Goal: Task Accomplishment & Management: Manage account settings

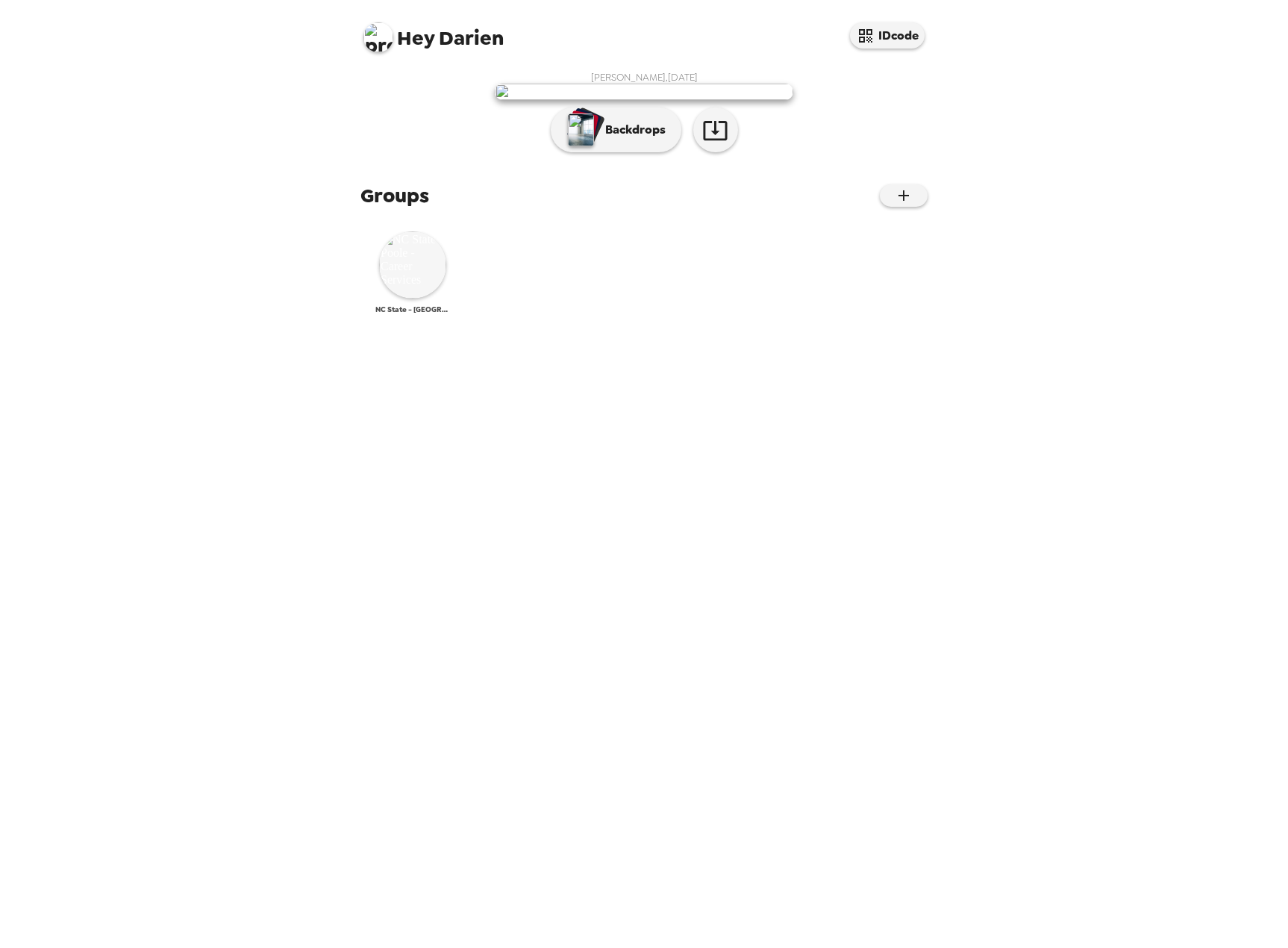
click at [395, 298] on img at bounding box center [413, 265] width 68 height 67
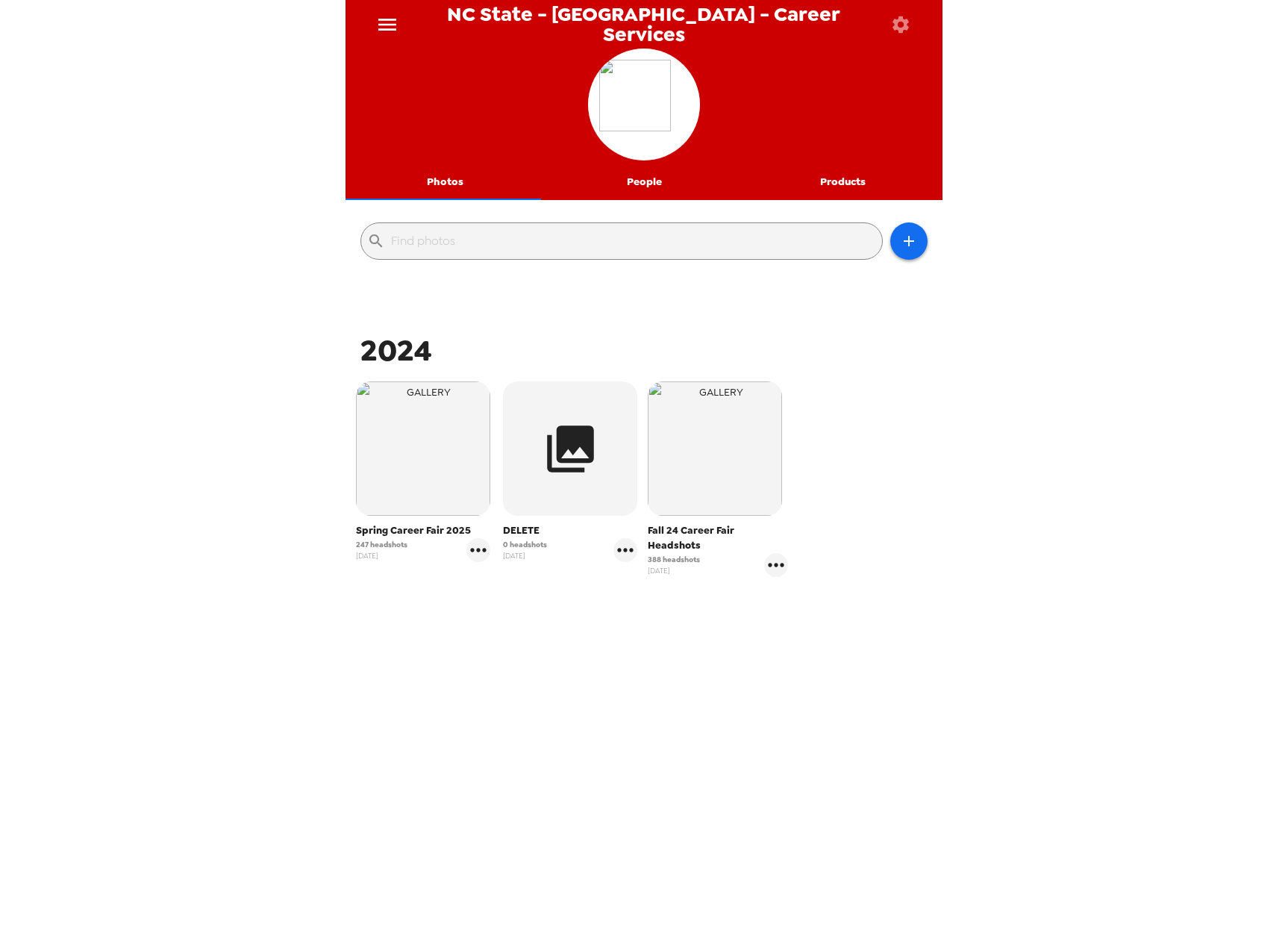
click at [390, 17] on icon "menu" at bounding box center [387, 24] width 24 height 24
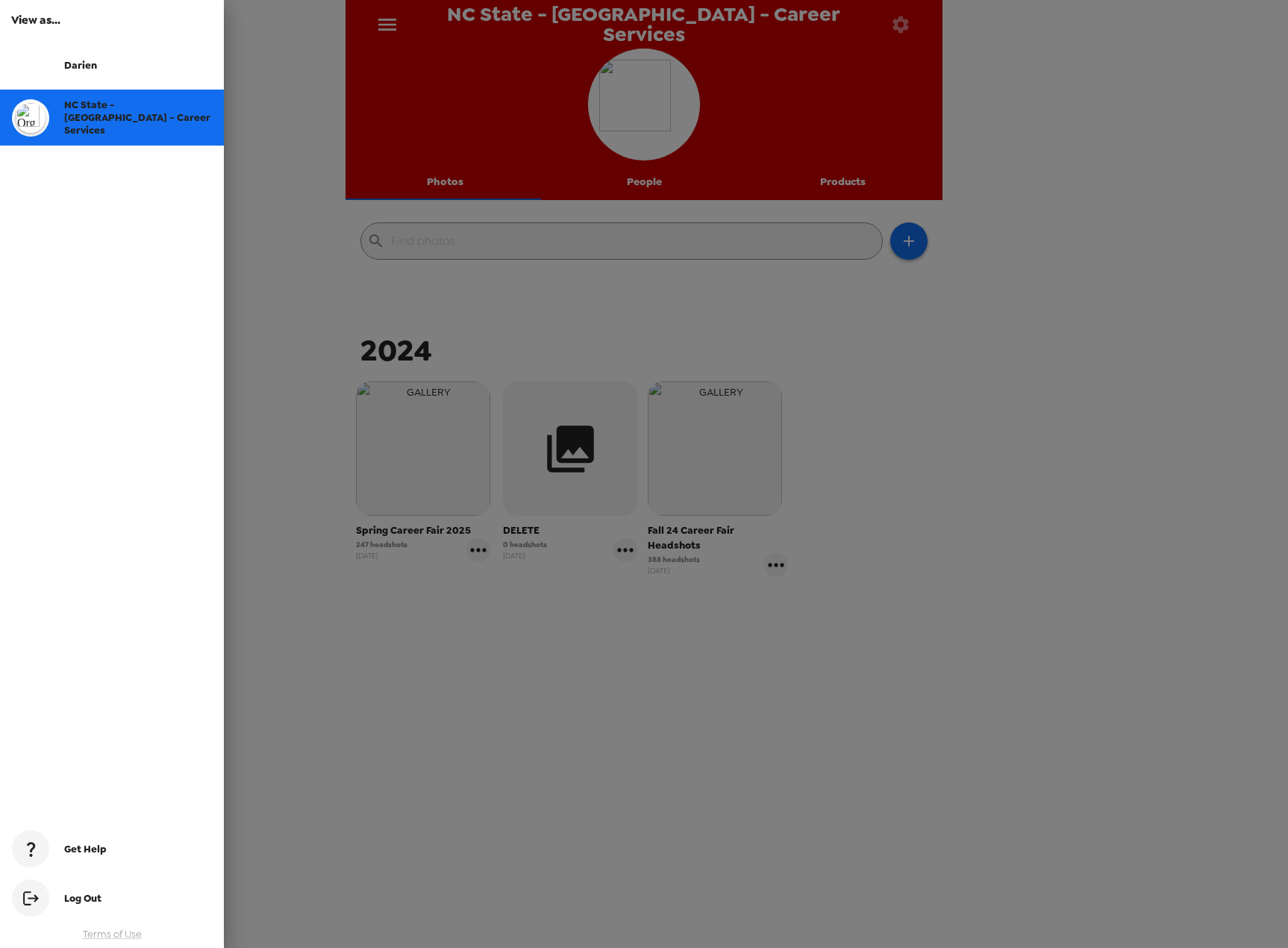
click at [390, 17] on div at bounding box center [644, 474] width 1288 height 948
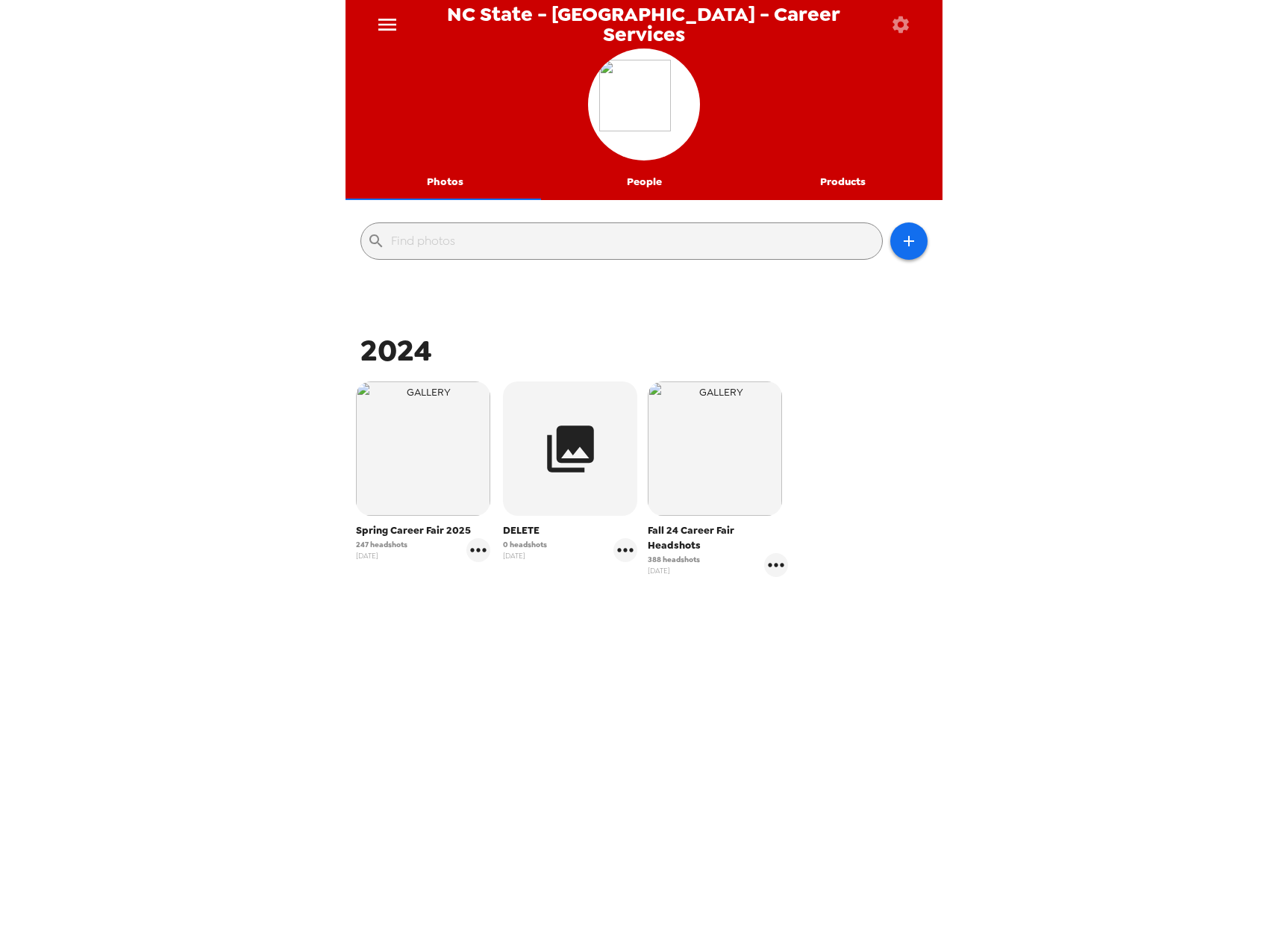
click at [900, 17] on icon "button" at bounding box center [900, 24] width 16 height 16
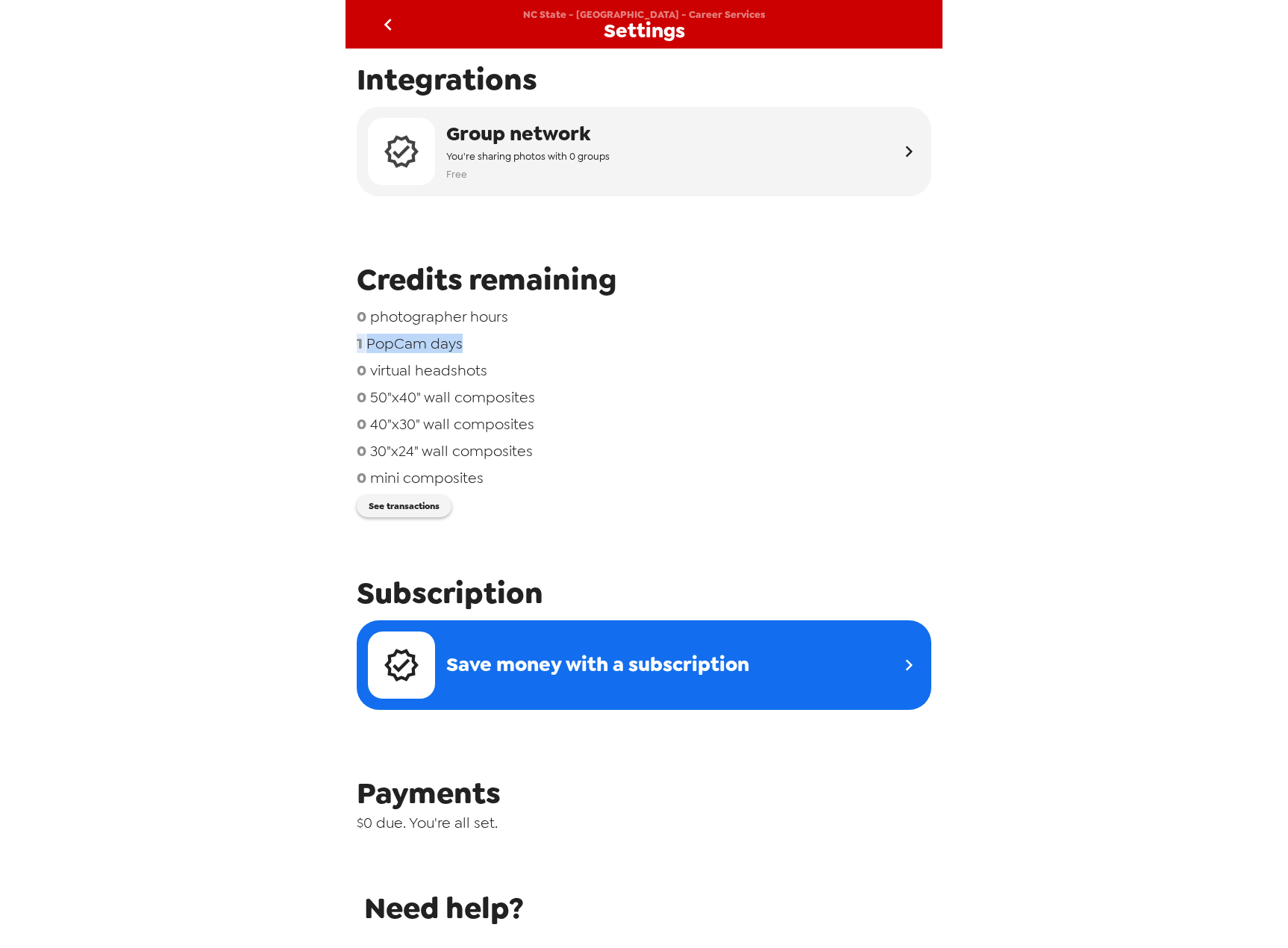
drag, startPoint x: 352, startPoint y: 345, endPoint x: 537, endPoint y: 345, distance: 185.0
click at [537, 345] on div "Integrations Group network You're sharing photos with 0 groups Free Credits rem…" at bounding box center [644, 490] width 597 height 884
click at [538, 345] on div "1 PopCam days" at bounding box center [644, 343] width 575 height 20
click at [385, 20] on icon "go back" at bounding box center [388, 24] width 24 height 24
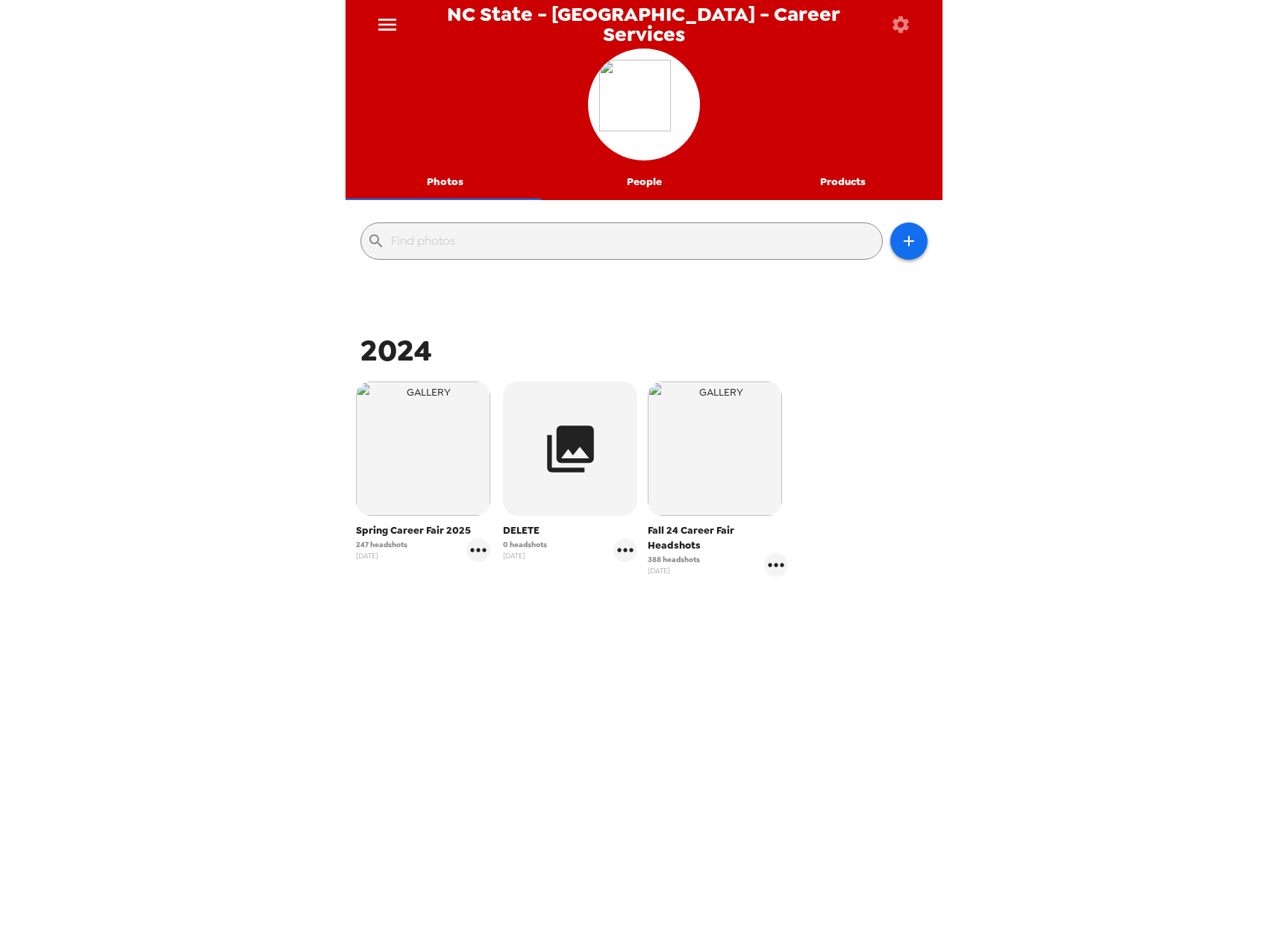
click at [866, 179] on button "Products" at bounding box center [843, 182] width 199 height 36
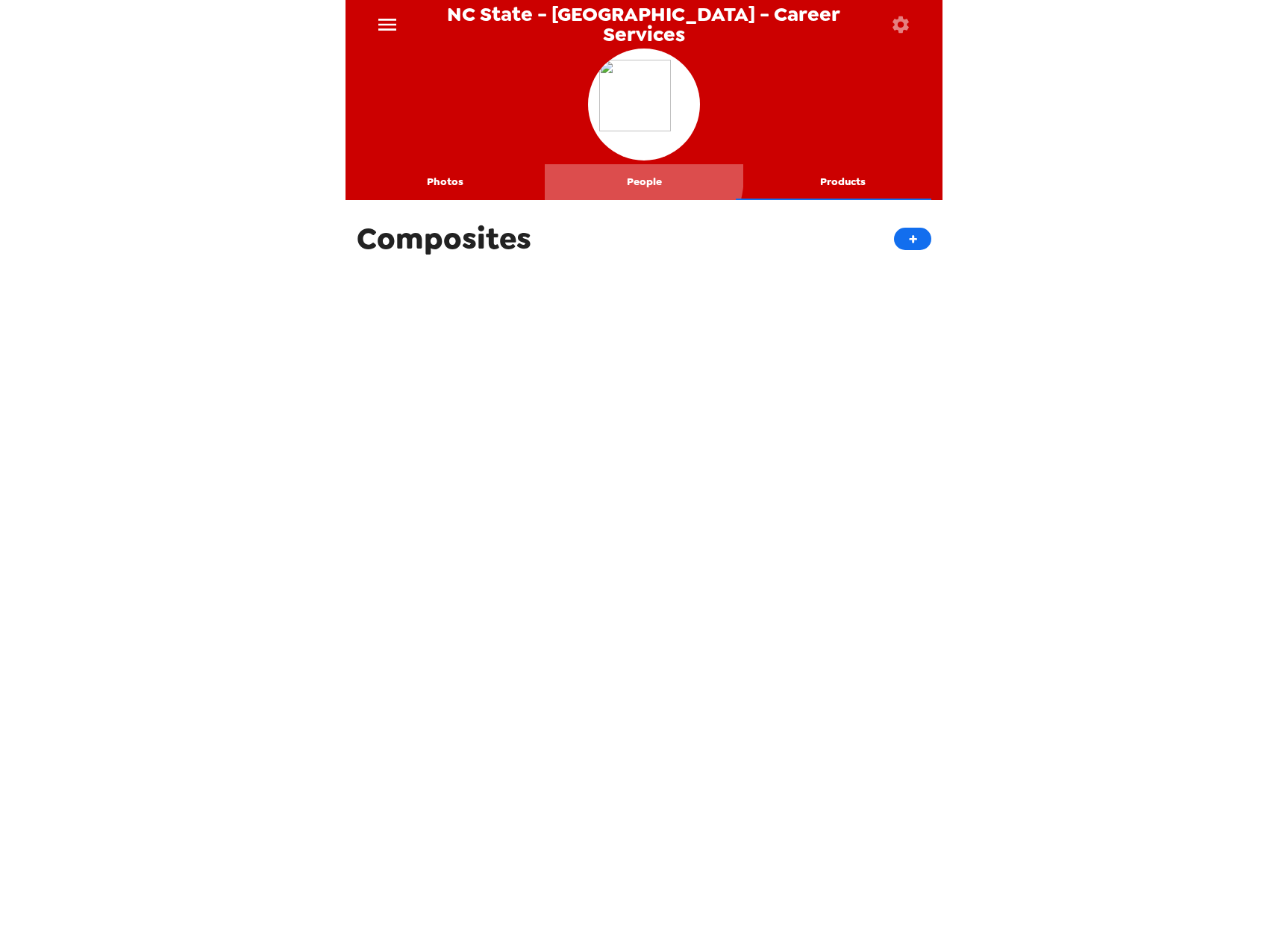
click at [632, 174] on button "People" at bounding box center [644, 182] width 199 height 36
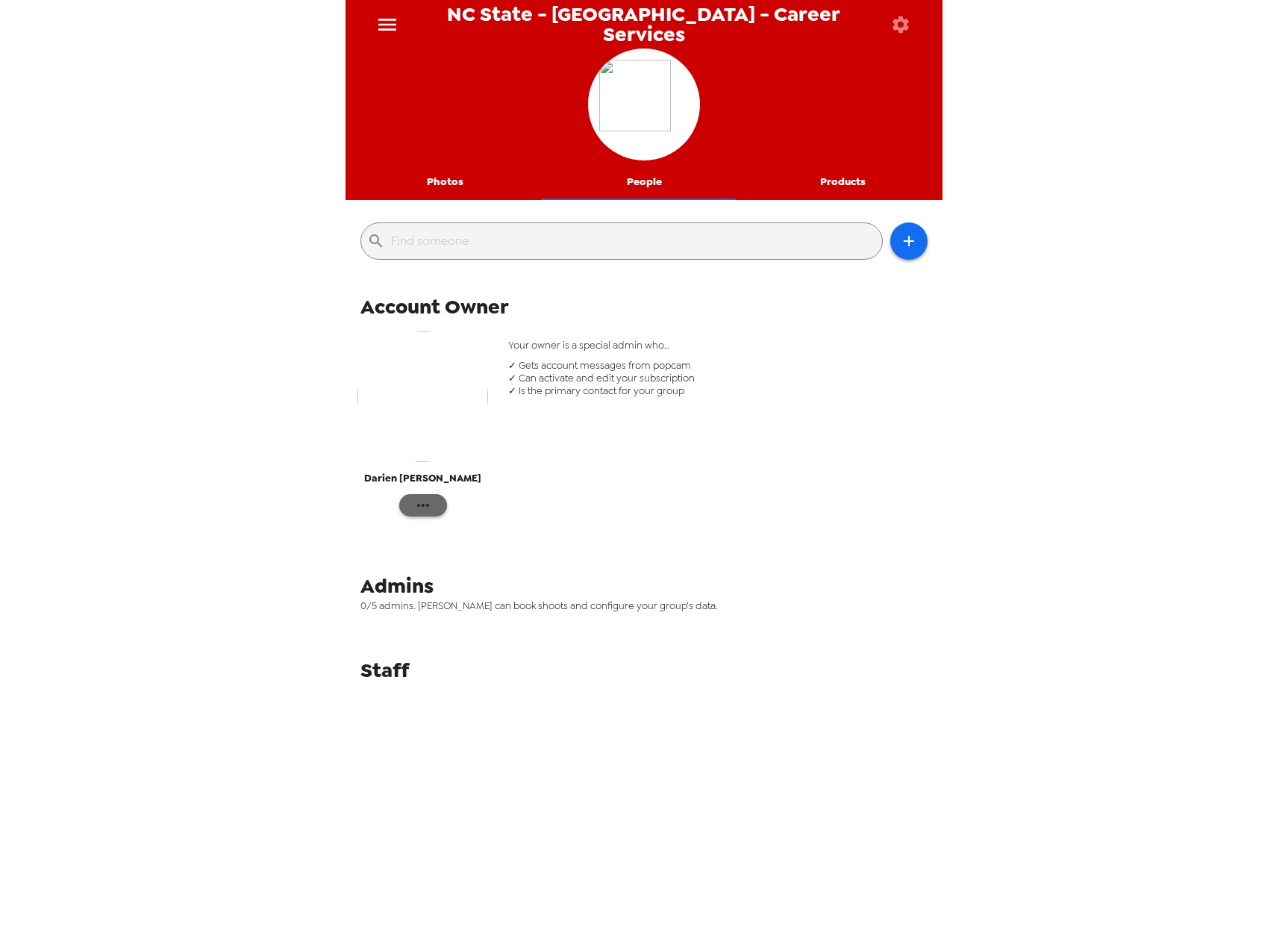
click at [436, 501] on button "button" at bounding box center [423, 505] width 48 height 23
click at [436, 501] on div at bounding box center [644, 474] width 1288 height 948
click at [389, 24] on icon "menu" at bounding box center [387, 24] width 18 height 12
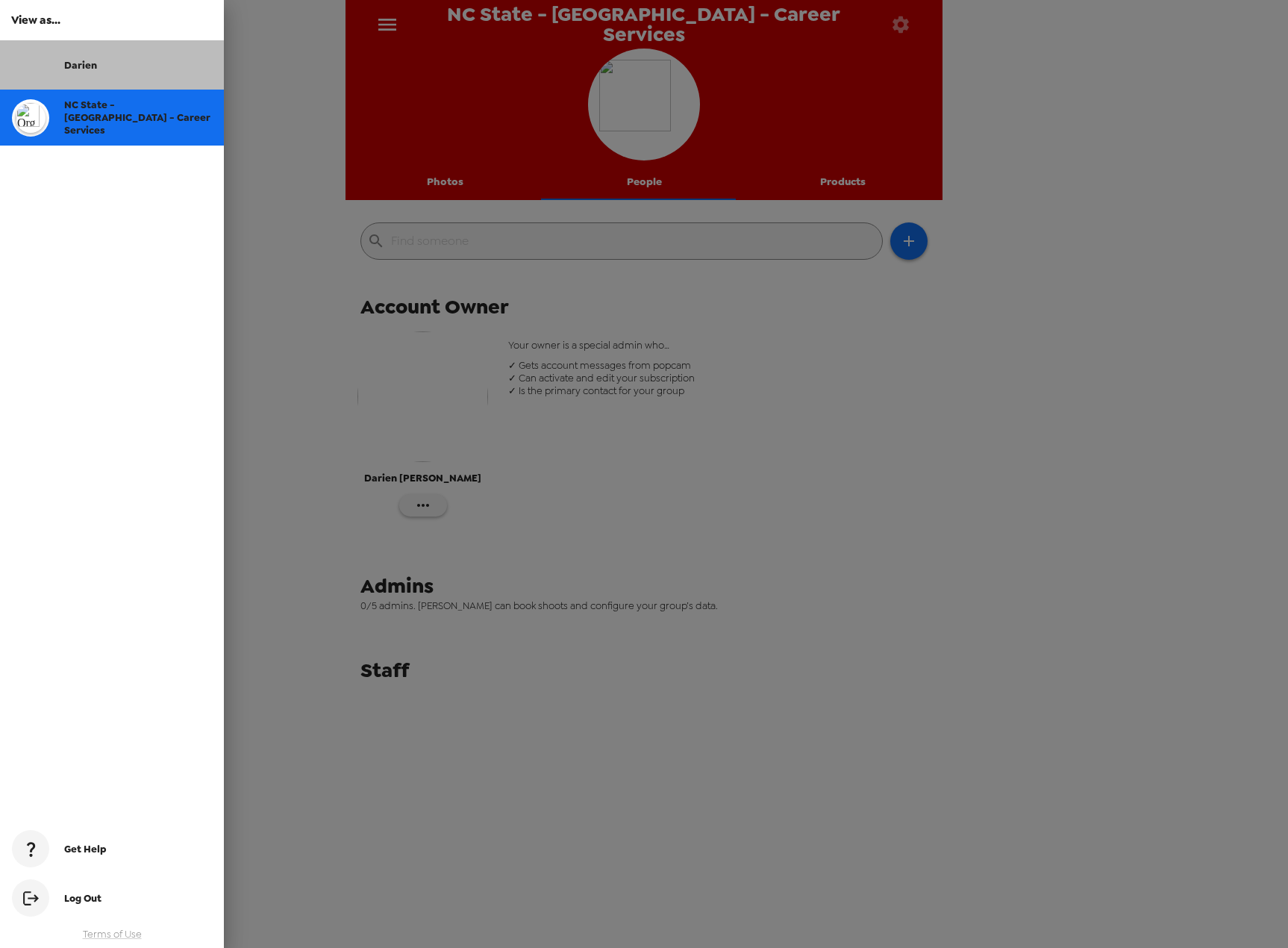
click at [100, 67] on div "Darien" at bounding box center [138, 65] width 148 height 13
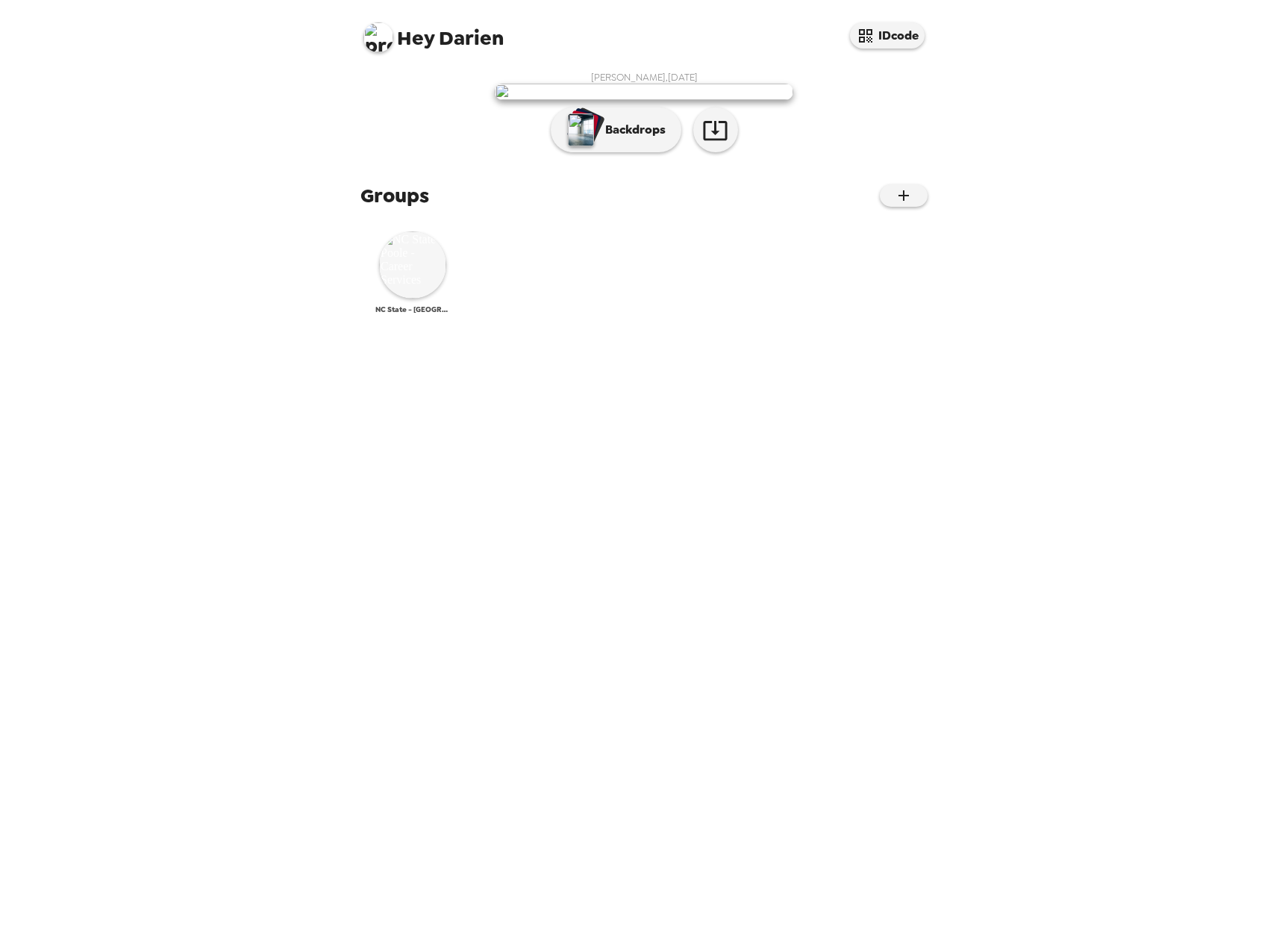
click at [398, 298] on img at bounding box center [413, 265] width 68 height 67
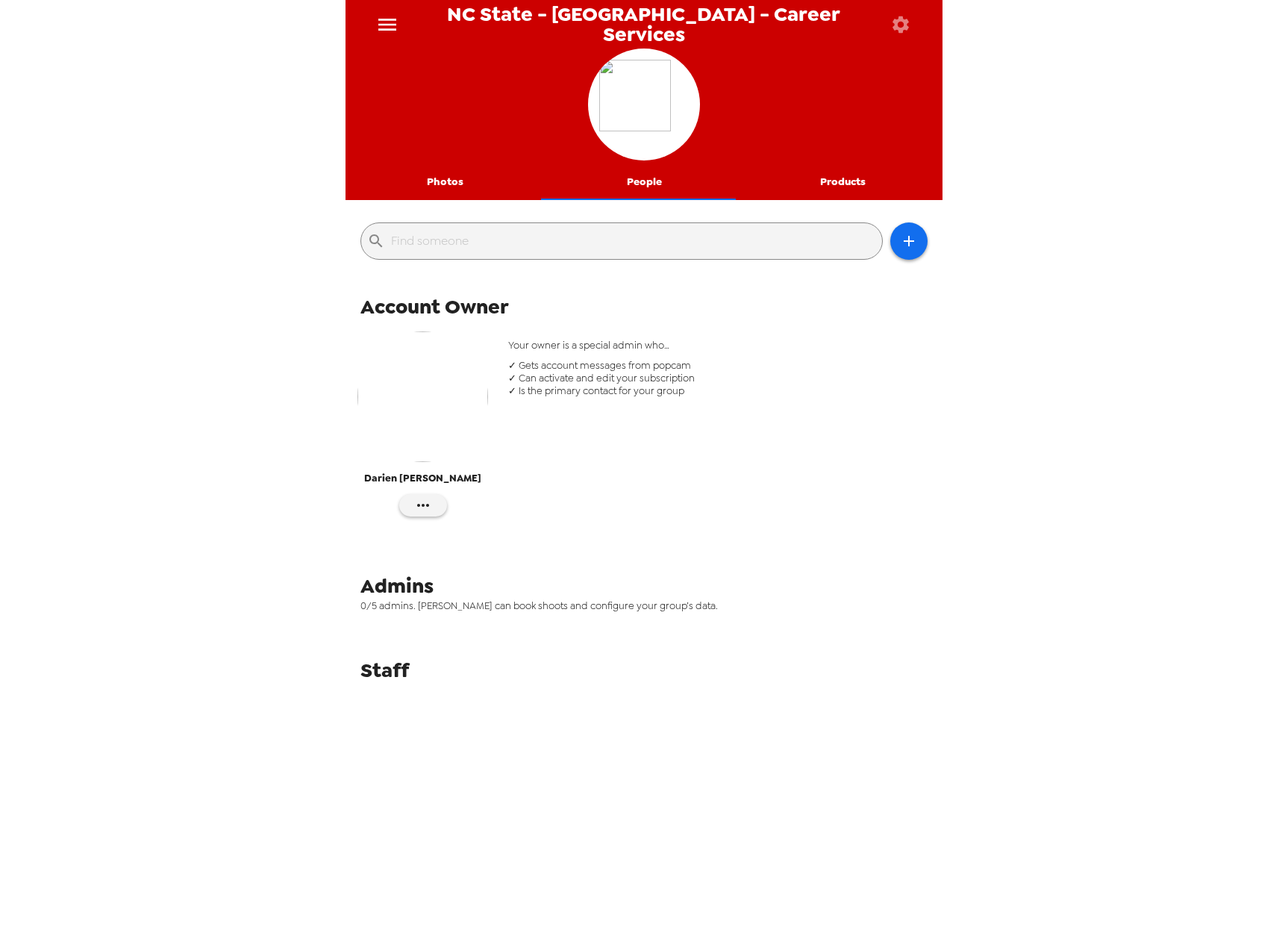
click at [385, 17] on icon "menu" at bounding box center [387, 24] width 24 height 24
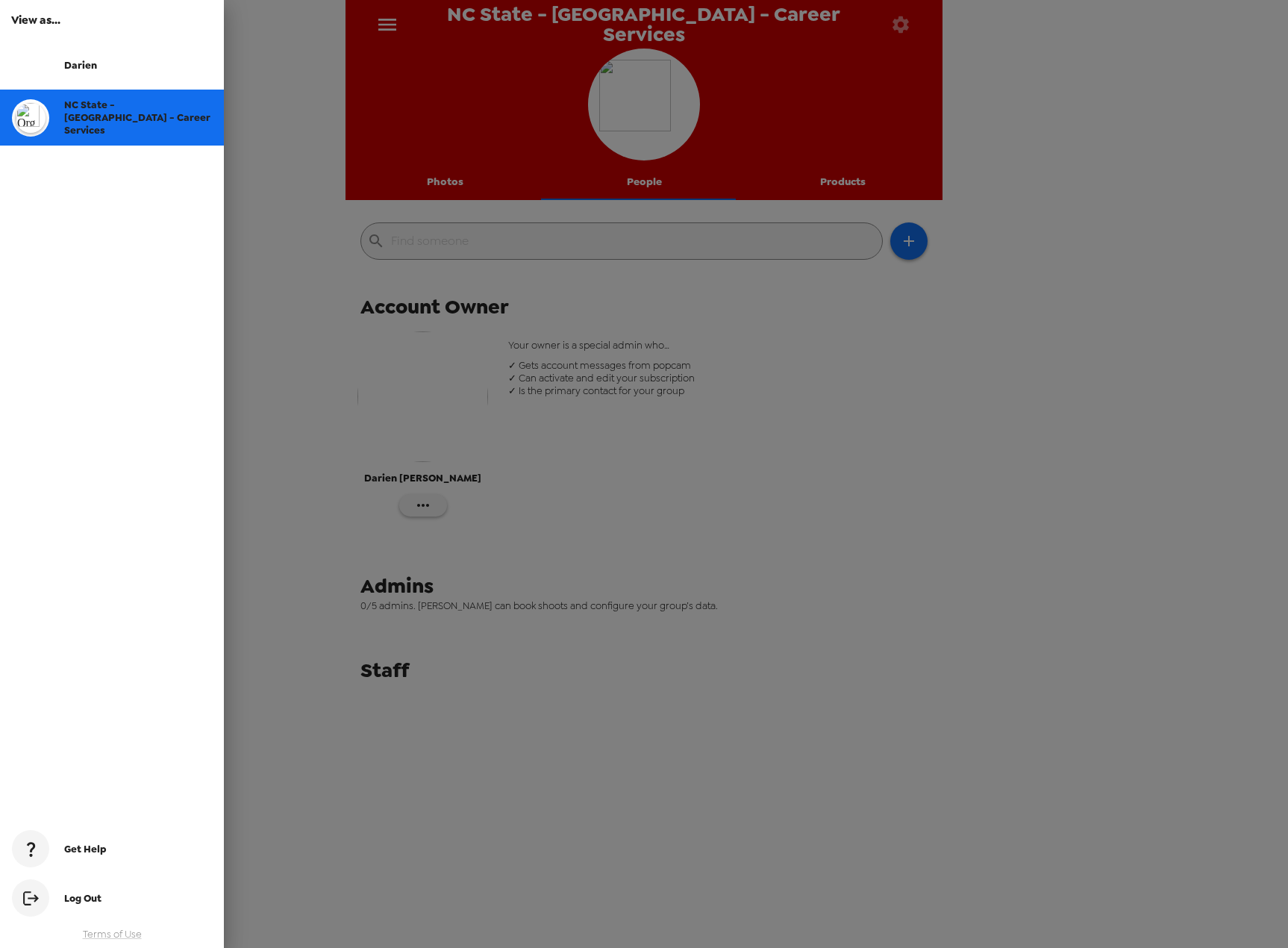
click at [278, 58] on div at bounding box center [644, 474] width 1288 height 948
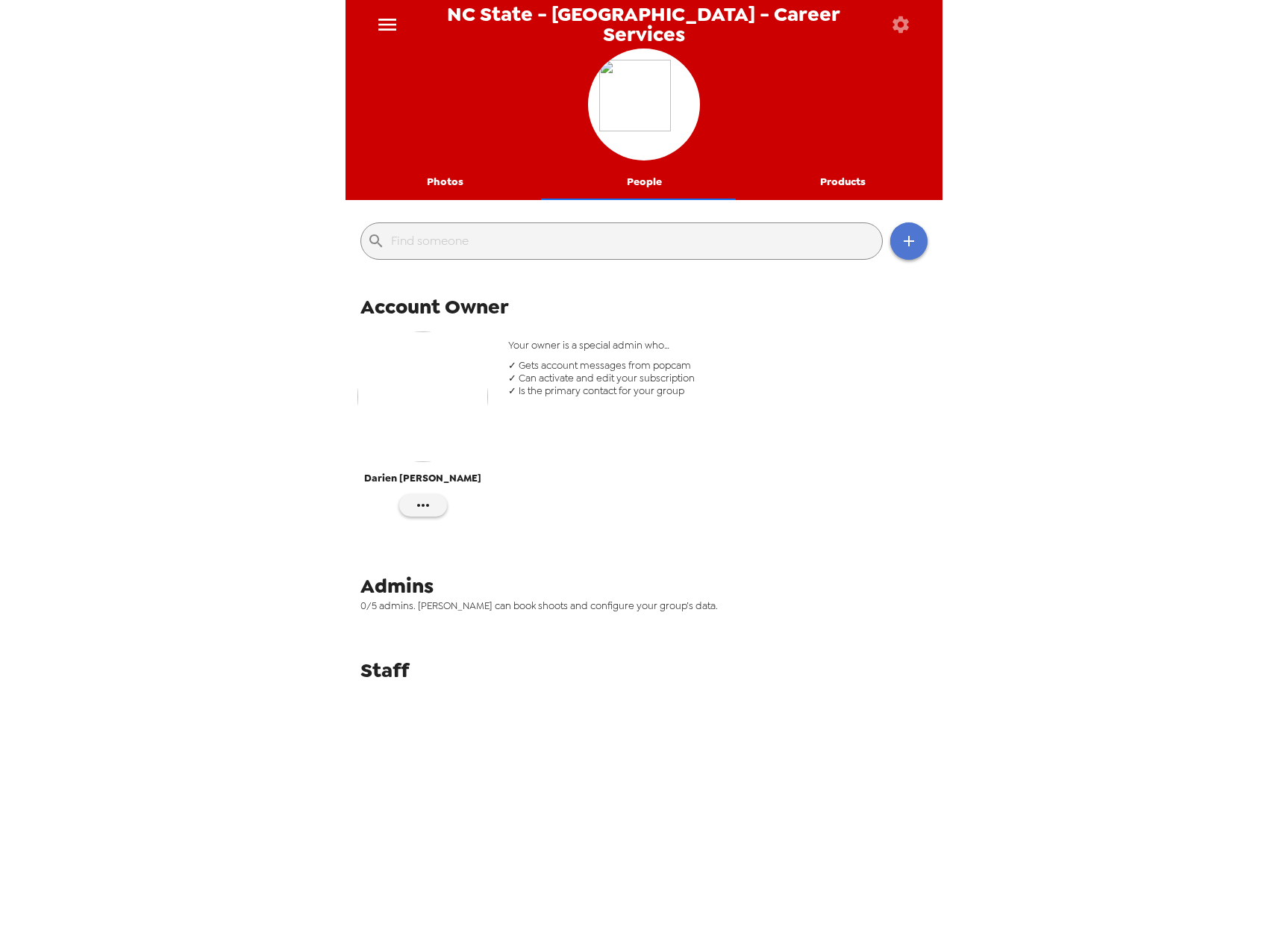
click at [904, 243] on icon "button" at bounding box center [909, 240] width 10 height 10
click at [781, 359] on div at bounding box center [644, 474] width 1288 height 948
click at [383, 25] on icon "menu" at bounding box center [387, 24] width 24 height 24
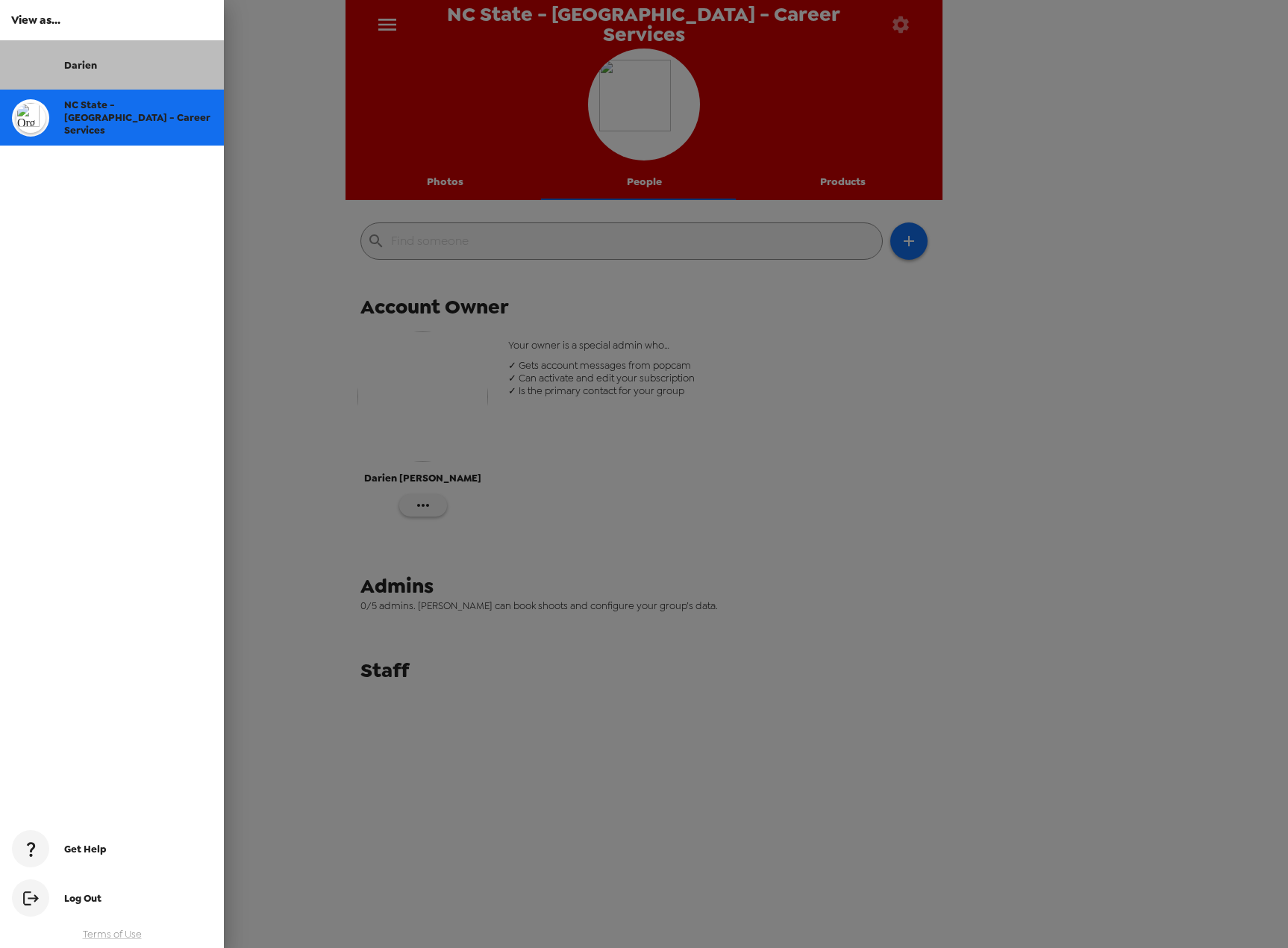
click at [128, 67] on div "Darien" at bounding box center [138, 65] width 148 height 13
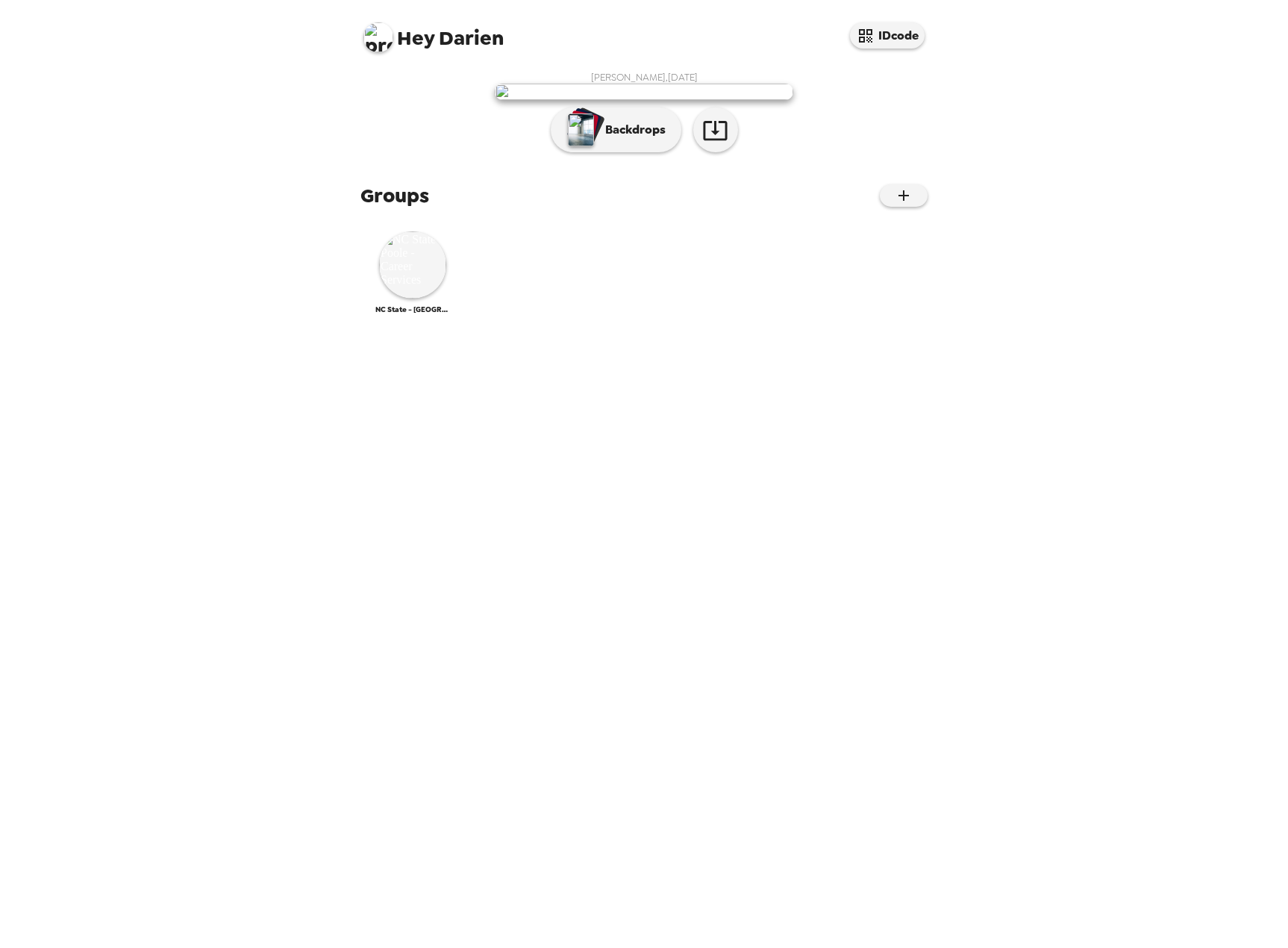
click at [461, 36] on span "Hey Darien" at bounding box center [433, 31] width 140 height 34
click at [381, 31] on img at bounding box center [378, 38] width 30 height 30
click at [254, 58] on div at bounding box center [644, 474] width 1288 height 948
click at [910, 206] on button "button" at bounding box center [903, 195] width 48 height 23
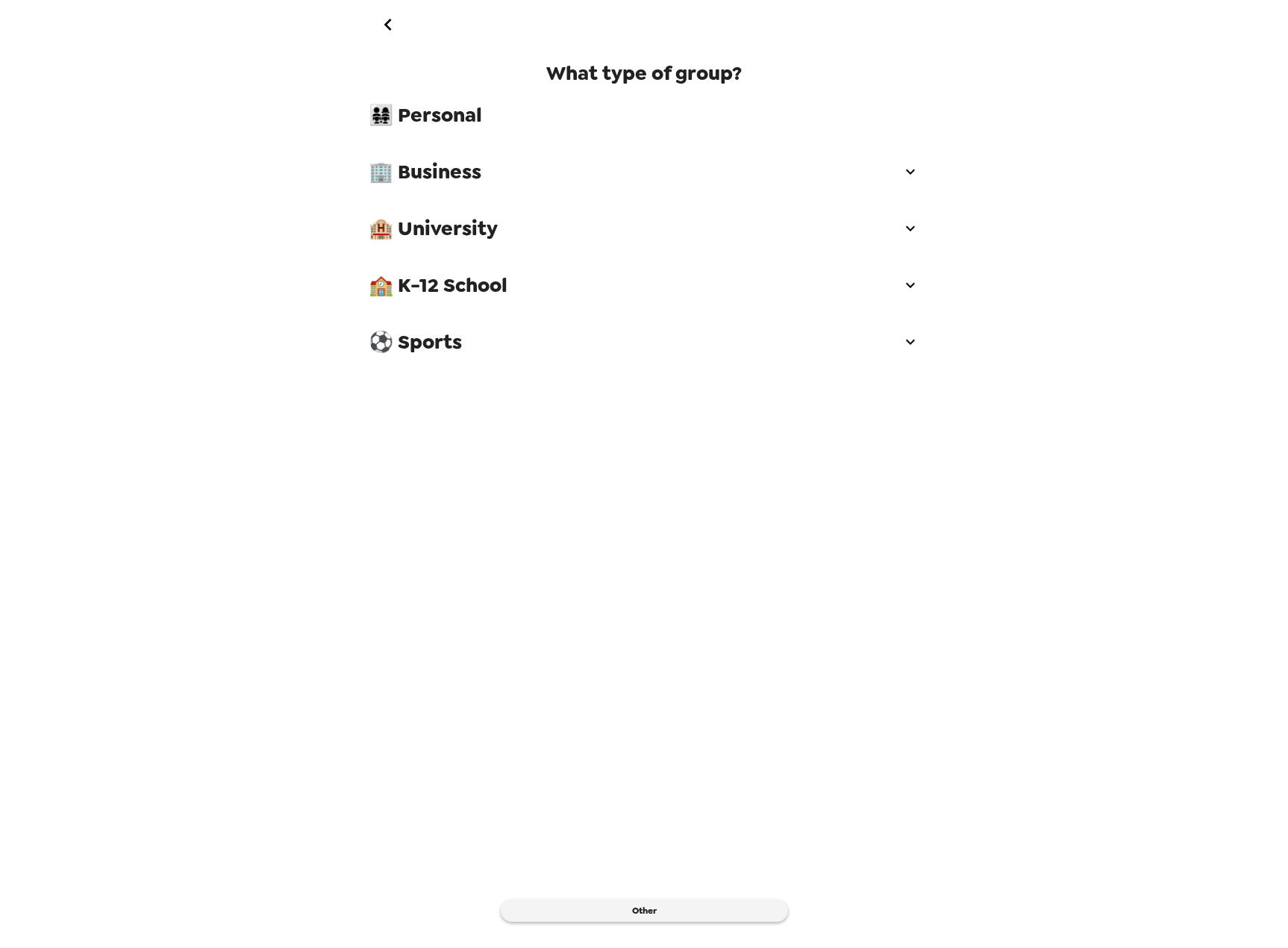
click at [388, 26] on icon "go back" at bounding box center [388, 24] width 8 height 12
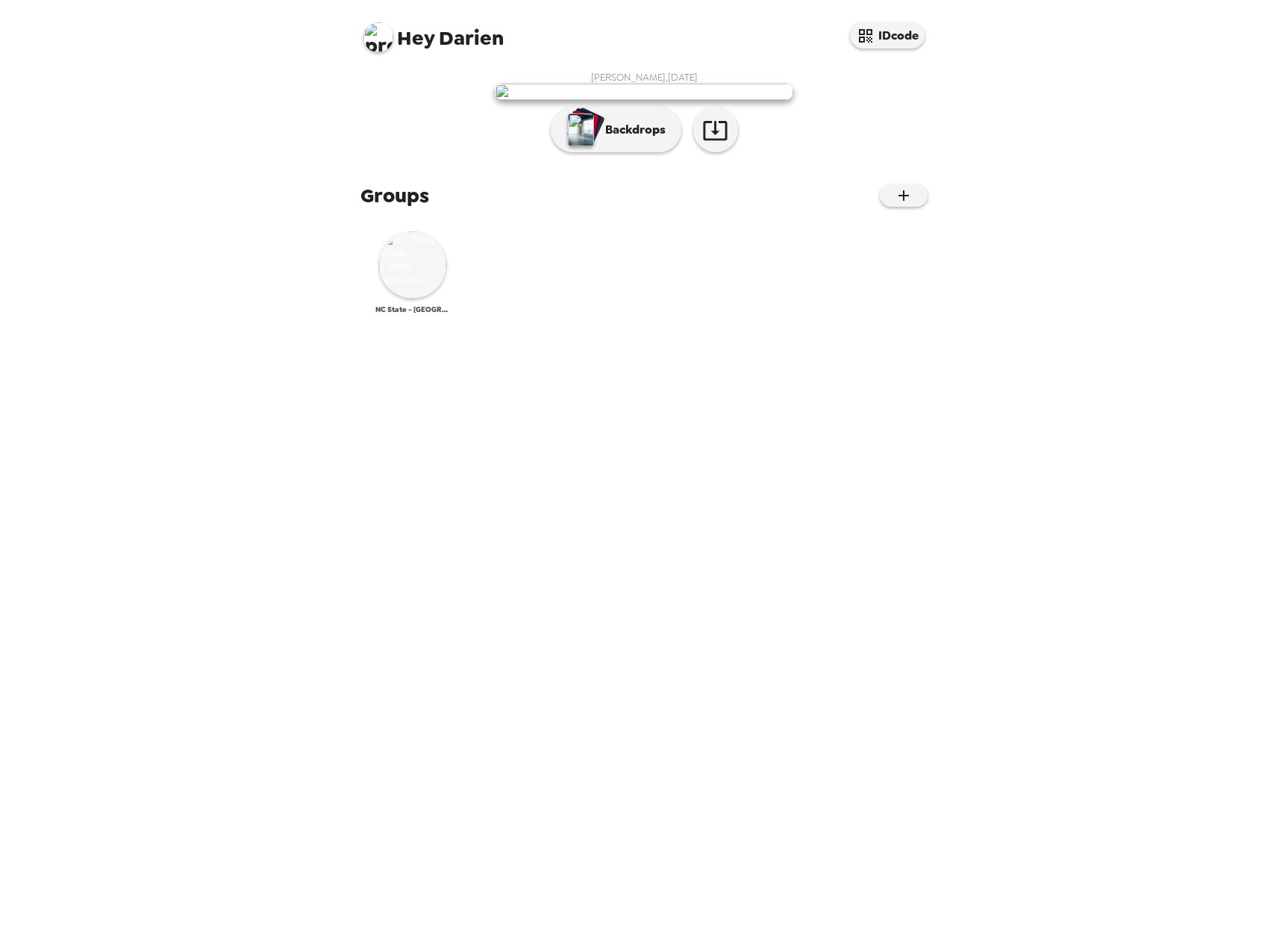
click at [432, 298] on img at bounding box center [413, 265] width 68 height 67
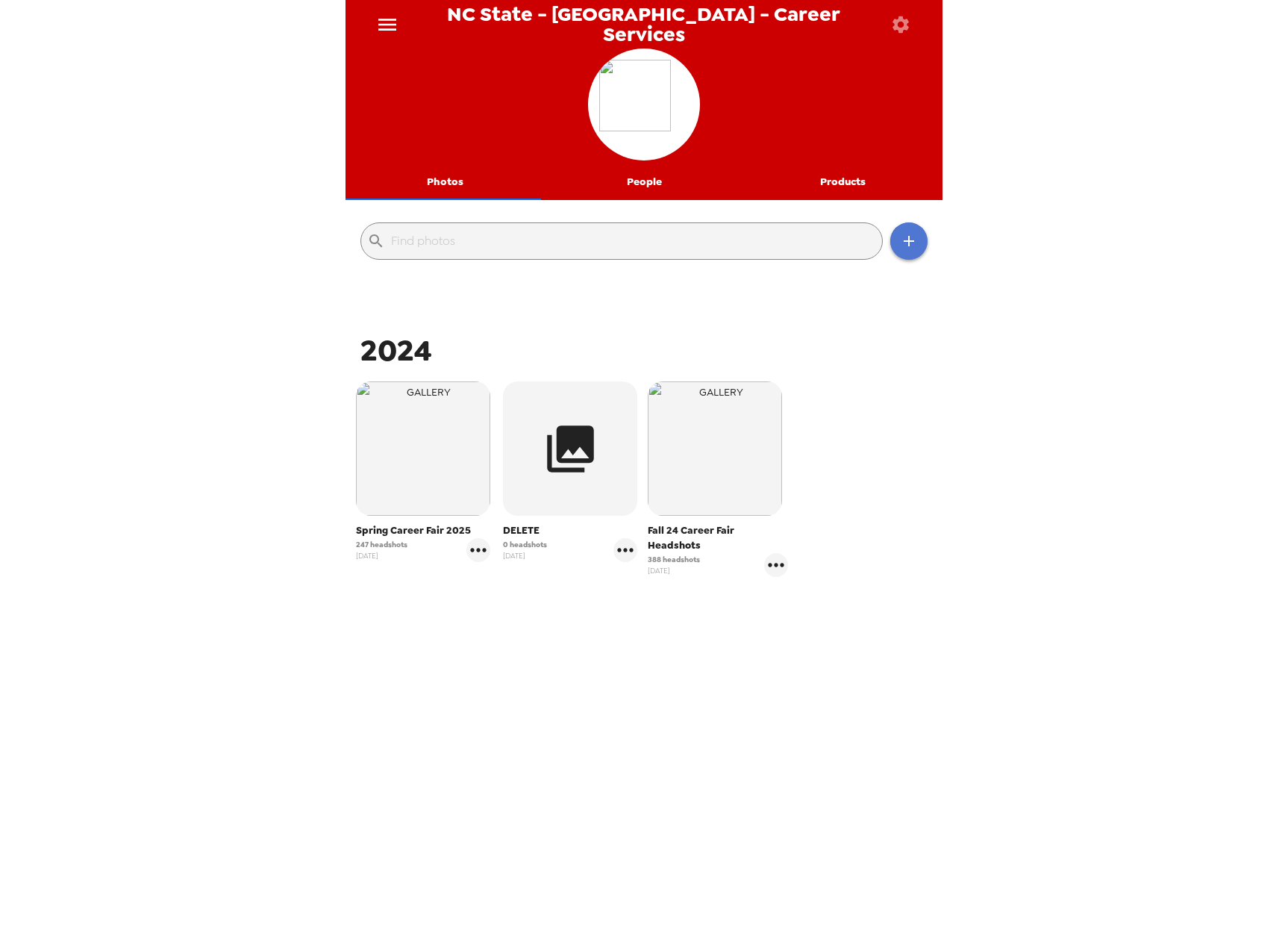
click at [911, 239] on button "button" at bounding box center [909, 241] width 38 height 38
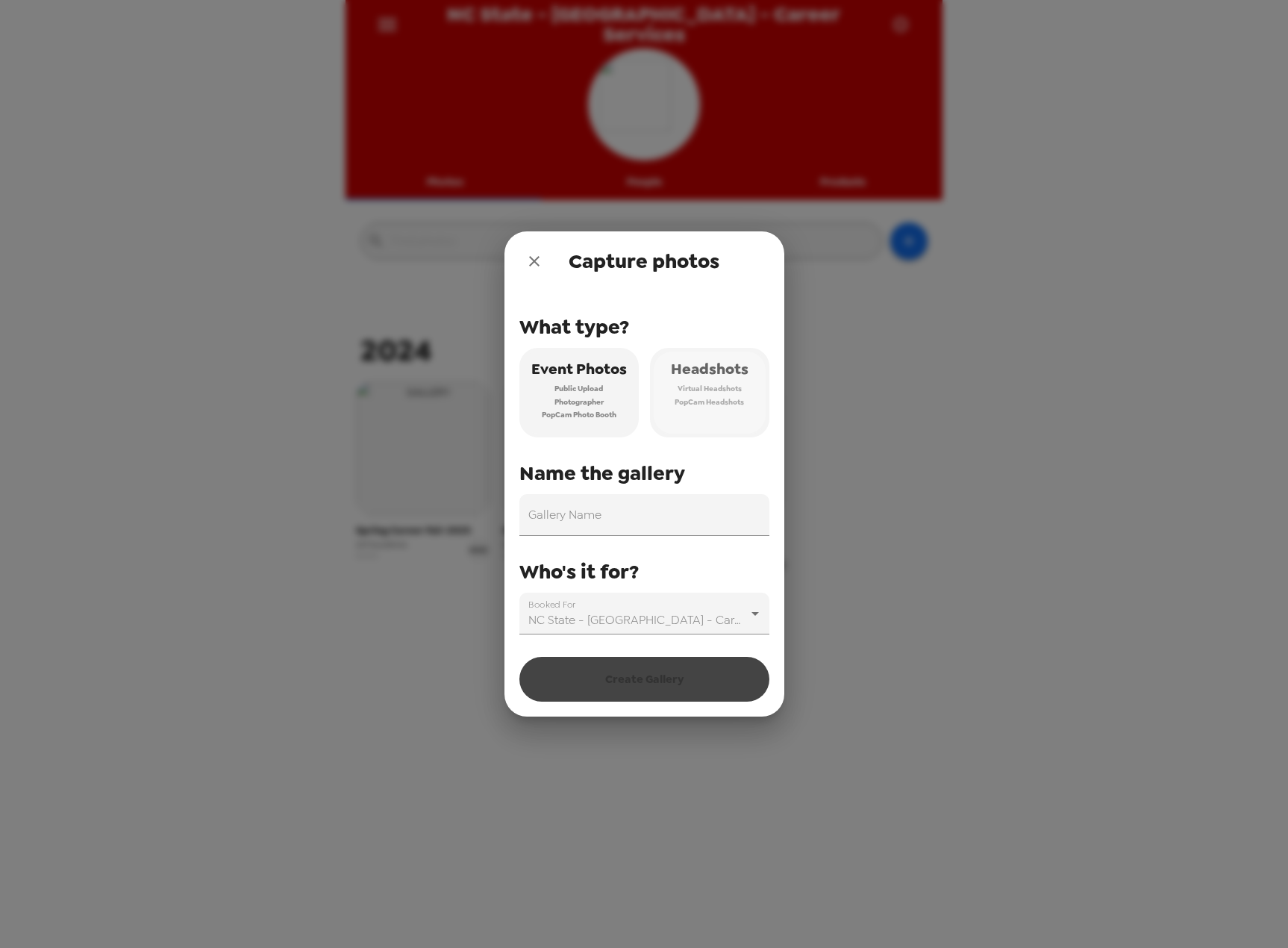
click at [724, 381] on span "Headshots" at bounding box center [710, 369] width 78 height 26
click at [577, 510] on div "Gallery Name" at bounding box center [644, 515] width 250 height 42
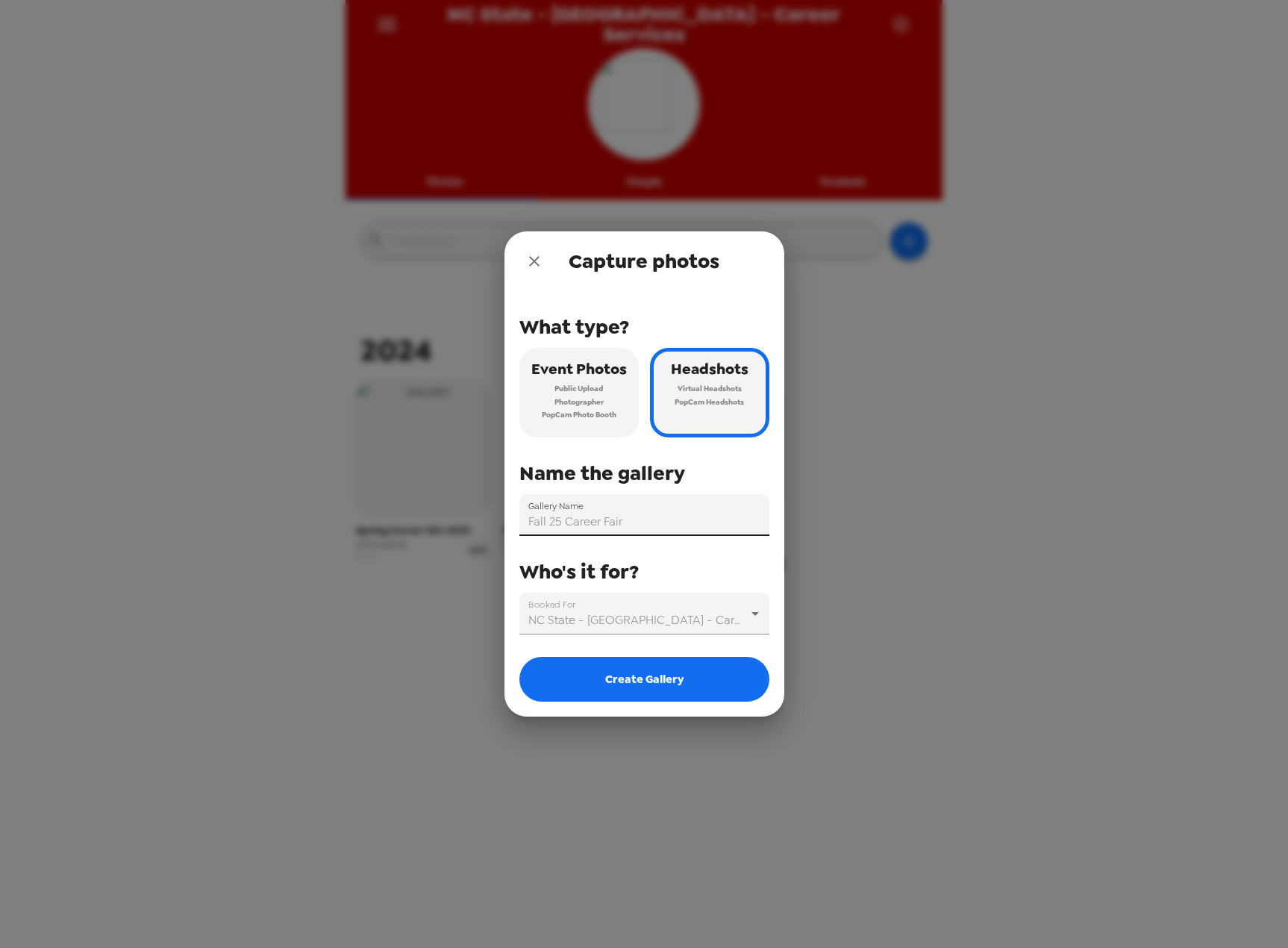
click at [568, 524] on input "Fall 25 Career Fair" at bounding box center [644, 515] width 250 height 42
type input "Fall 25 [PERSON_NAME] Career Fair"
click at [659, 671] on button "Create Gallery" at bounding box center [644, 679] width 250 height 45
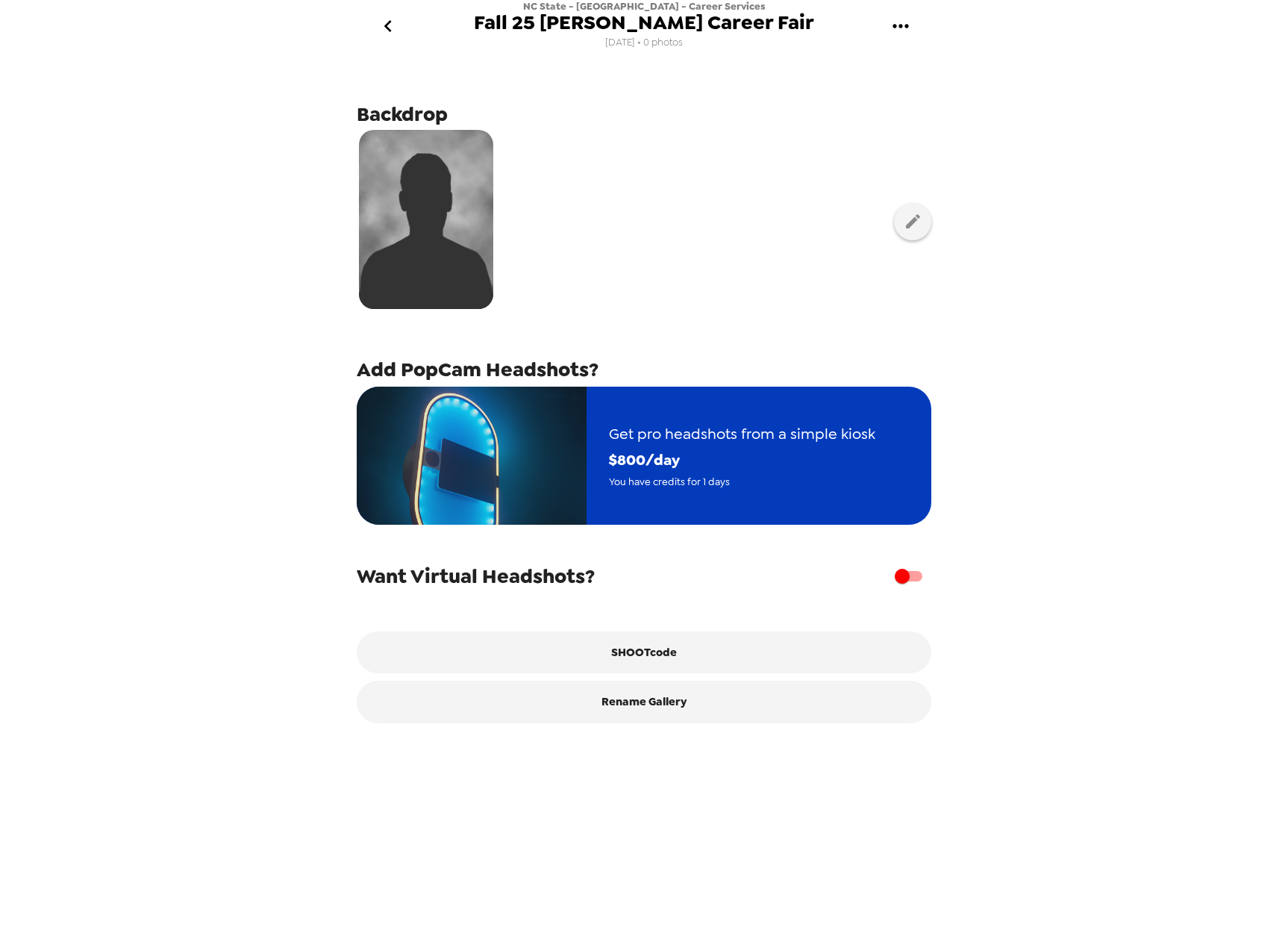
click at [847, 432] on span "Get pro headshots from a simple kiosk" at bounding box center [742, 433] width 266 height 26
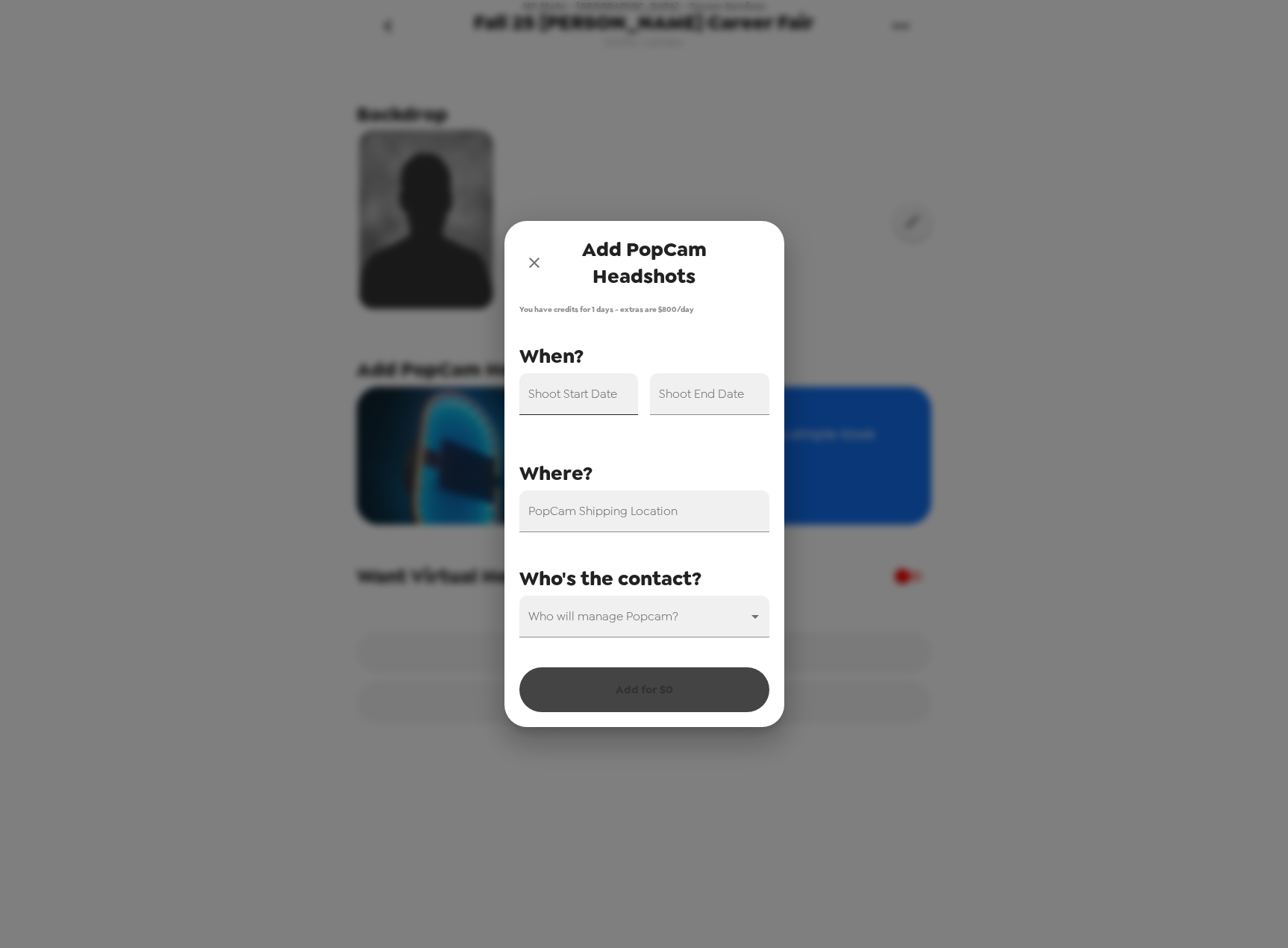
click at [597, 386] on div "Shoot Start Date" at bounding box center [579, 393] width 119 height 42
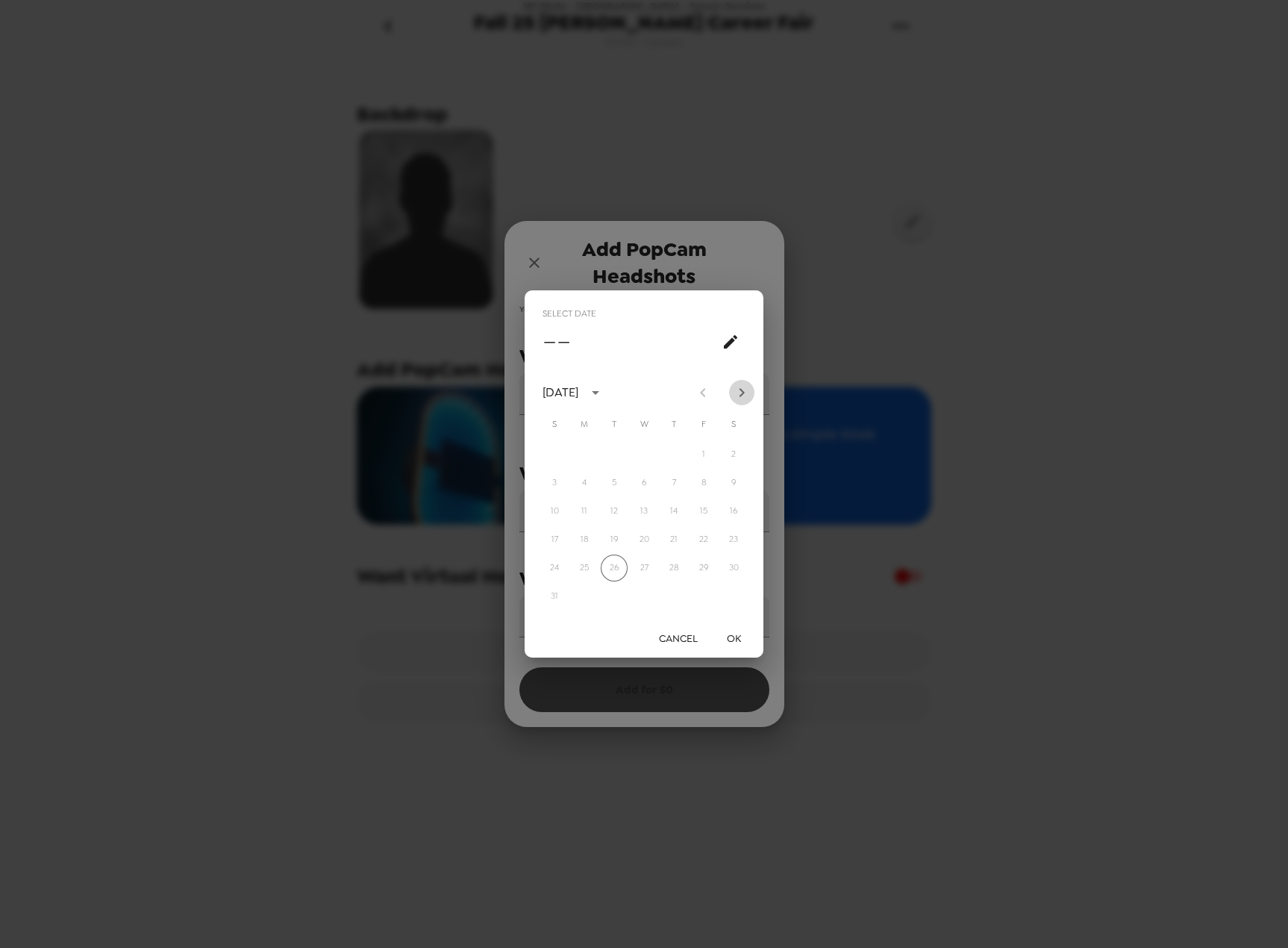
click at [744, 395] on icon "Next month" at bounding box center [742, 392] width 18 height 18
click at [699, 532] on button "26" at bounding box center [704, 539] width 27 height 27
type input "[DATE]"
click at [738, 629] on button "OK" at bounding box center [733, 638] width 48 height 27
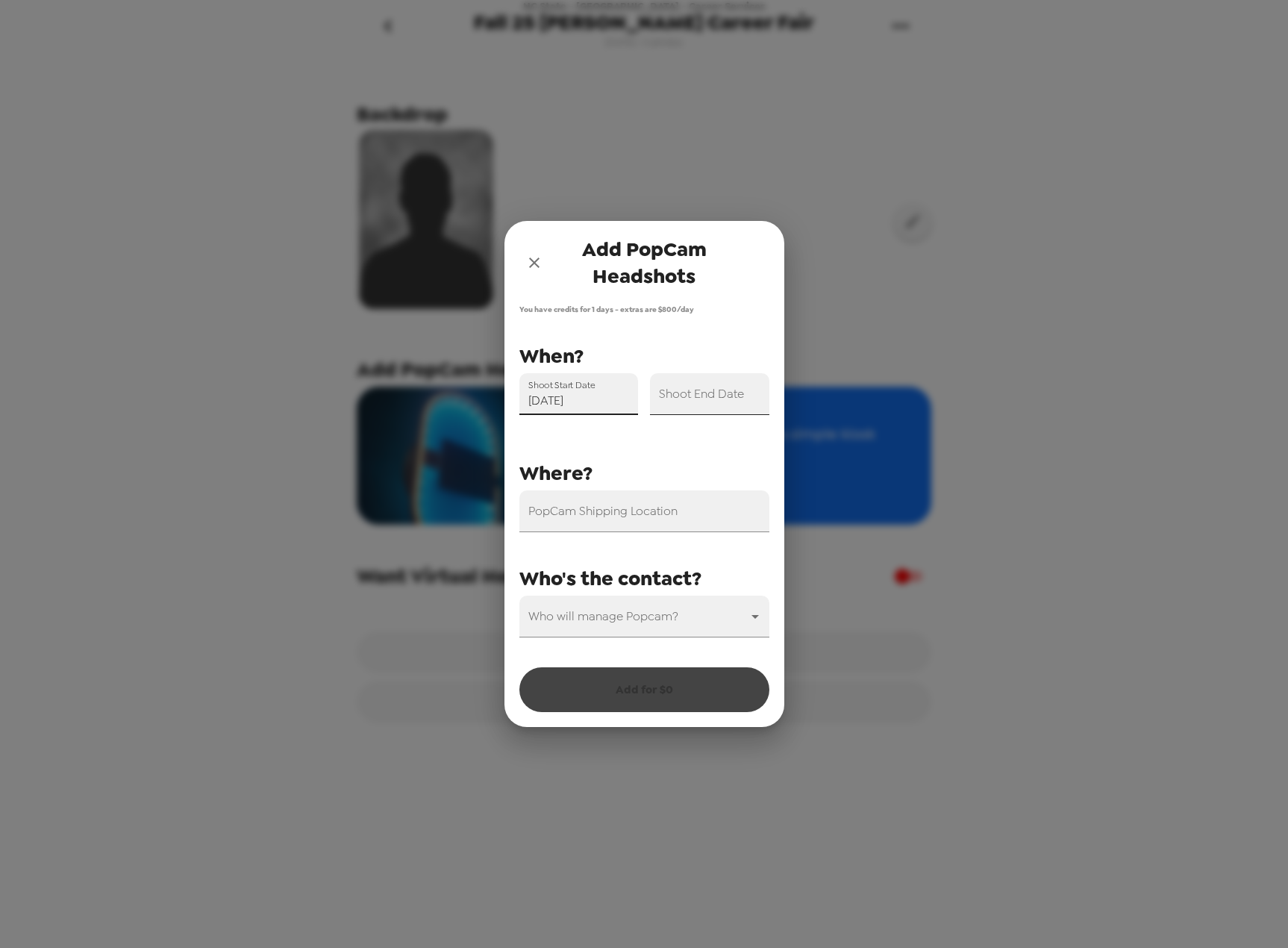
click at [717, 396] on input "Shoot End Date" at bounding box center [710, 393] width 119 height 42
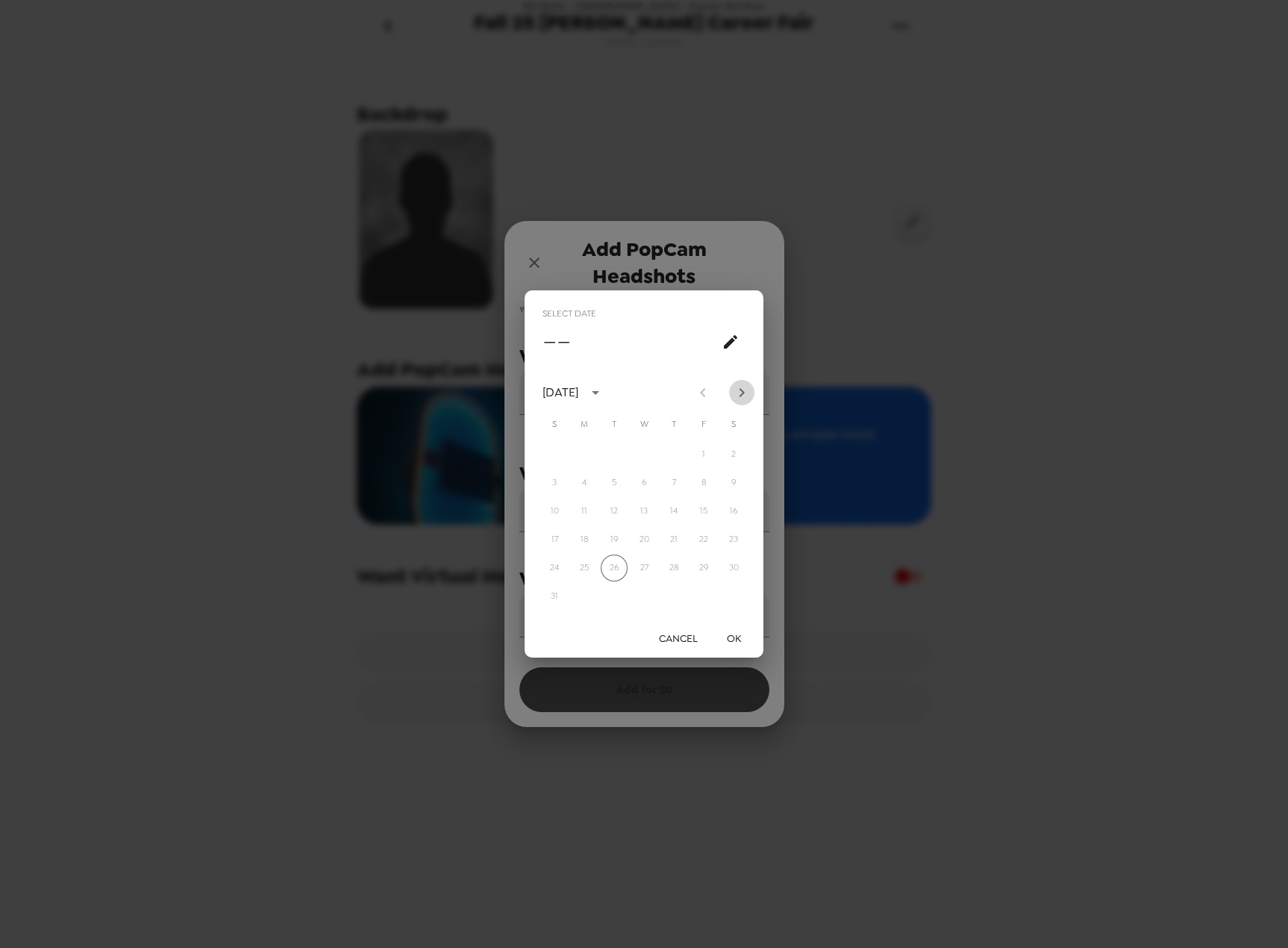
click at [746, 385] on icon "Next month" at bounding box center [742, 392] width 18 height 18
click at [697, 541] on button "26" at bounding box center [704, 539] width 27 height 27
type input "[DATE]"
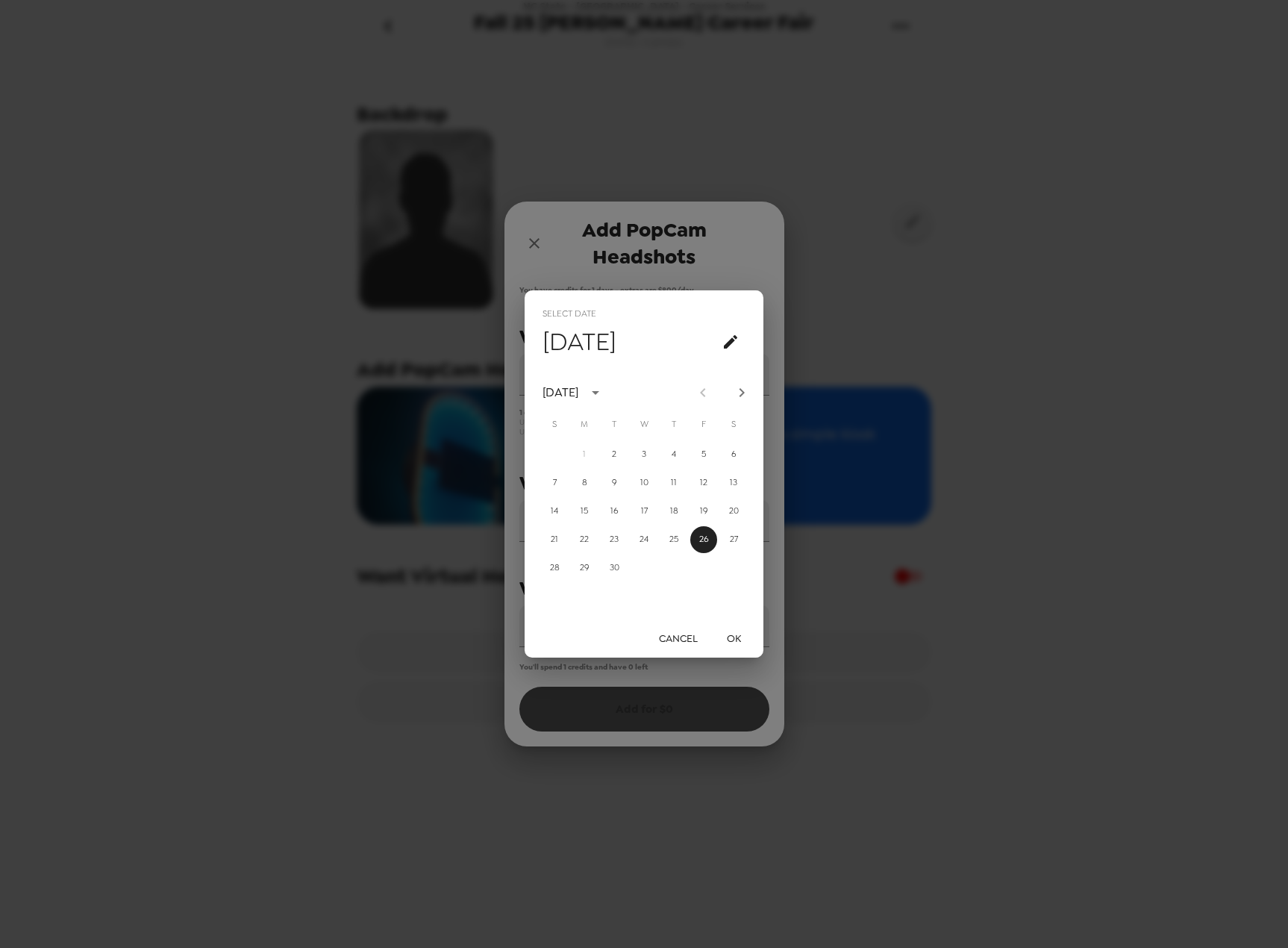
click at [728, 635] on button "OK" at bounding box center [733, 638] width 48 height 27
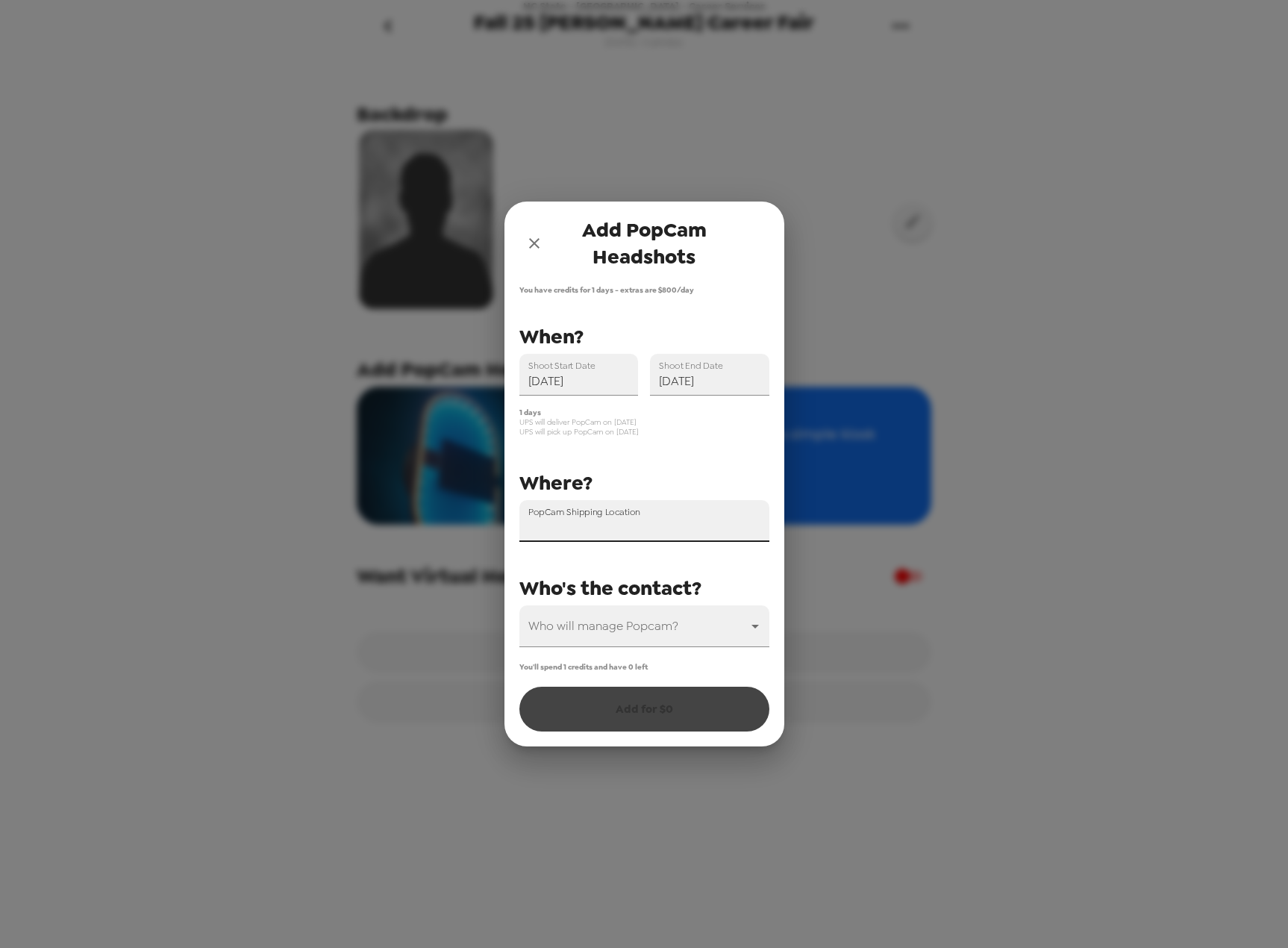
click at [603, 523] on input "PopCam Shipping Location" at bounding box center [644, 520] width 250 height 42
click at [643, 523] on div "PopCam Shipping Location" at bounding box center [644, 520] width 250 height 42
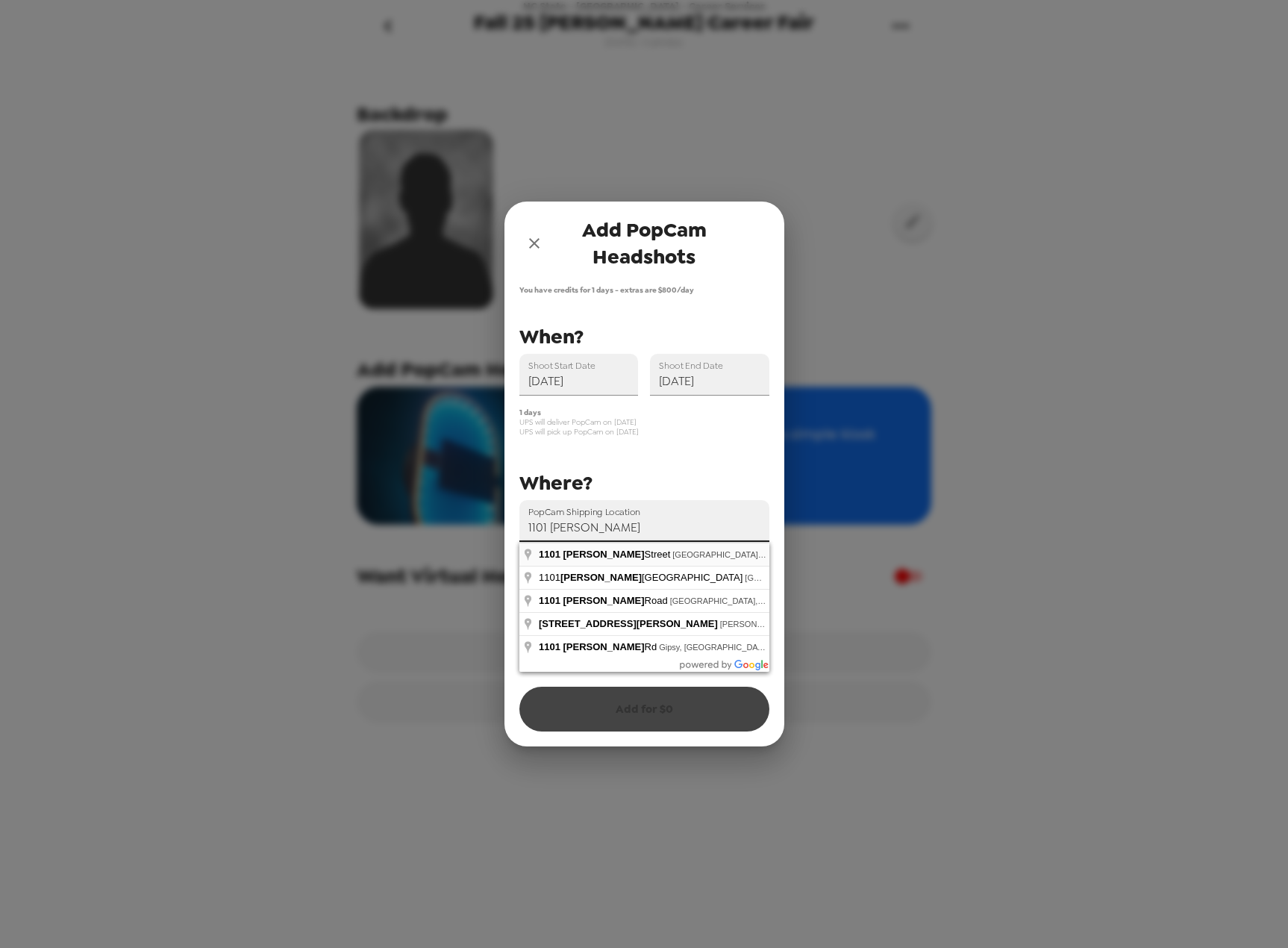
type input "[STREET_ADDRESS][PERSON_NAME]"
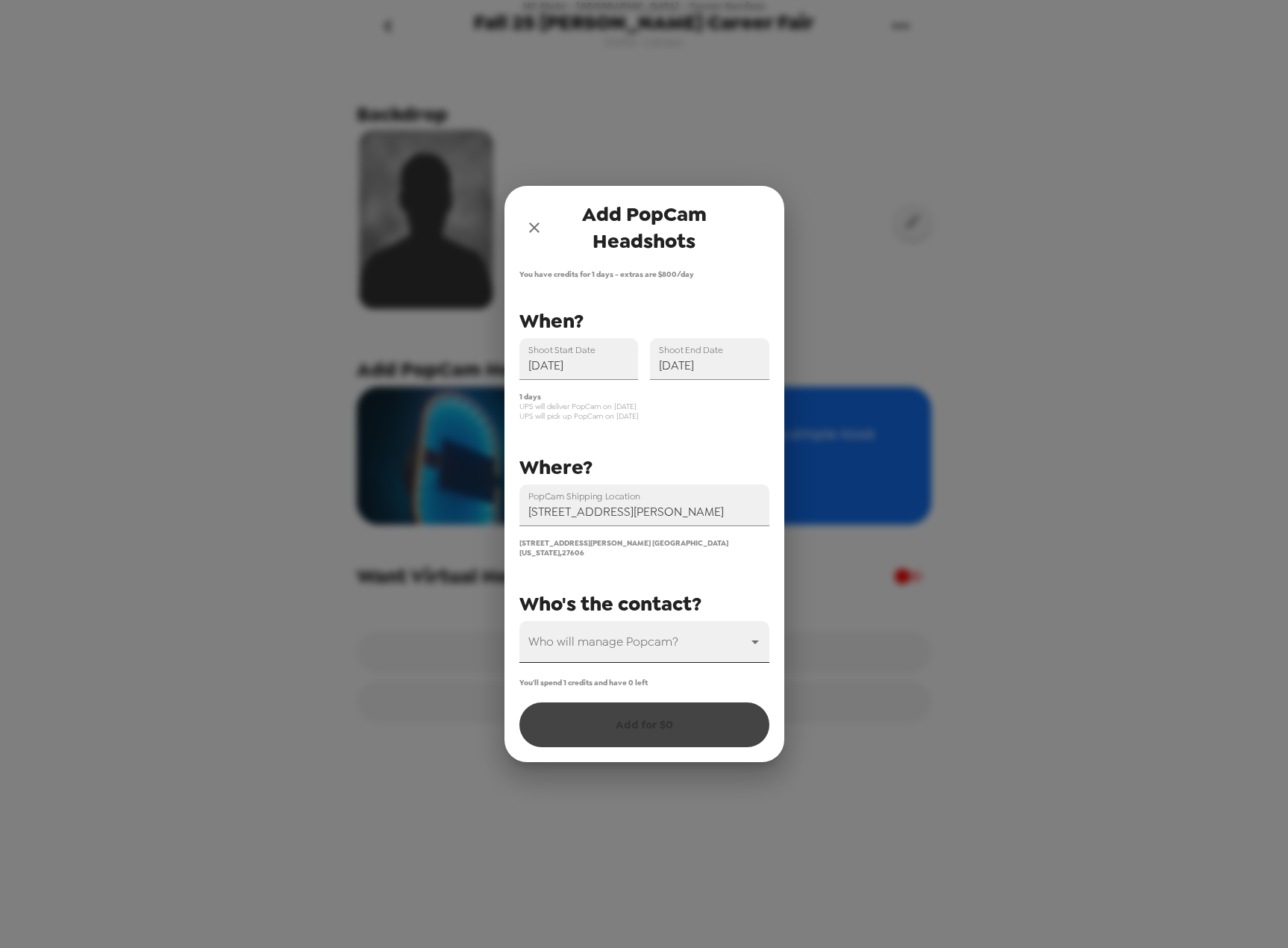
click at [649, 629] on body "NC State - [GEOGRAPHIC_DATA] - Career Services Fall 25 [PERSON_NAME] Career Fai…" at bounding box center [644, 474] width 1288 height 948
click at [621, 676] on li "[PERSON_NAME]" at bounding box center [644, 677] width 250 height 27
type input "44494"
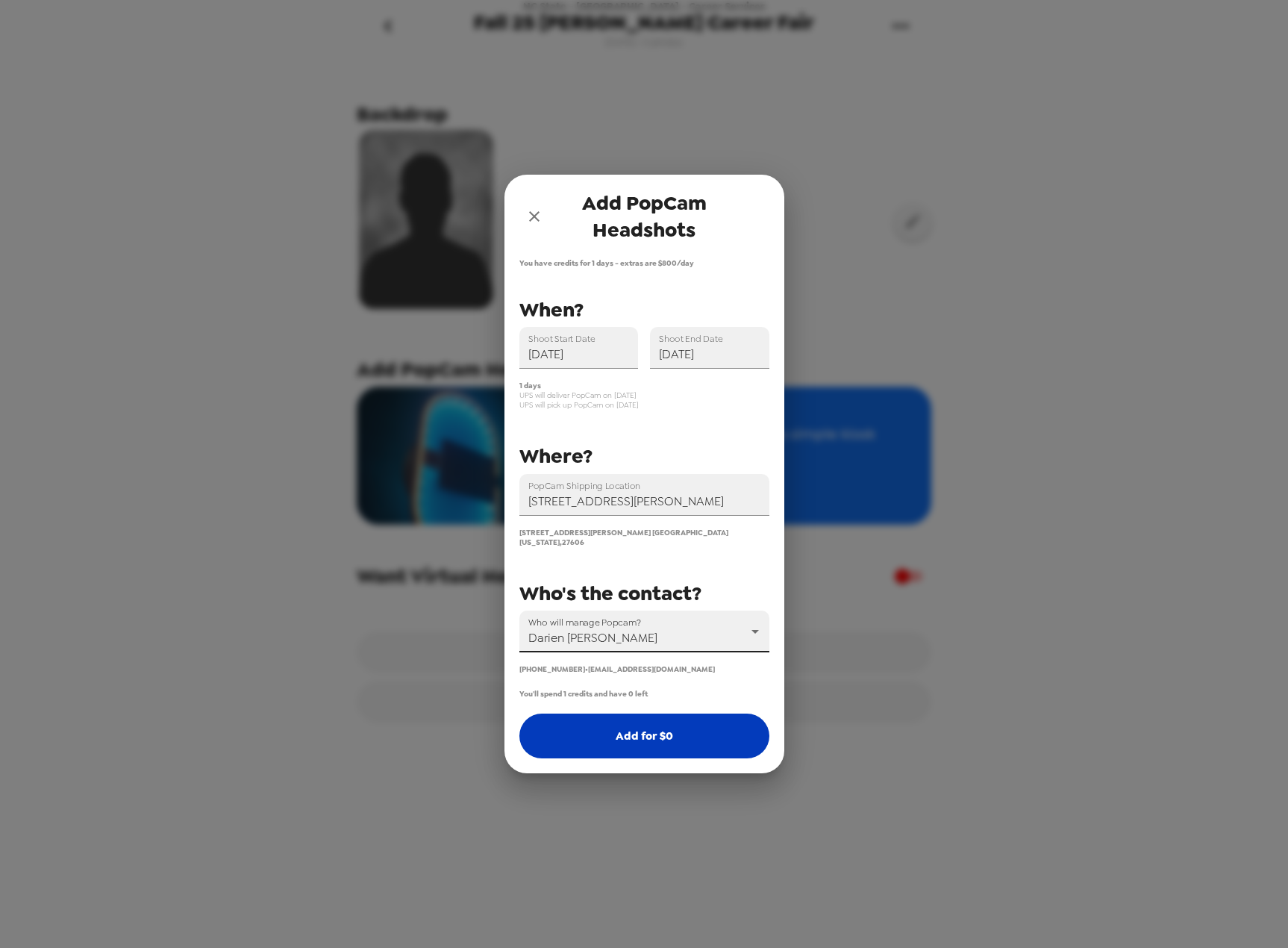
click at [683, 730] on button "Add for $ 0" at bounding box center [644, 735] width 250 height 45
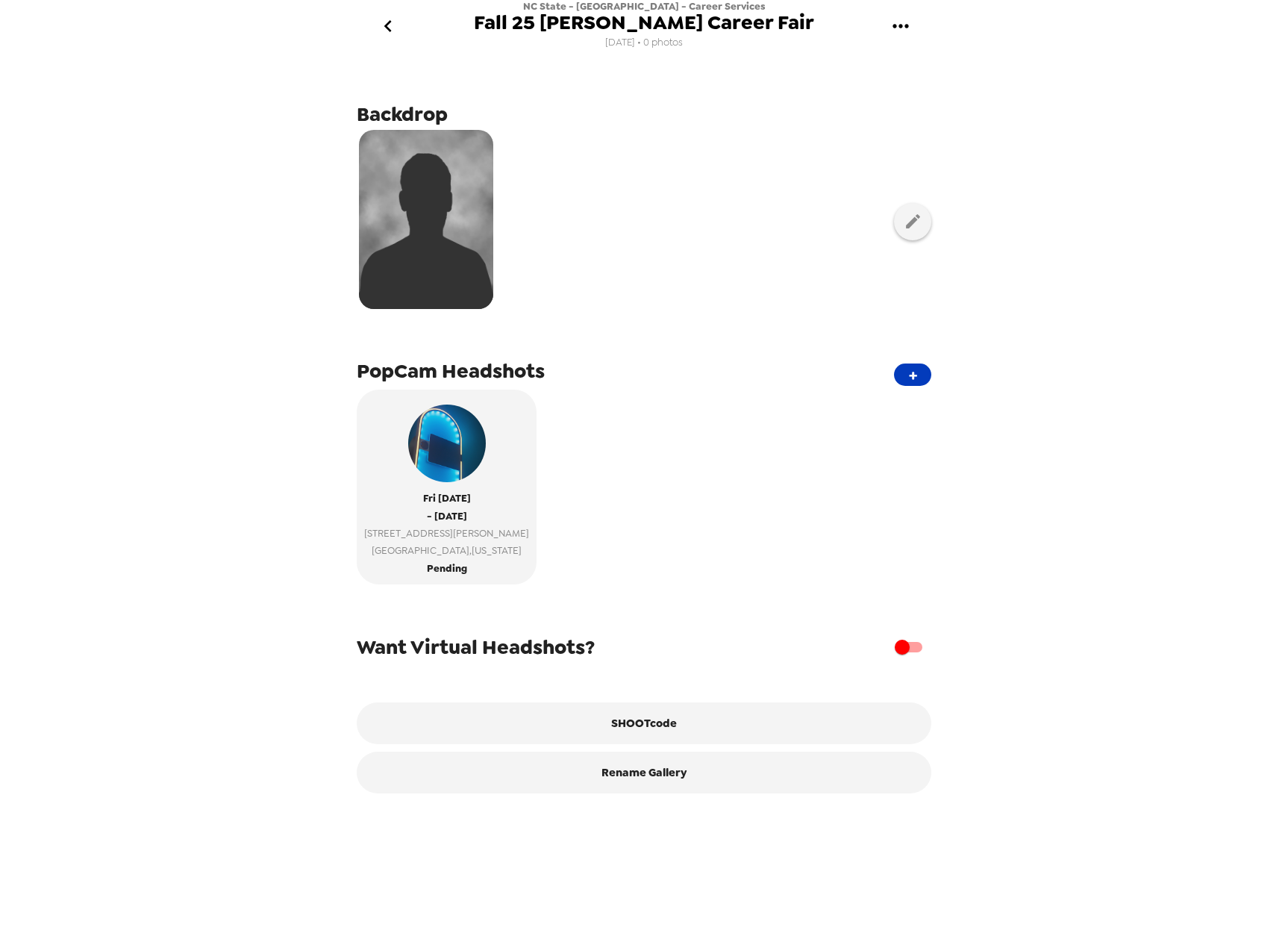
click at [903, 373] on button "+" at bounding box center [913, 374] width 38 height 23
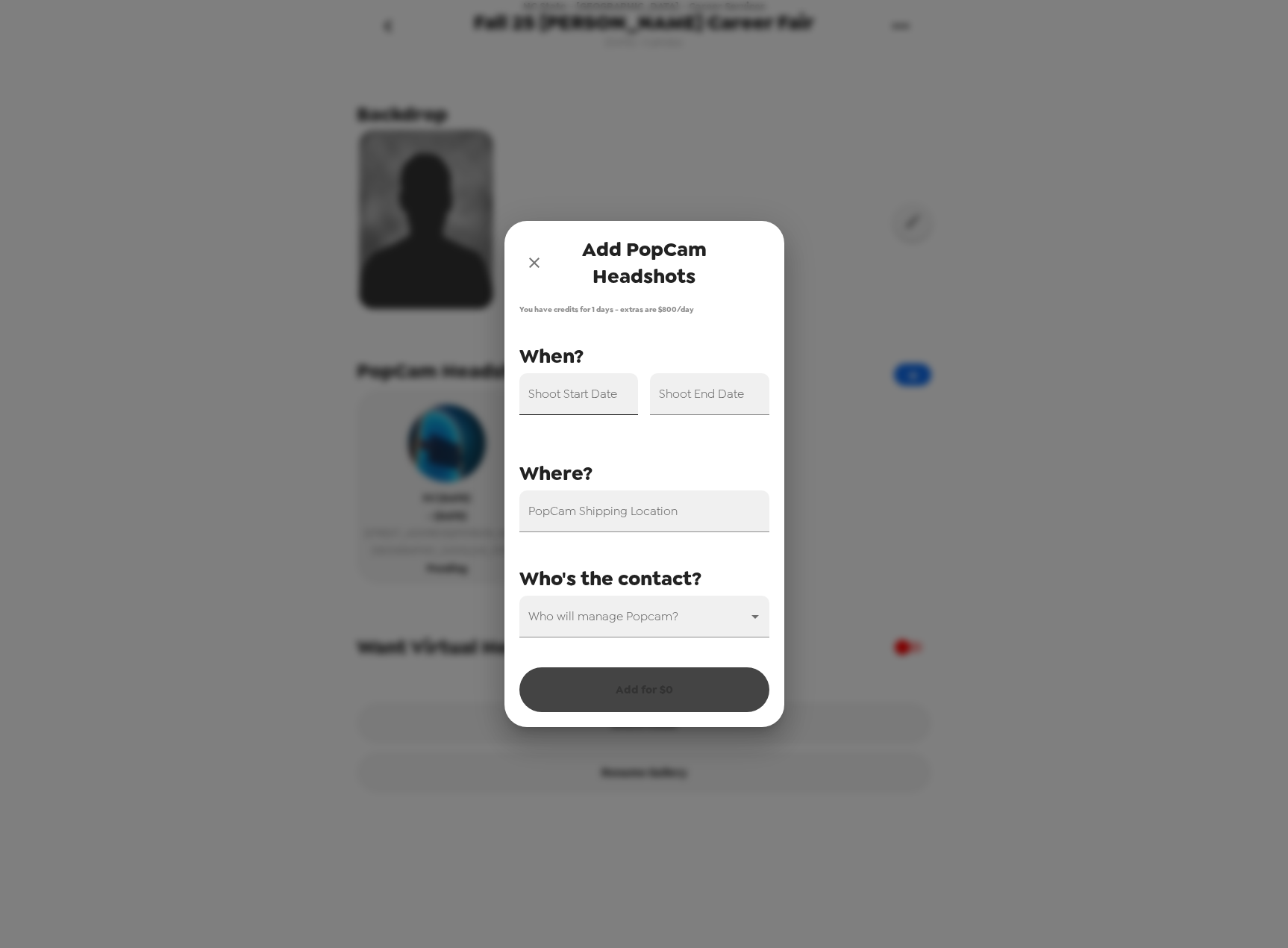
click at [578, 391] on div "Shoot Start Date" at bounding box center [579, 393] width 119 height 42
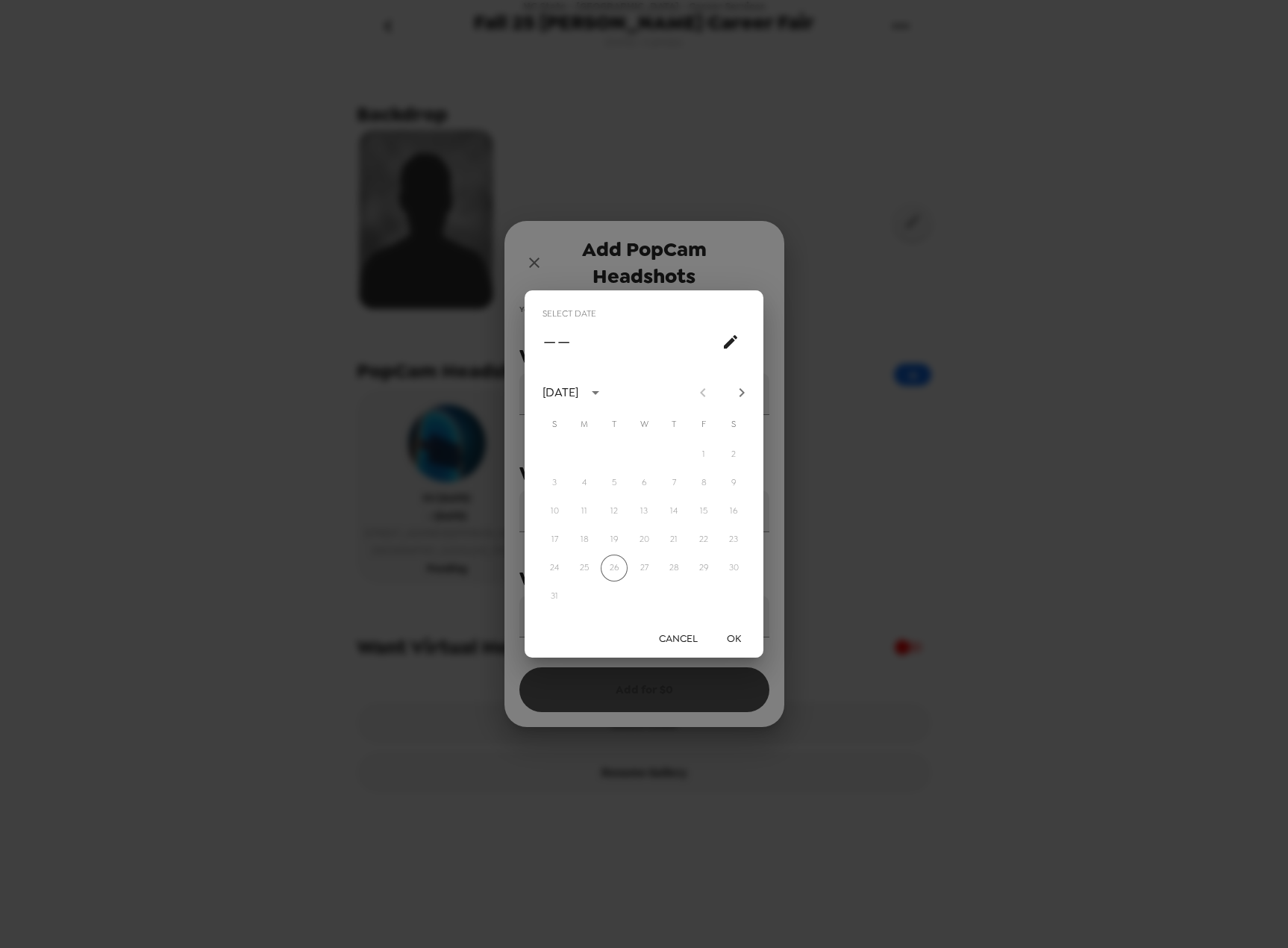
click at [738, 391] on icon "Next month" at bounding box center [742, 392] width 18 height 18
click at [707, 537] on button "26" at bounding box center [704, 539] width 27 height 27
type input "[DATE]"
click at [735, 636] on button "OK" at bounding box center [733, 638] width 48 height 27
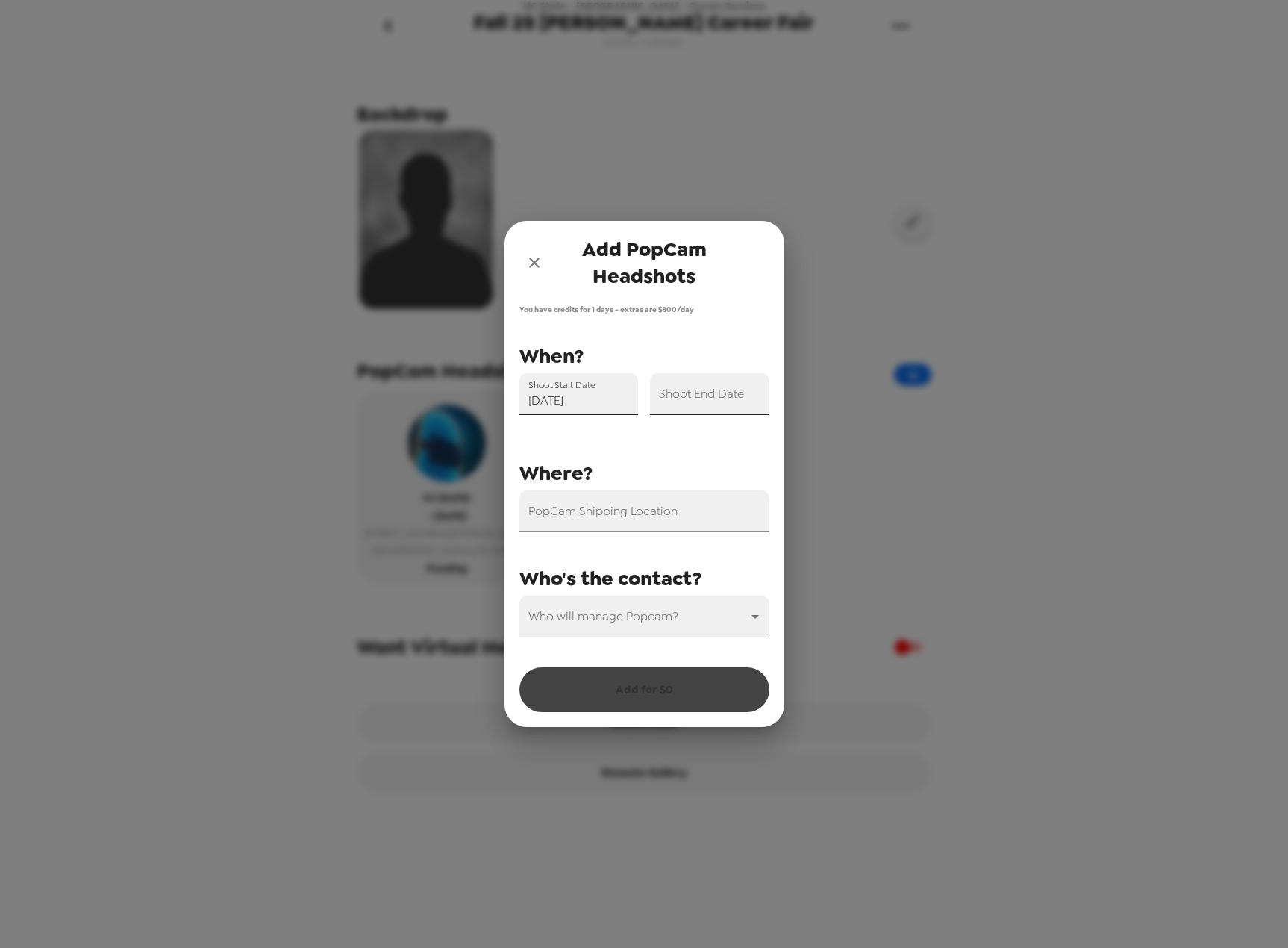
click at [703, 378] on input "Shoot End Date" at bounding box center [710, 393] width 119 height 42
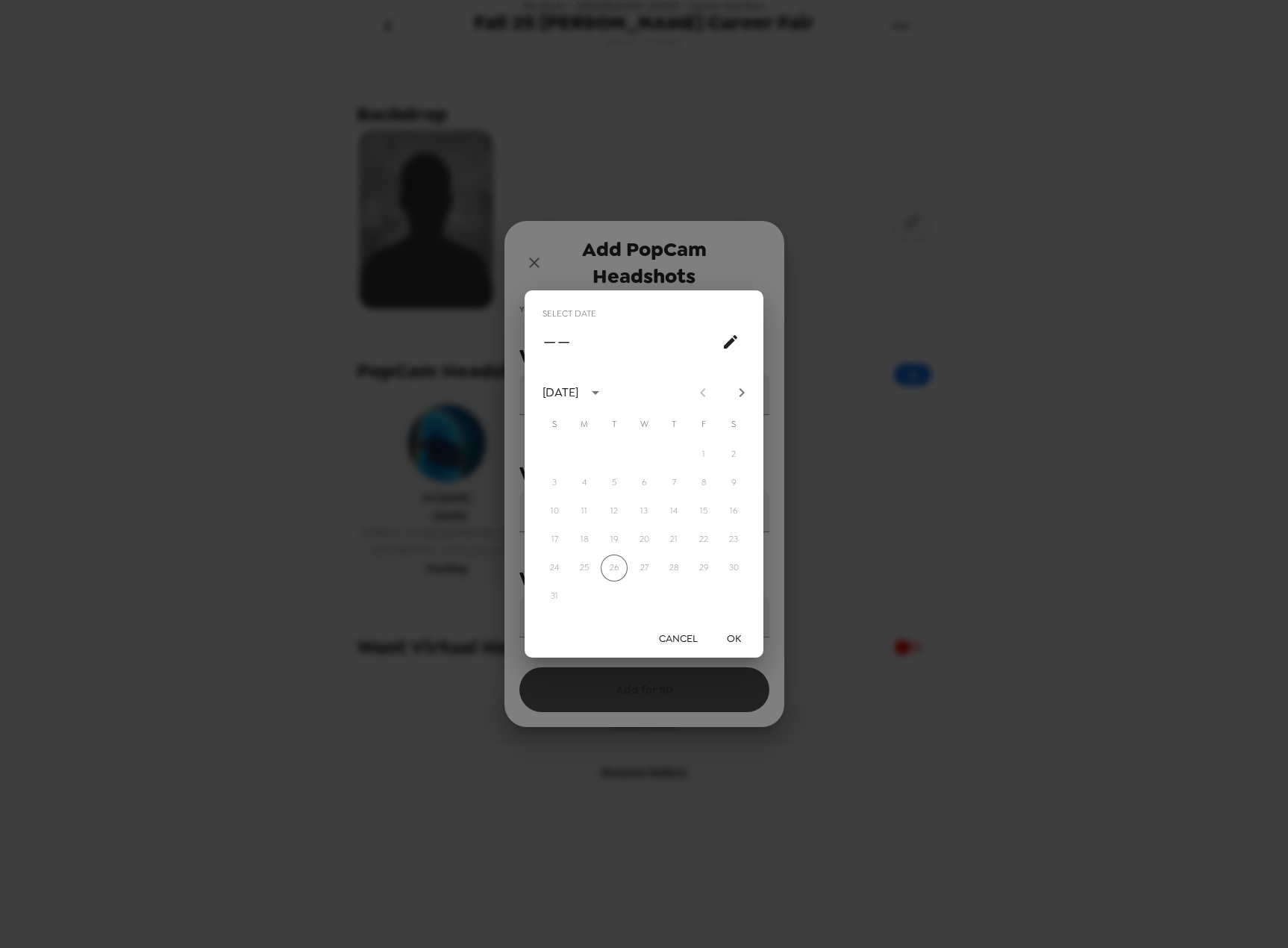
click at [743, 396] on icon "Next month" at bounding box center [742, 392] width 18 height 18
click at [701, 544] on button "26" at bounding box center [704, 539] width 27 height 27
type input "[DATE]"
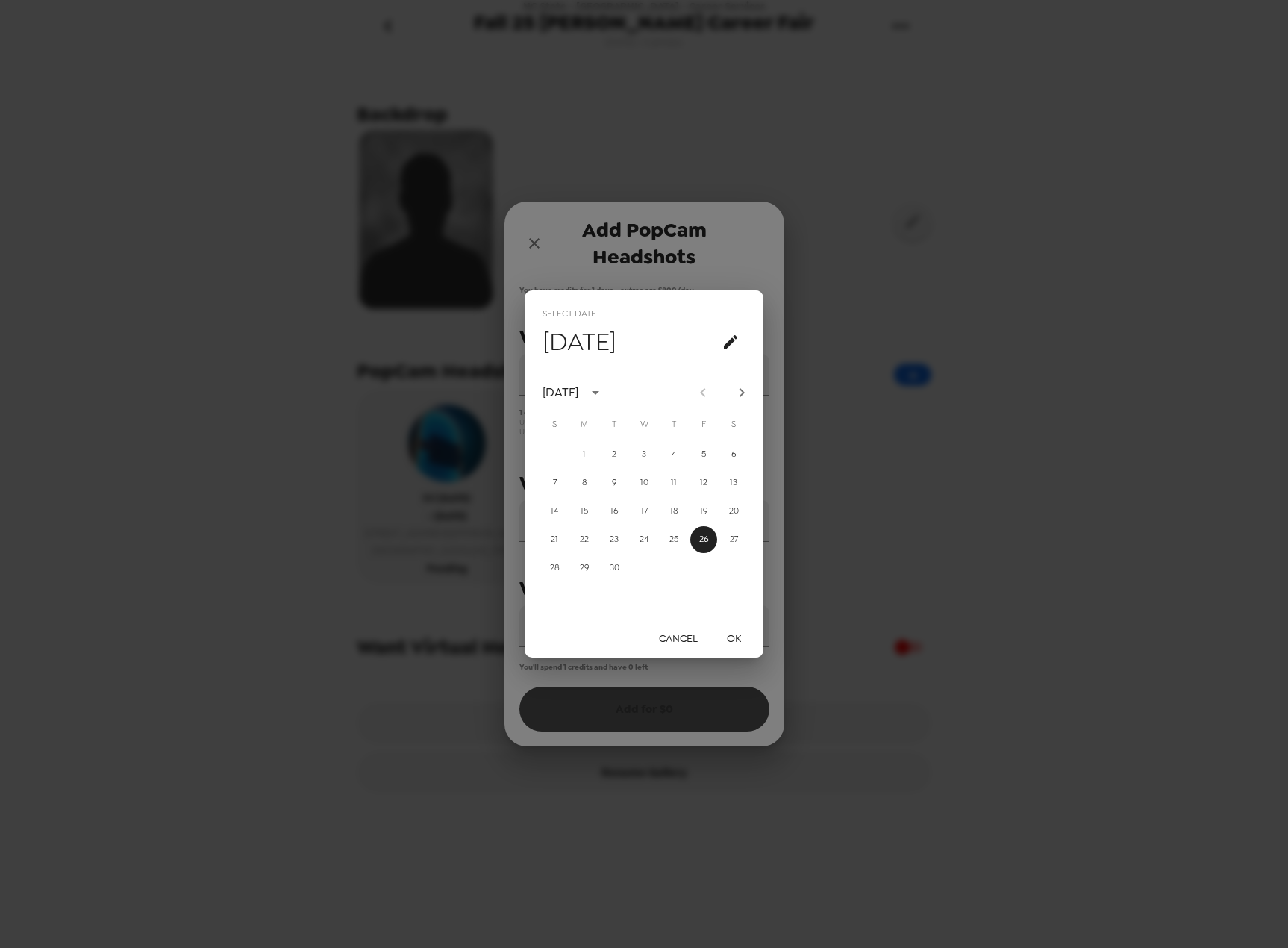
click at [728, 627] on button "OK" at bounding box center [733, 638] width 48 height 27
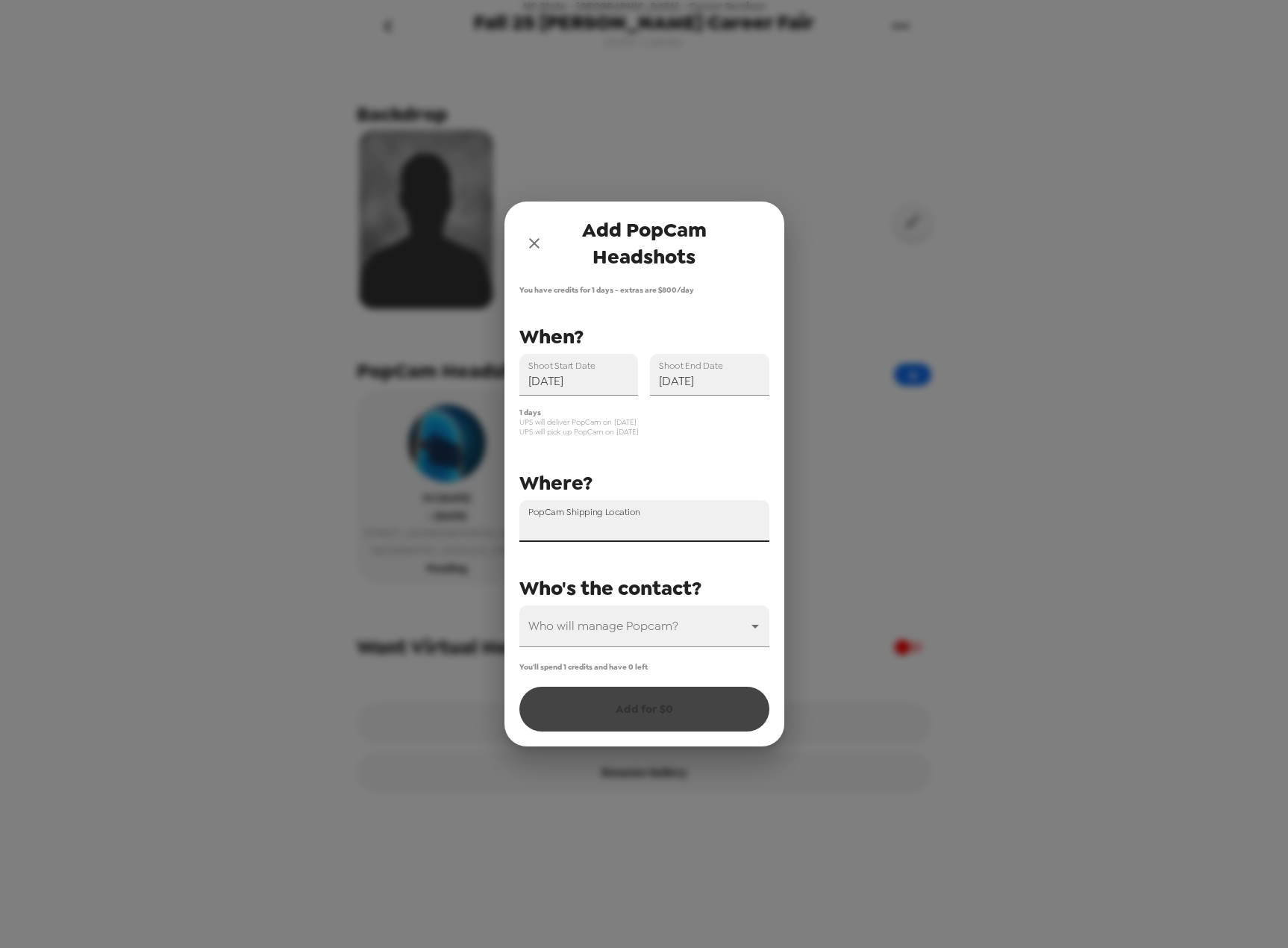
click at [628, 519] on div "PopCam Shipping Location" at bounding box center [644, 520] width 250 height 42
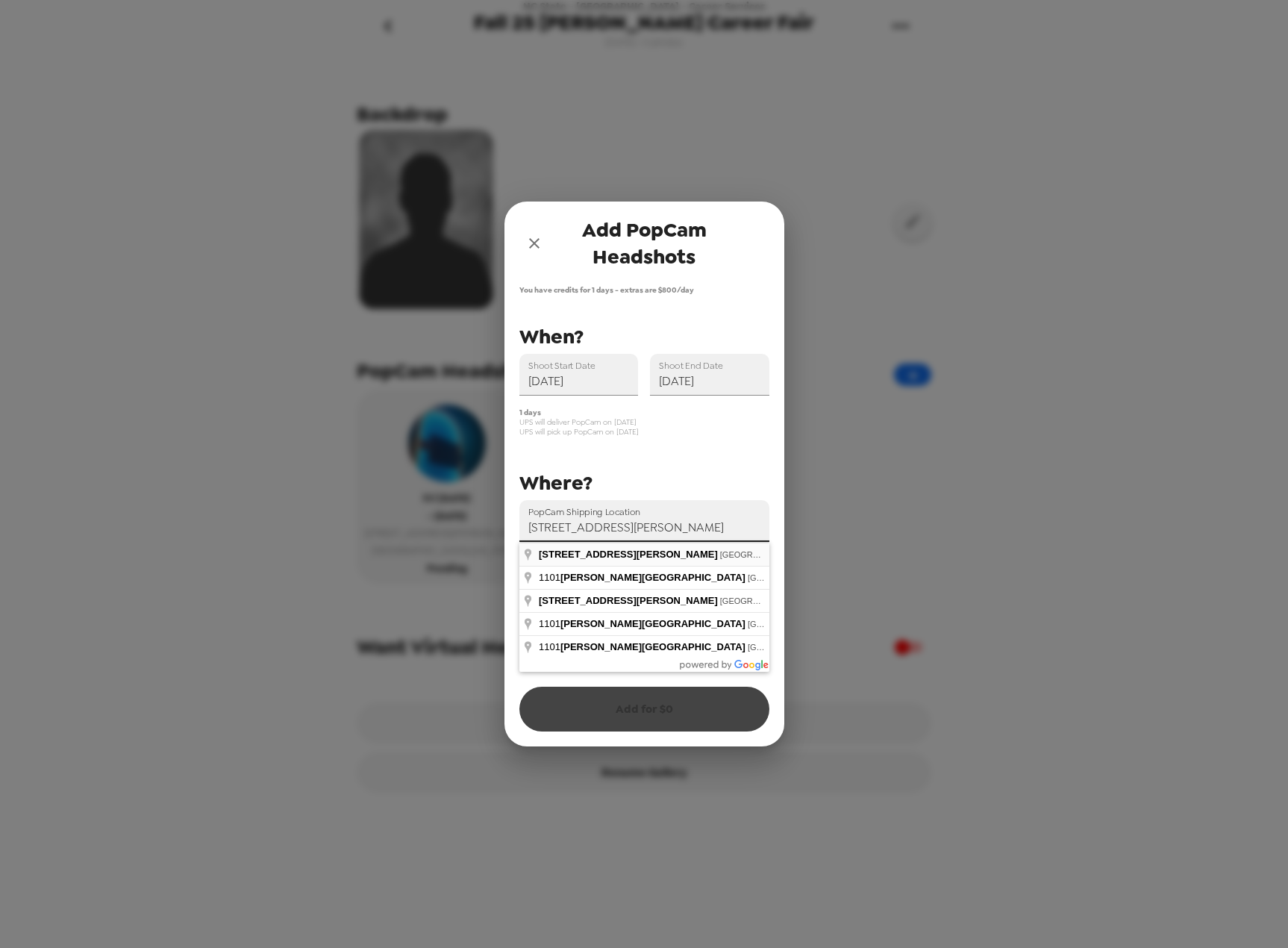
type input "[STREET_ADDRESS][PERSON_NAME]"
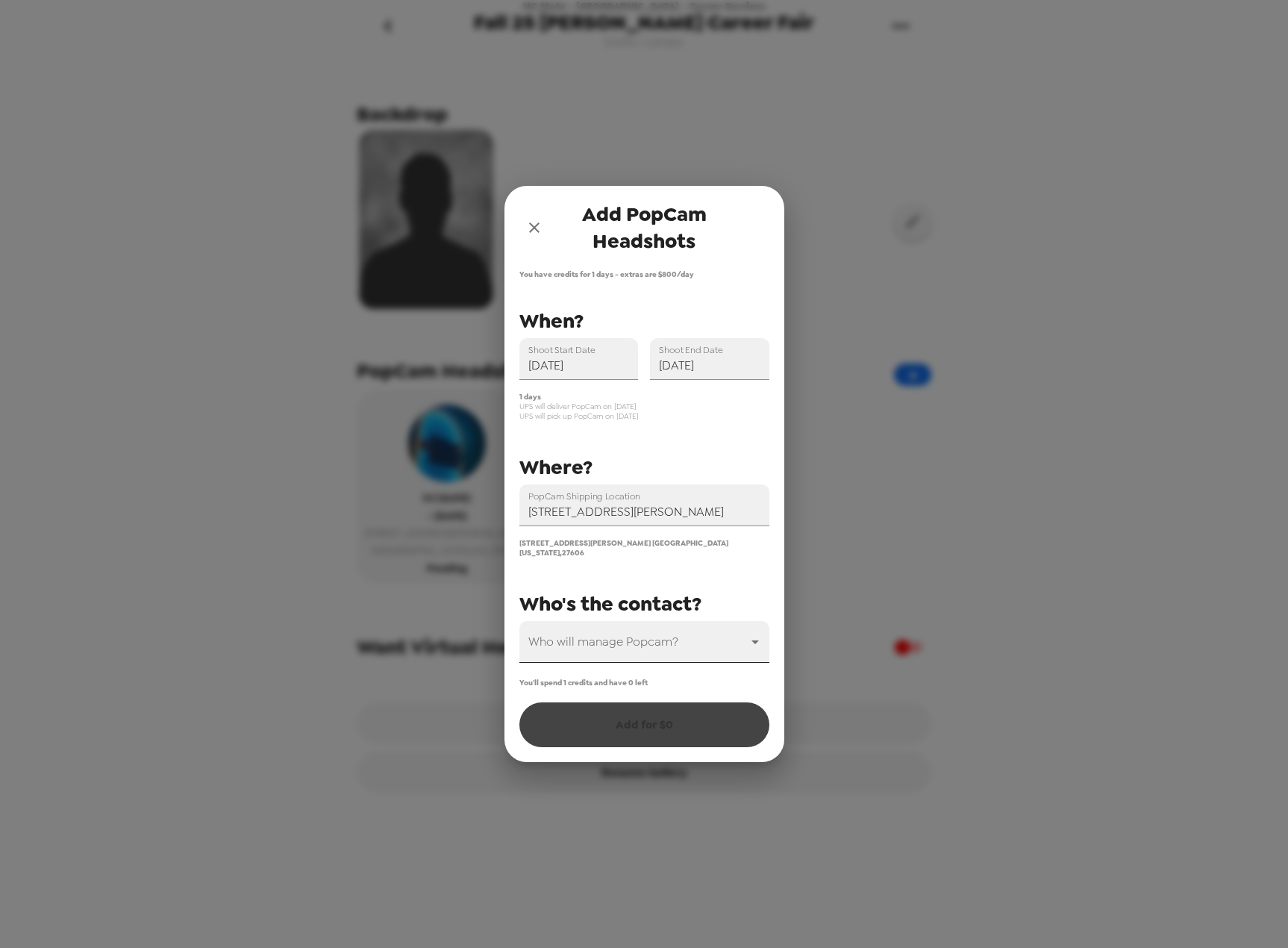
click at [688, 633] on body "NC State - [GEOGRAPHIC_DATA] - Career Services Fall 25 [PERSON_NAME] Career Fai…" at bounding box center [644, 474] width 1288 height 948
click at [656, 676] on li "[PERSON_NAME]" at bounding box center [644, 677] width 250 height 27
type input "44494"
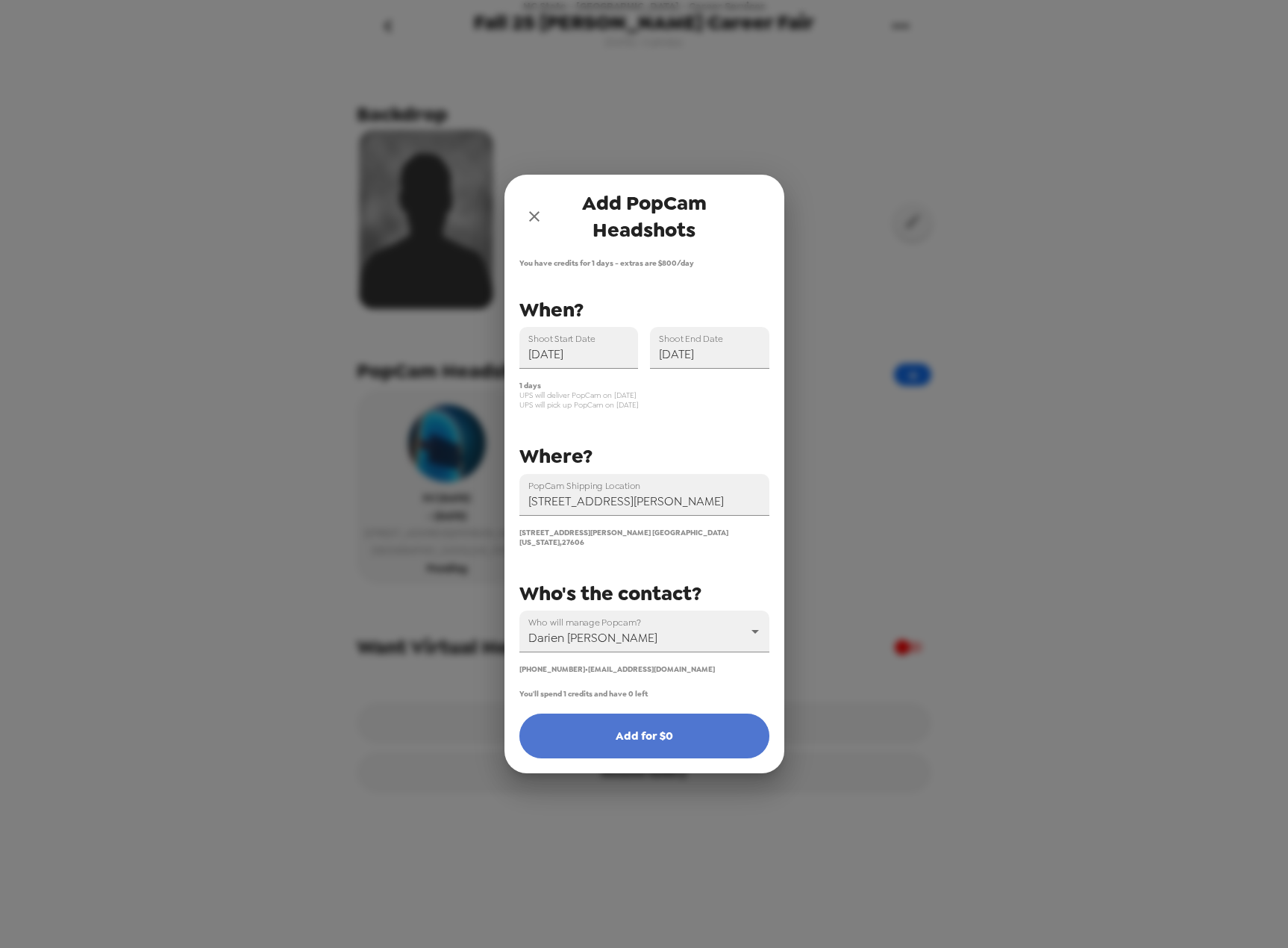
click at [661, 722] on button "Add for $ 0" at bounding box center [644, 735] width 250 height 45
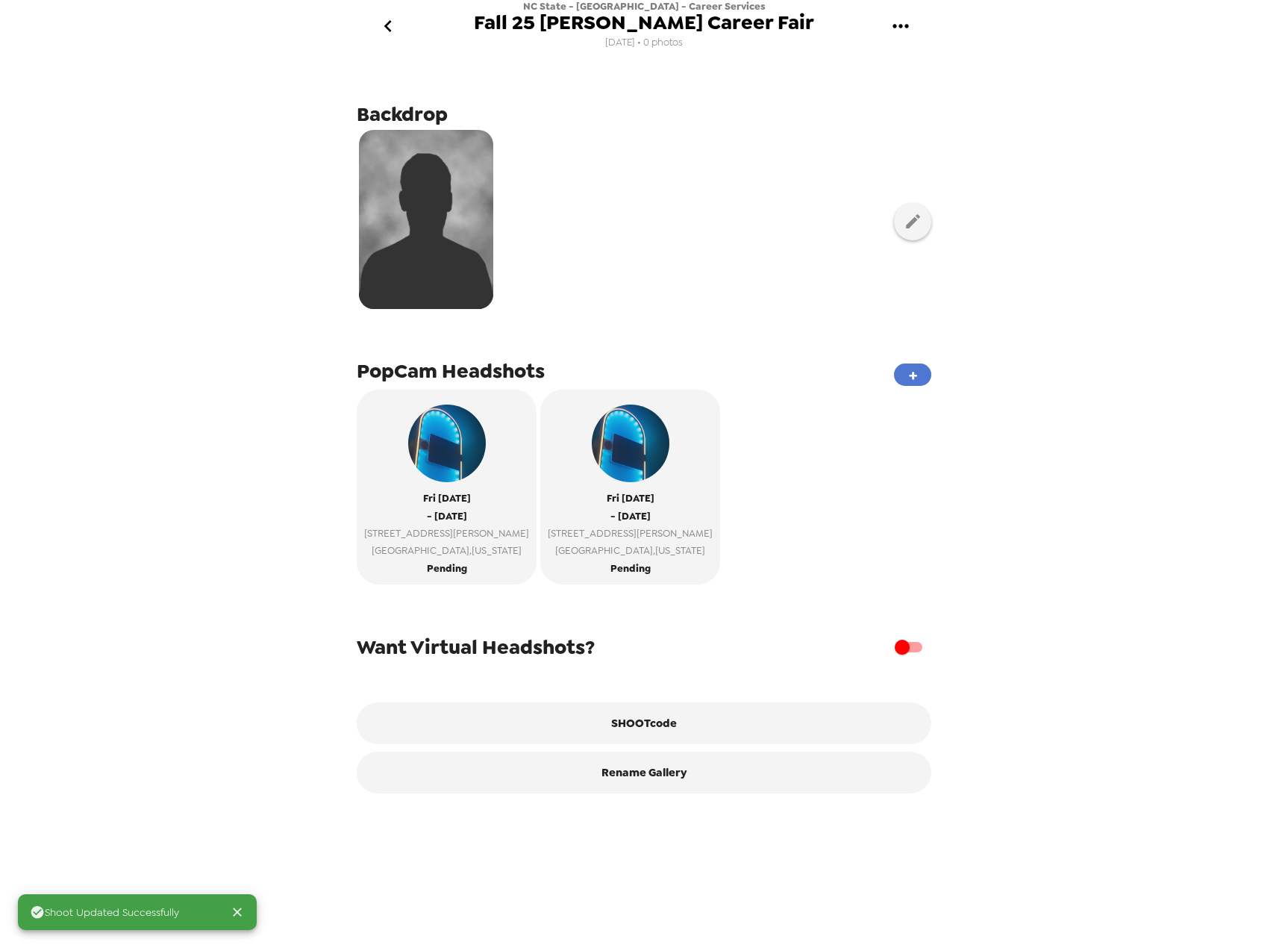
click at [913, 368] on button "+" at bounding box center [913, 374] width 38 height 23
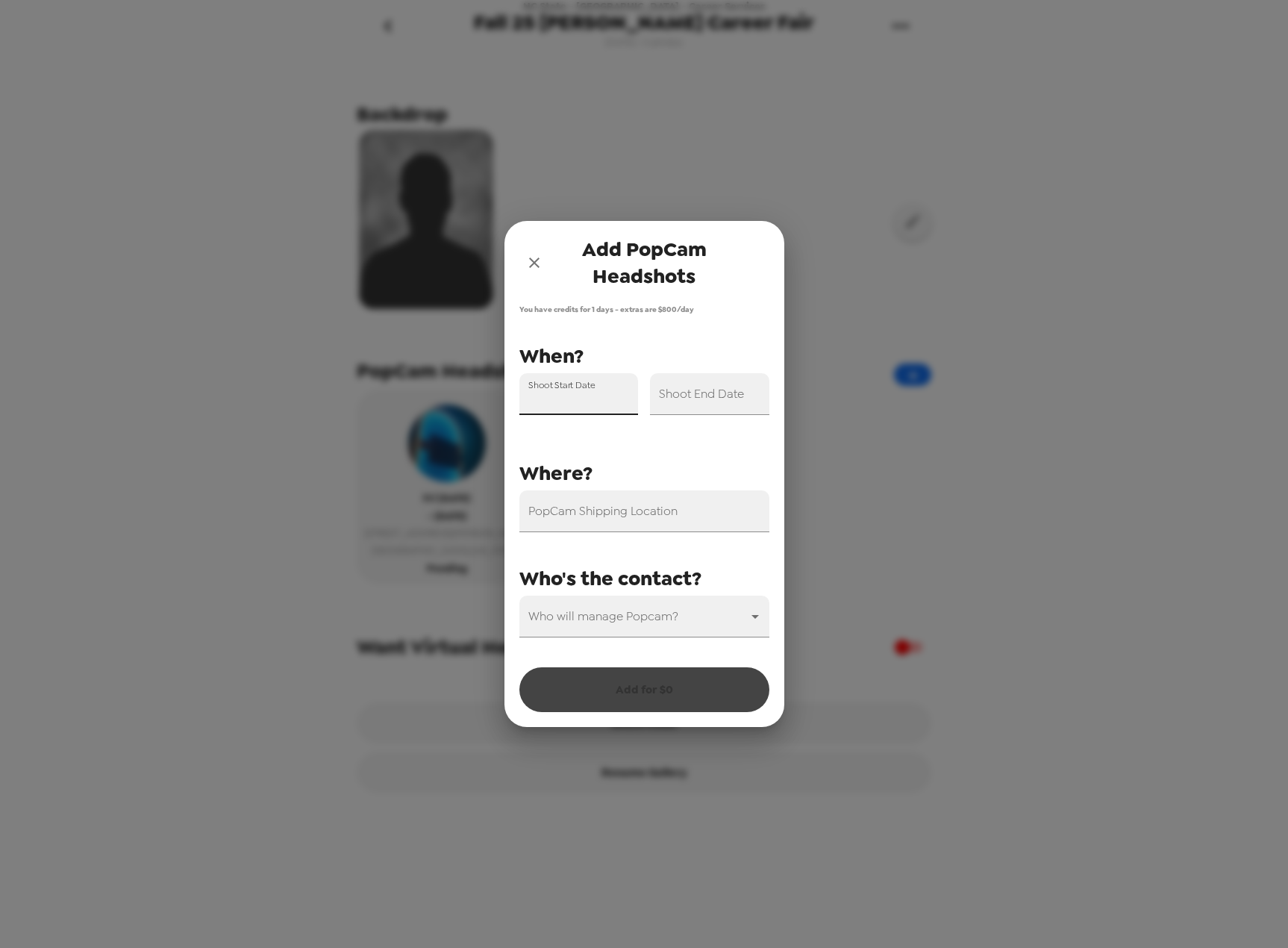
click at [585, 396] on input "Shoot Start Date" at bounding box center [579, 393] width 119 height 42
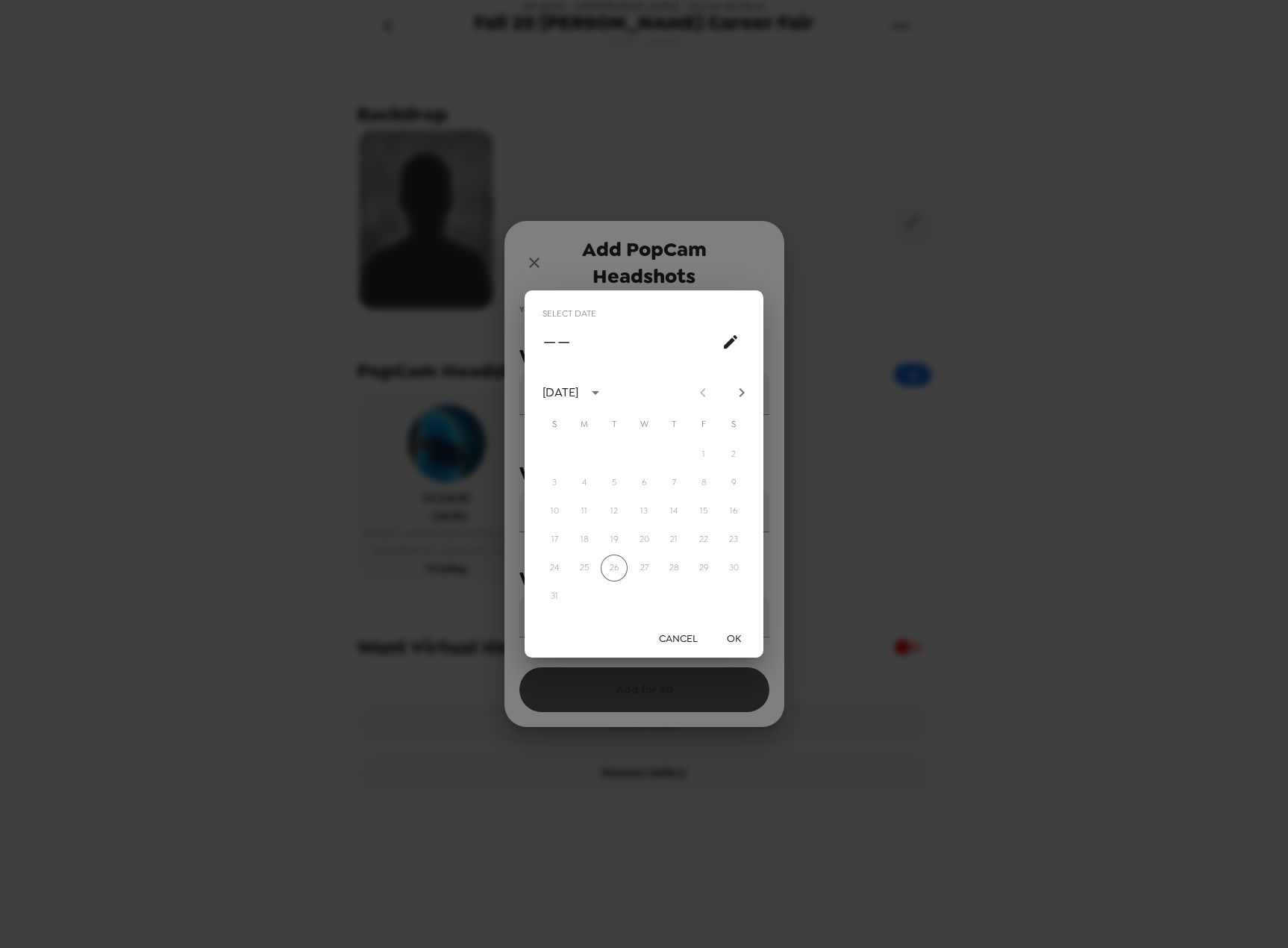
click at [739, 391] on icon "Next month" at bounding box center [742, 392] width 18 height 18
click at [711, 537] on button "26" at bounding box center [704, 539] width 27 height 27
type input "[DATE]"
click at [738, 634] on button "OK" at bounding box center [733, 638] width 48 height 27
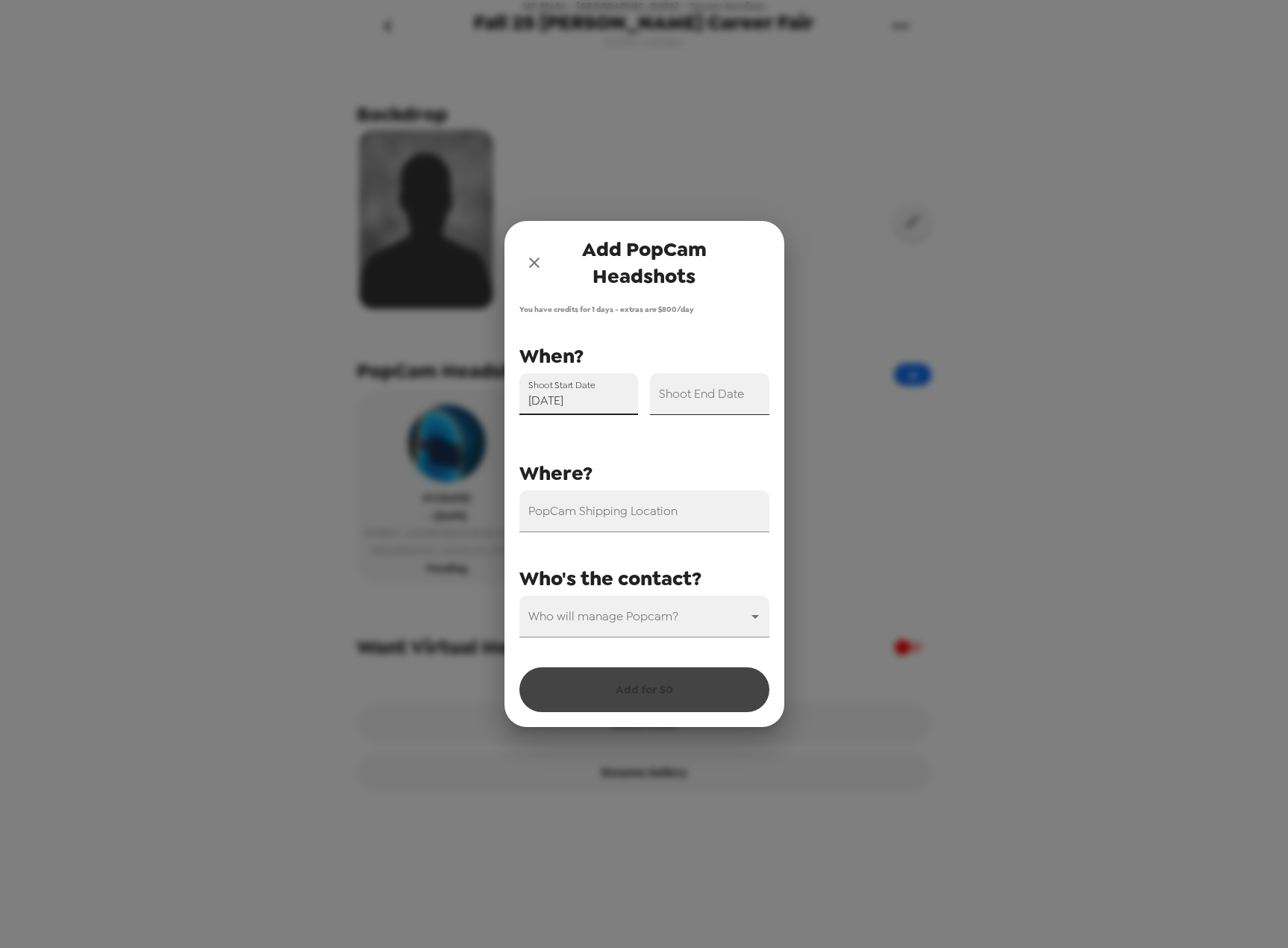
click at [717, 385] on div "Shoot End Date" at bounding box center [710, 393] width 119 height 42
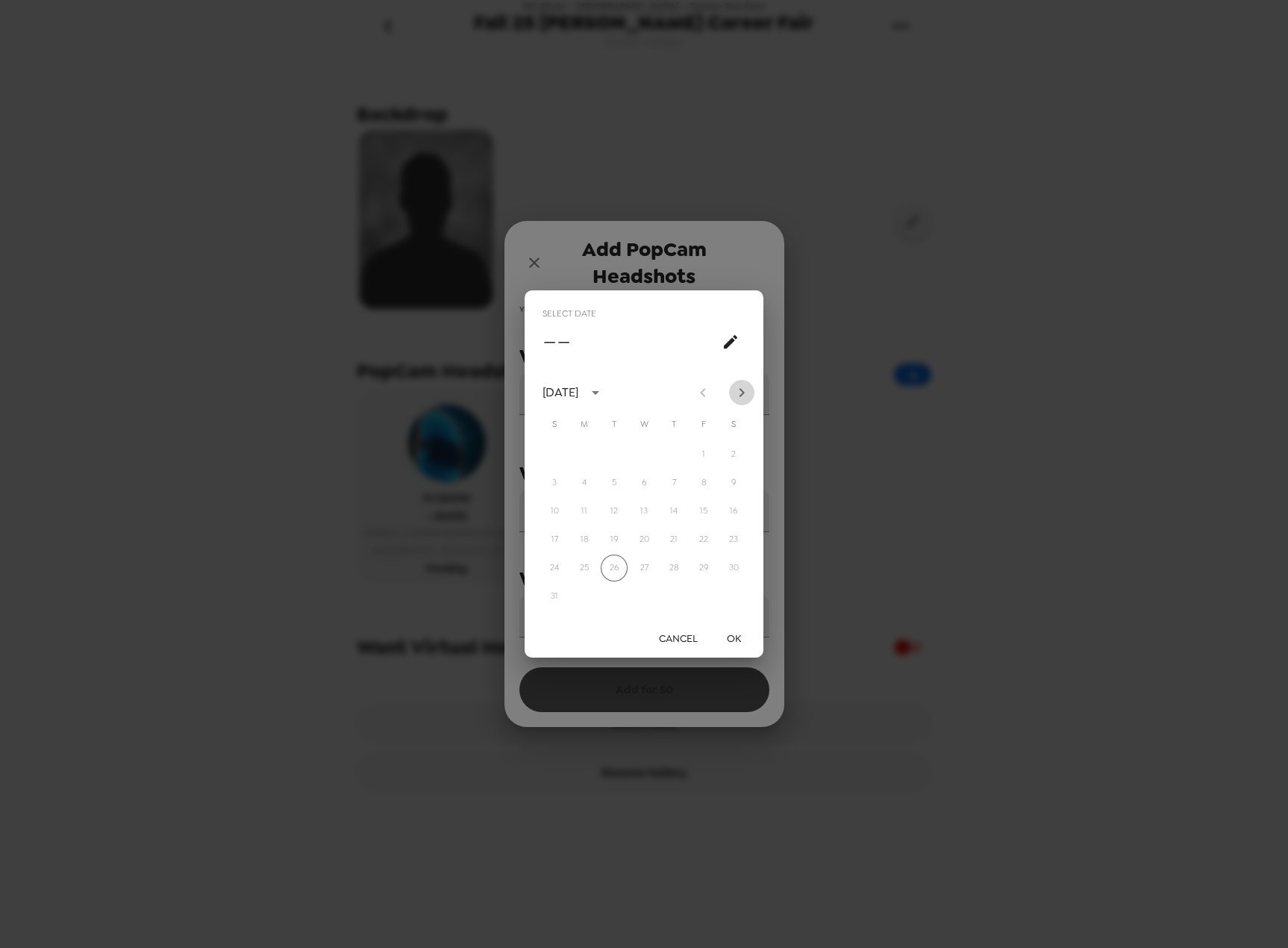
click at [738, 394] on icon "Next month" at bounding box center [742, 392] width 18 height 18
click at [708, 537] on button "26" at bounding box center [704, 539] width 27 height 27
type input "[DATE]"
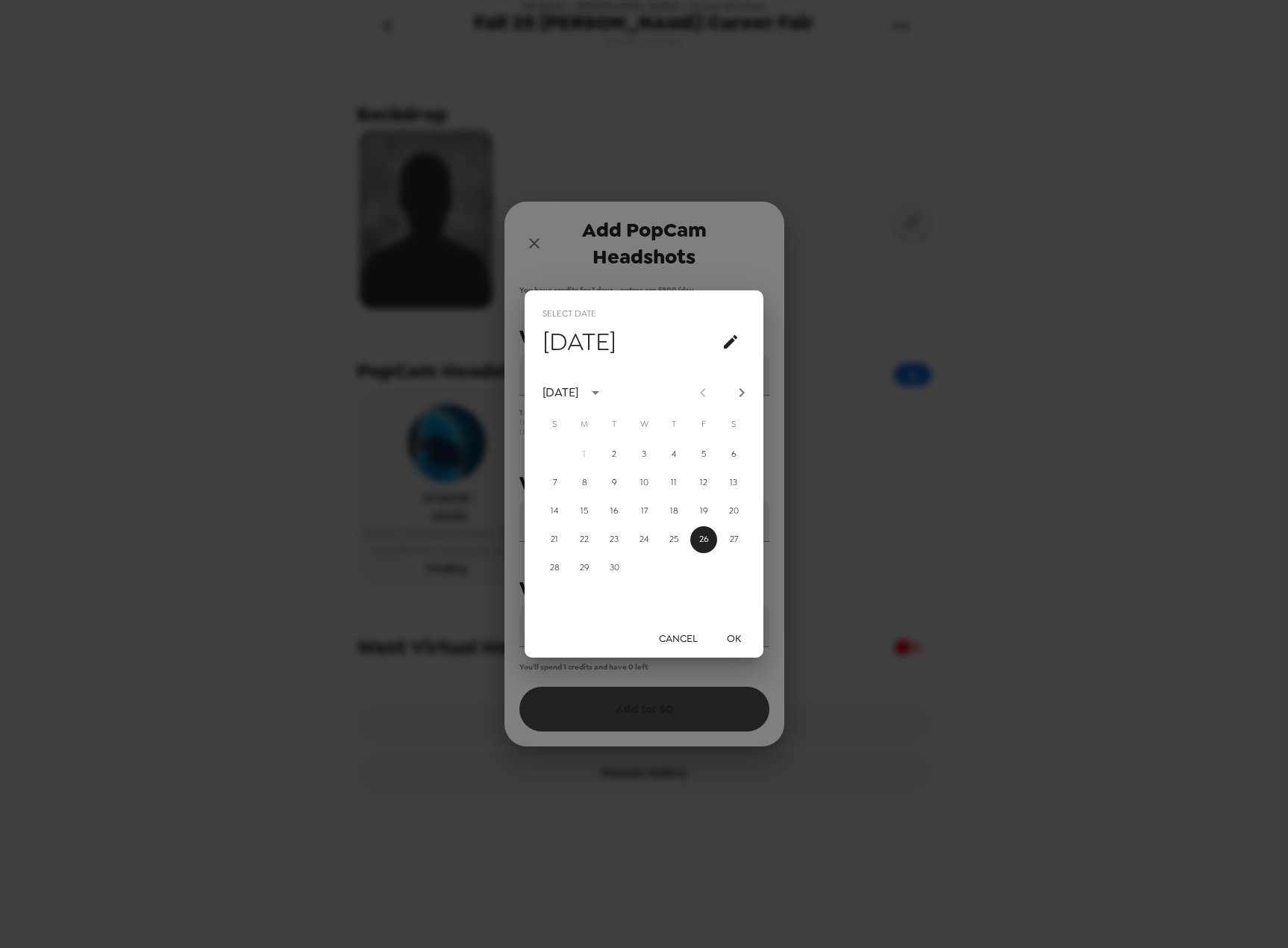
click at [727, 631] on button "OK" at bounding box center [733, 638] width 48 height 27
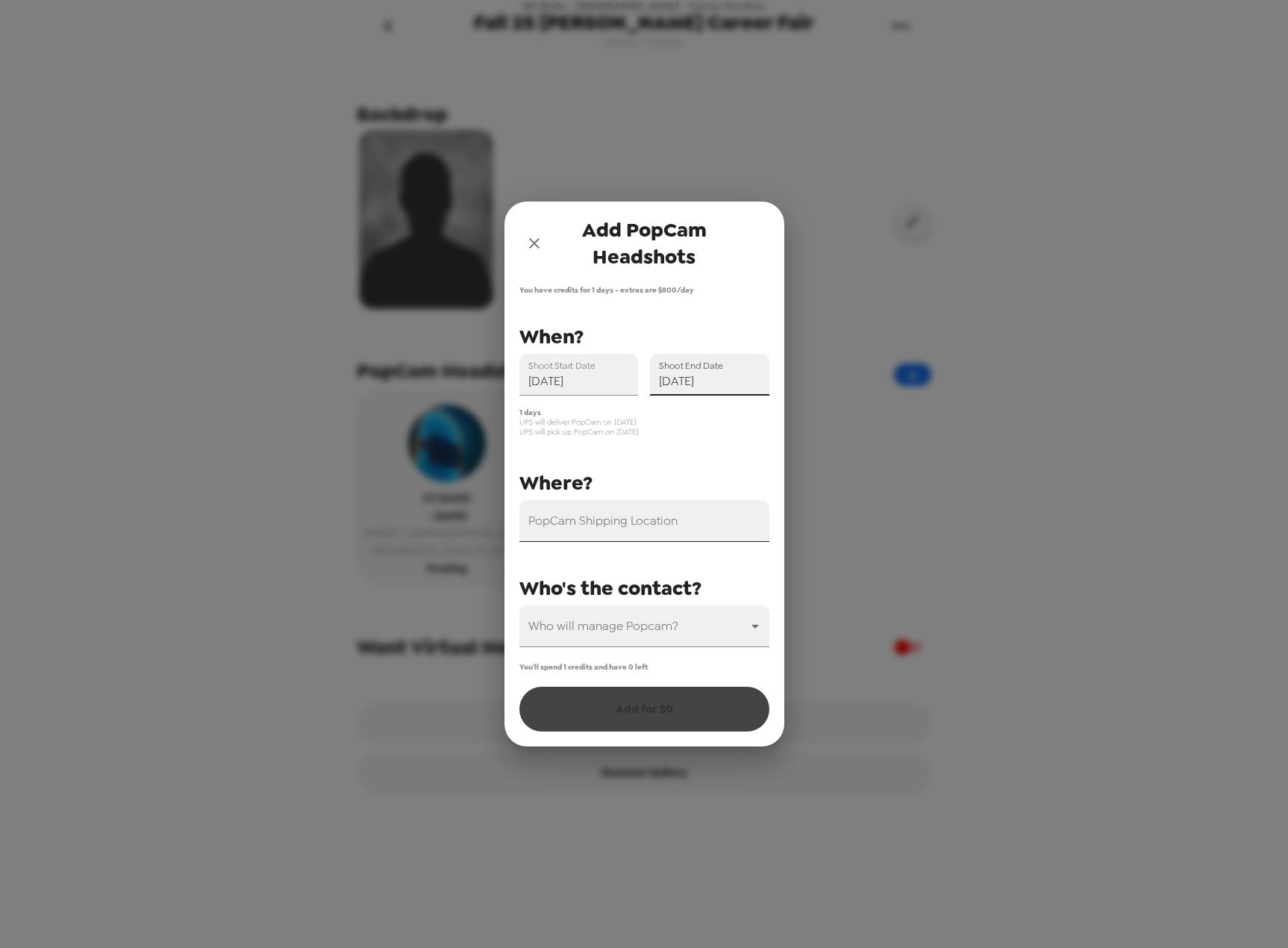
click at [692, 518] on input "PopCam Shipping Location" at bounding box center [644, 520] width 250 height 42
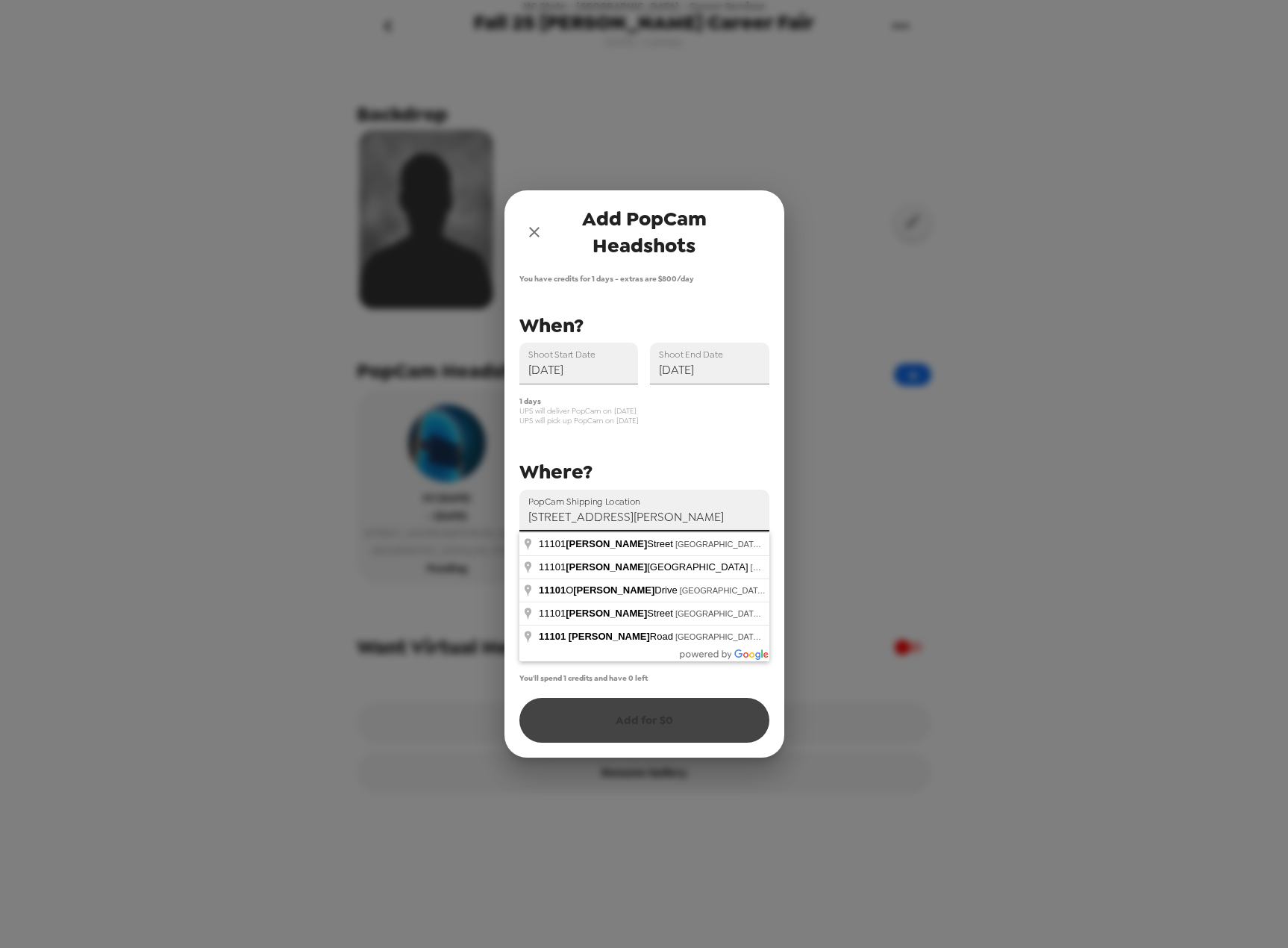
click at [688, 519] on input "[STREET_ADDRESS][PERSON_NAME]" at bounding box center [644, 510] width 250 height 42
click at [536, 513] on input "[STREET_ADDRESS][PERSON_NAME]" at bounding box center [644, 510] width 250 height 42
type input "[STREET_ADDRESS][PERSON_NAME]"
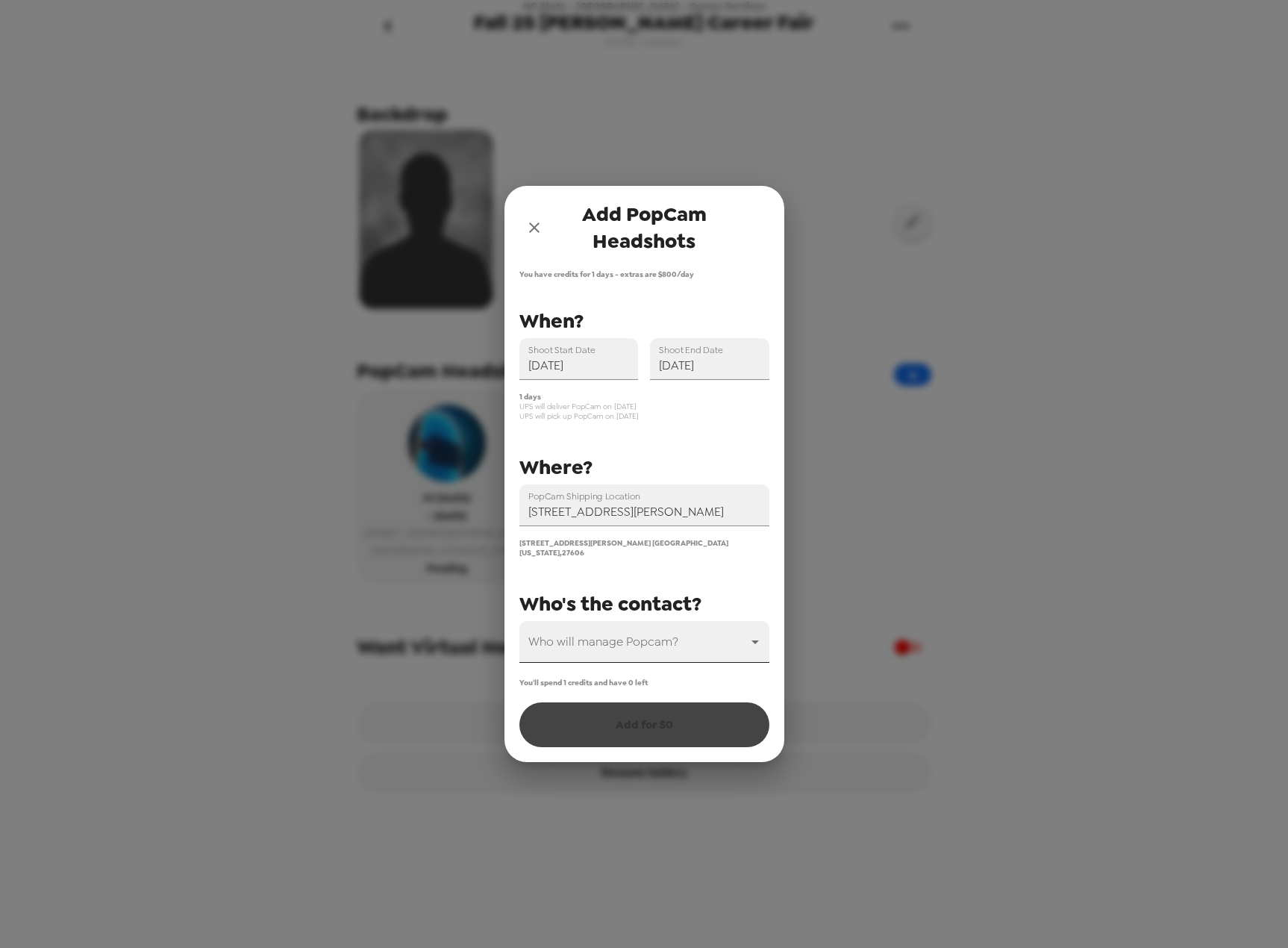
click at [596, 652] on body "NC State - [GEOGRAPHIC_DATA] - Career Services Fall 25 [PERSON_NAME] Career Fai…" at bounding box center [644, 474] width 1288 height 948
click at [597, 670] on li "[PERSON_NAME]" at bounding box center [644, 677] width 250 height 27
type input "44494"
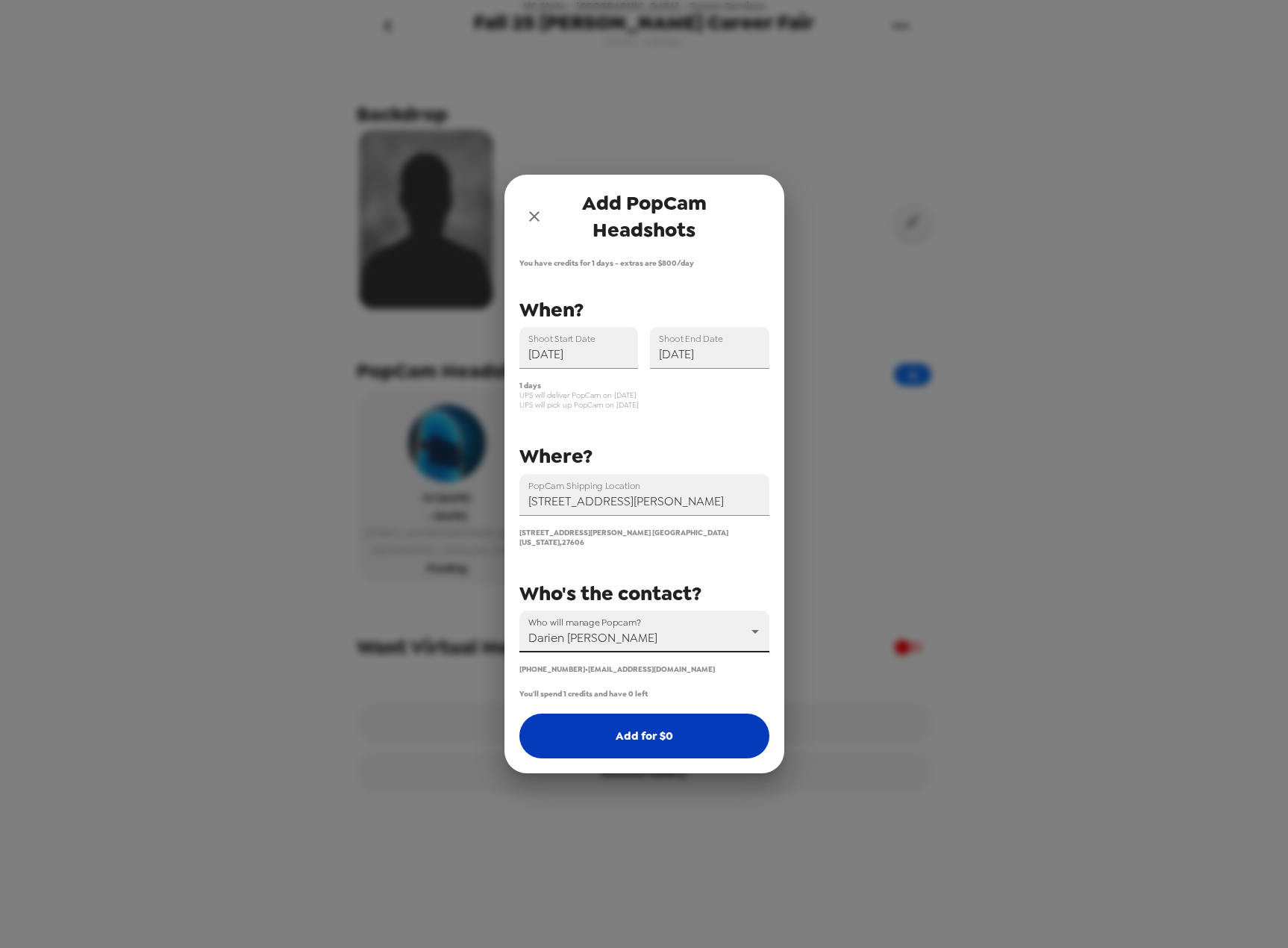
click at [613, 728] on button "Add for $ 0" at bounding box center [644, 735] width 250 height 45
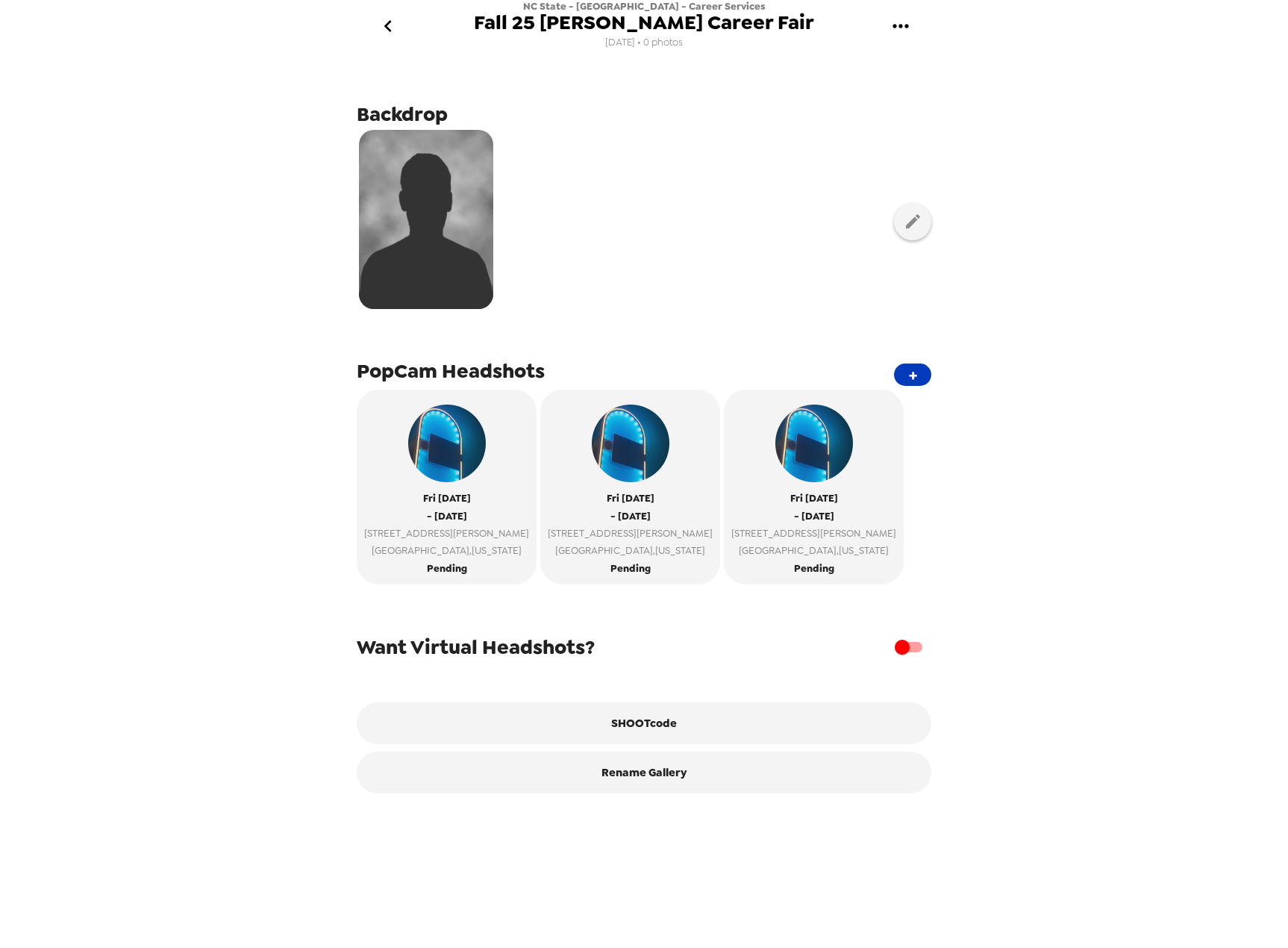
click at [903, 373] on button "+" at bounding box center [913, 374] width 38 height 23
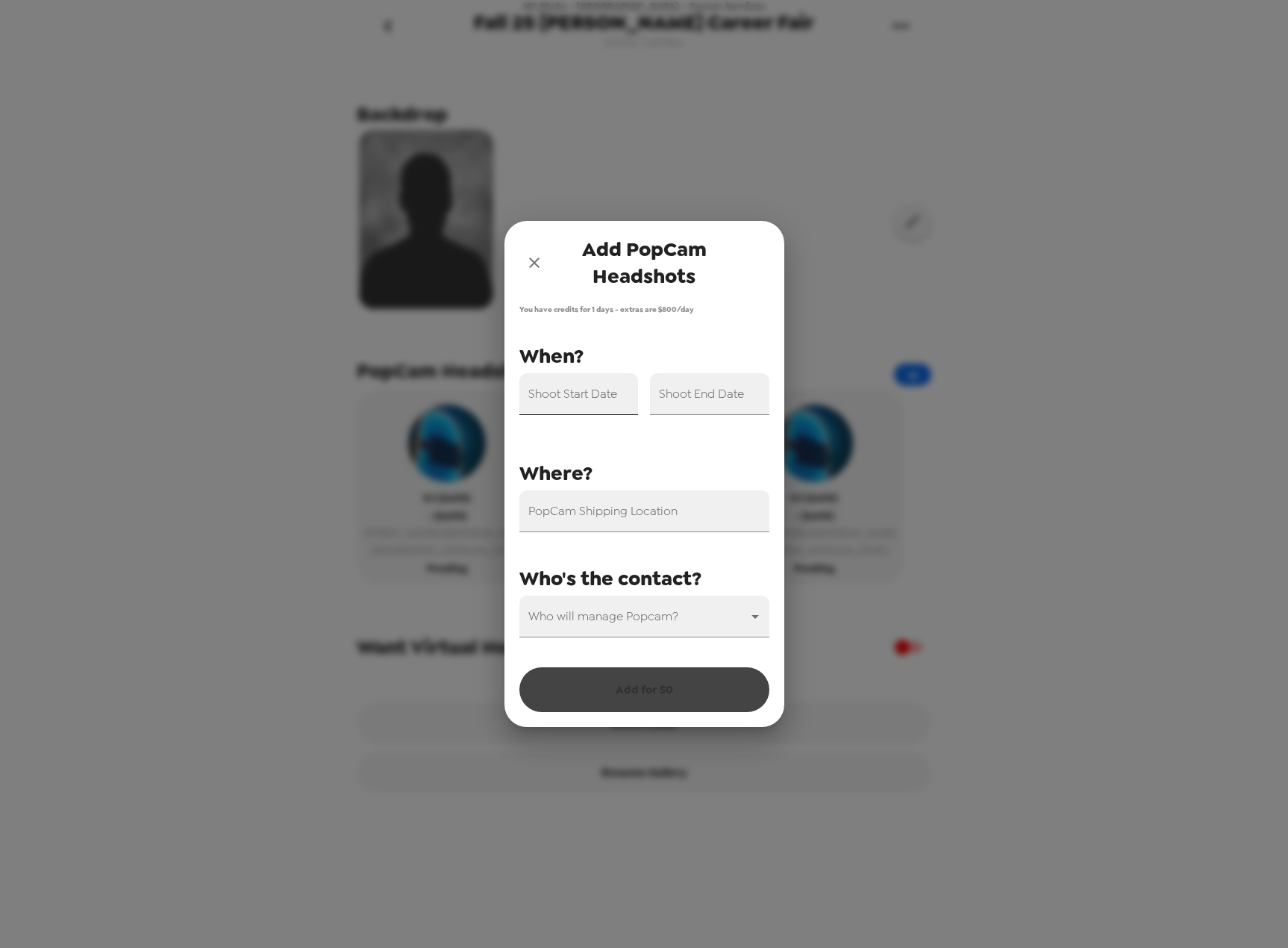
click at [583, 389] on div "Shoot Start Date" at bounding box center [579, 393] width 119 height 42
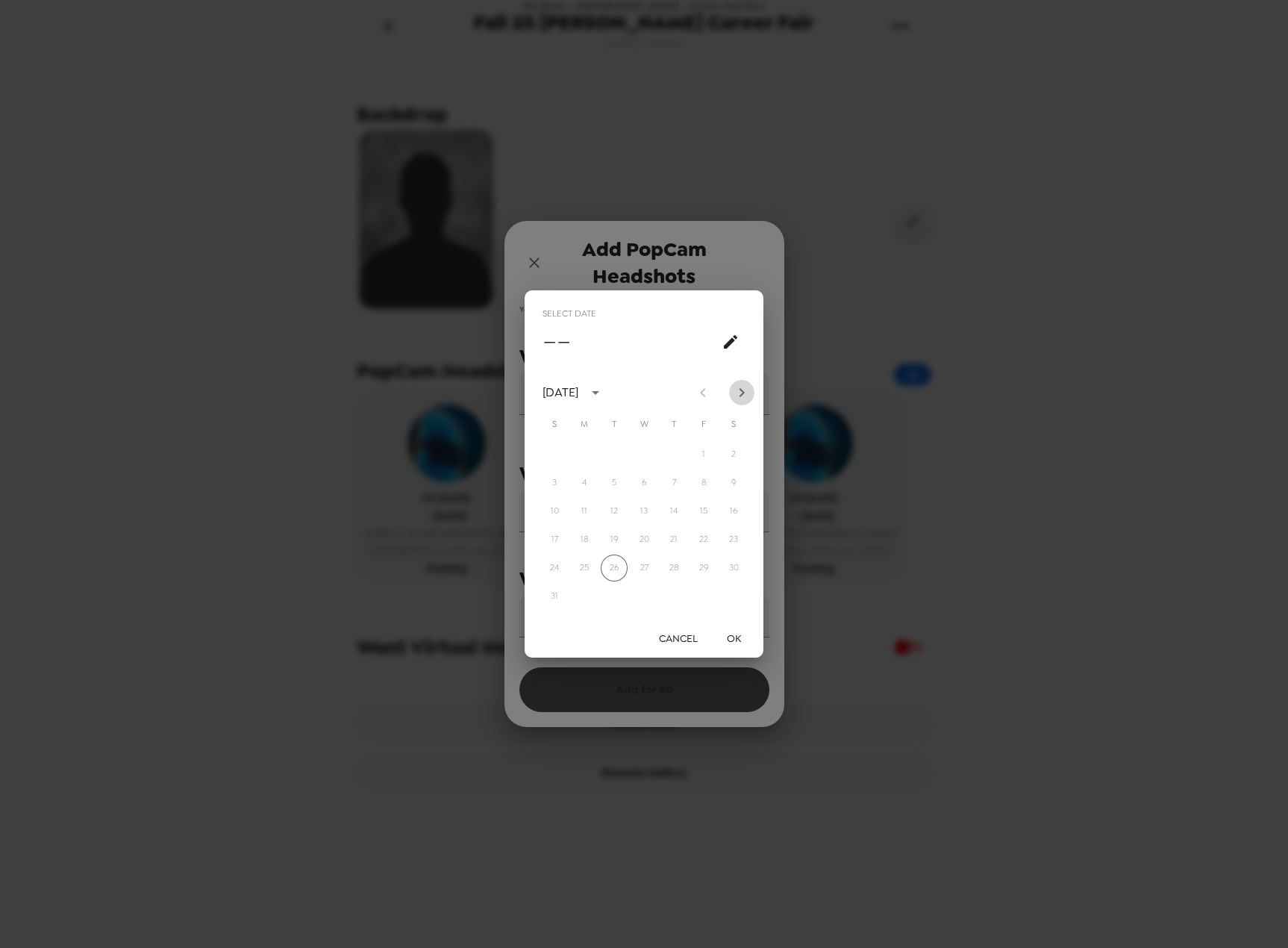
click at [739, 392] on icon "Next month" at bounding box center [742, 392] width 18 height 18
click at [704, 546] on button "26" at bounding box center [704, 539] width 27 height 27
type input "[DATE]"
click at [728, 629] on button "OK" at bounding box center [733, 638] width 48 height 27
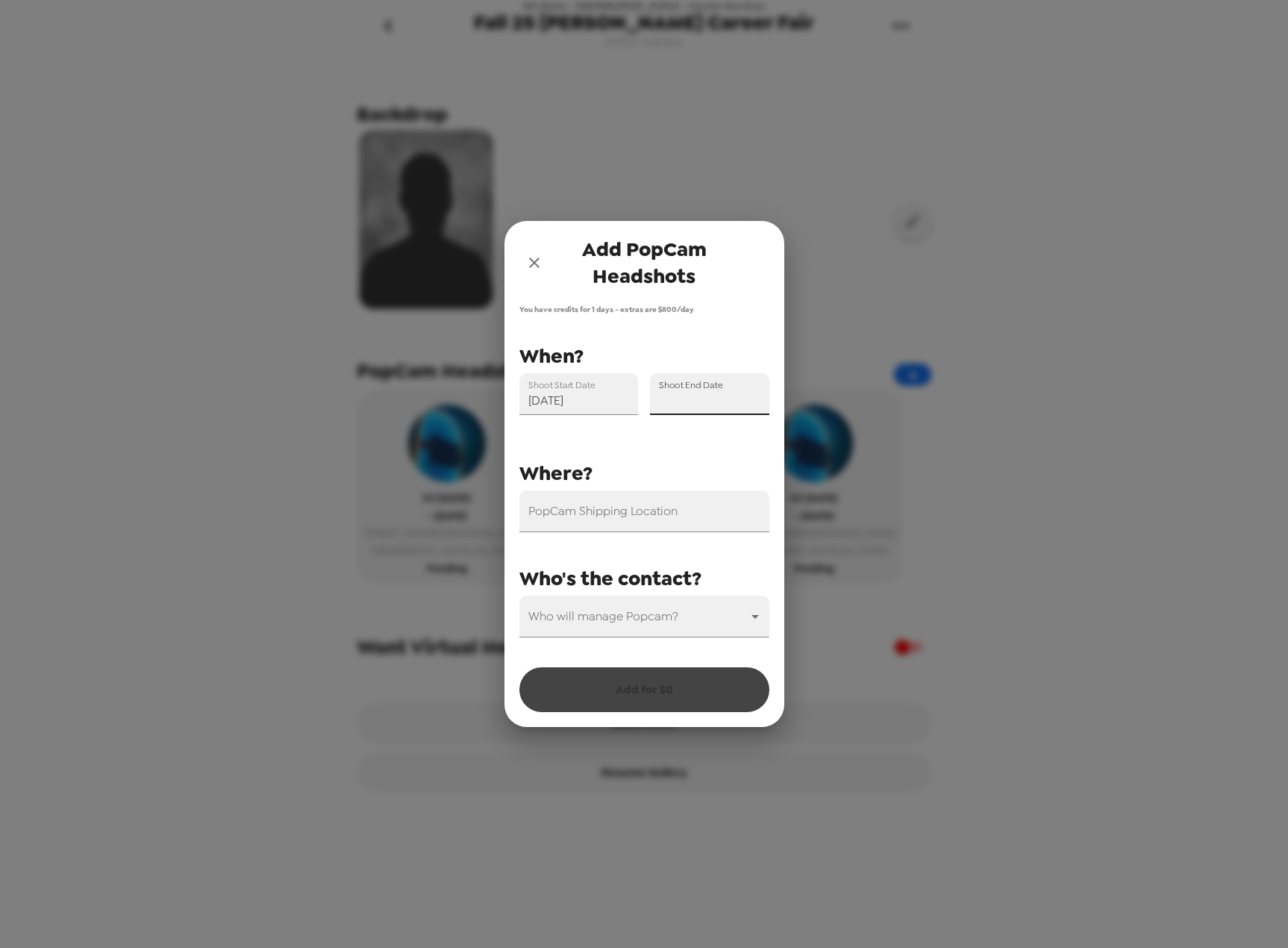
click at [728, 407] on input "Shoot End Date" at bounding box center [710, 393] width 119 height 42
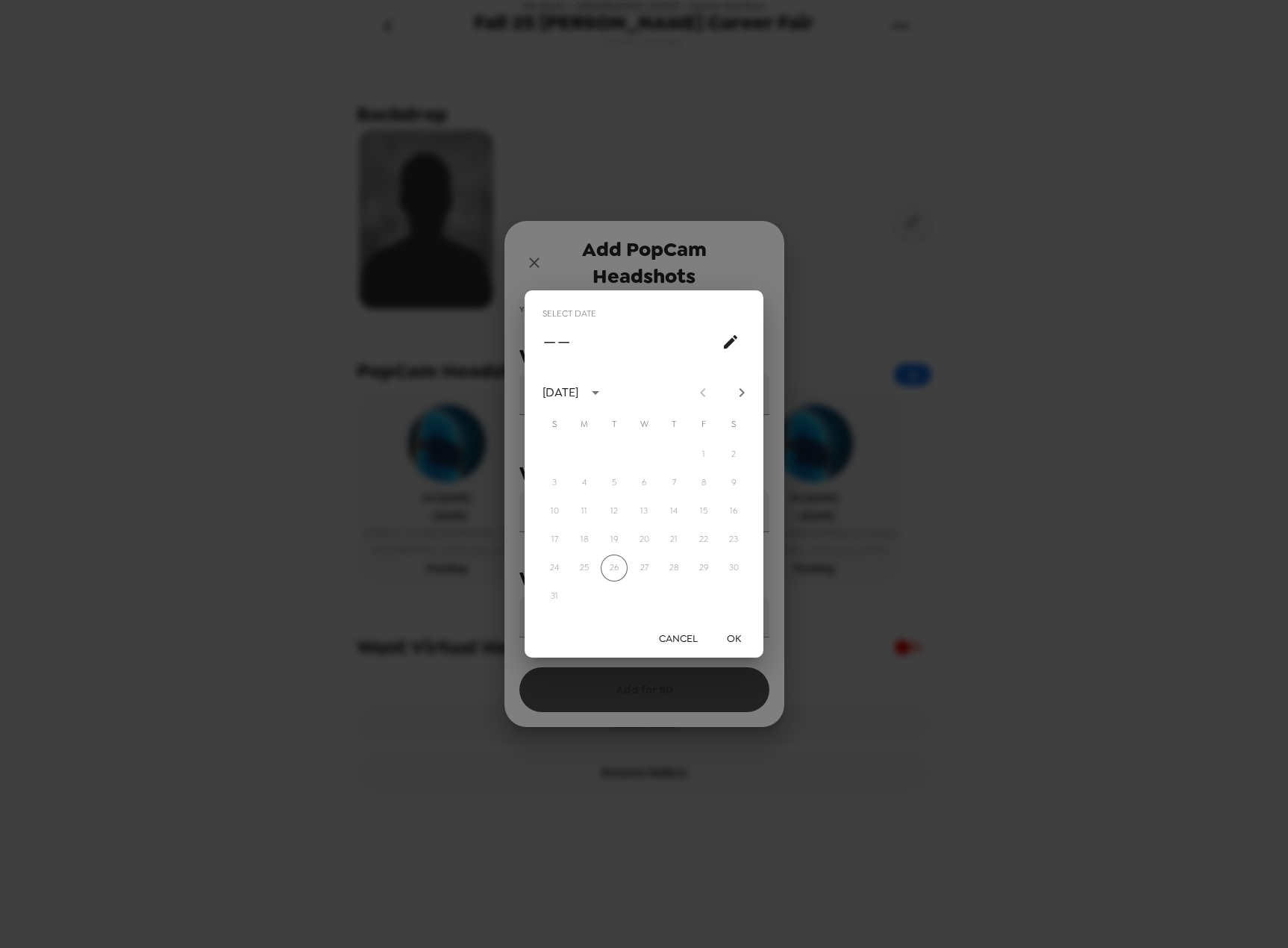
click at [742, 388] on icon "Next month" at bounding box center [742, 392] width 18 height 18
click at [706, 547] on button "26" at bounding box center [704, 539] width 27 height 27
type input "[DATE]"
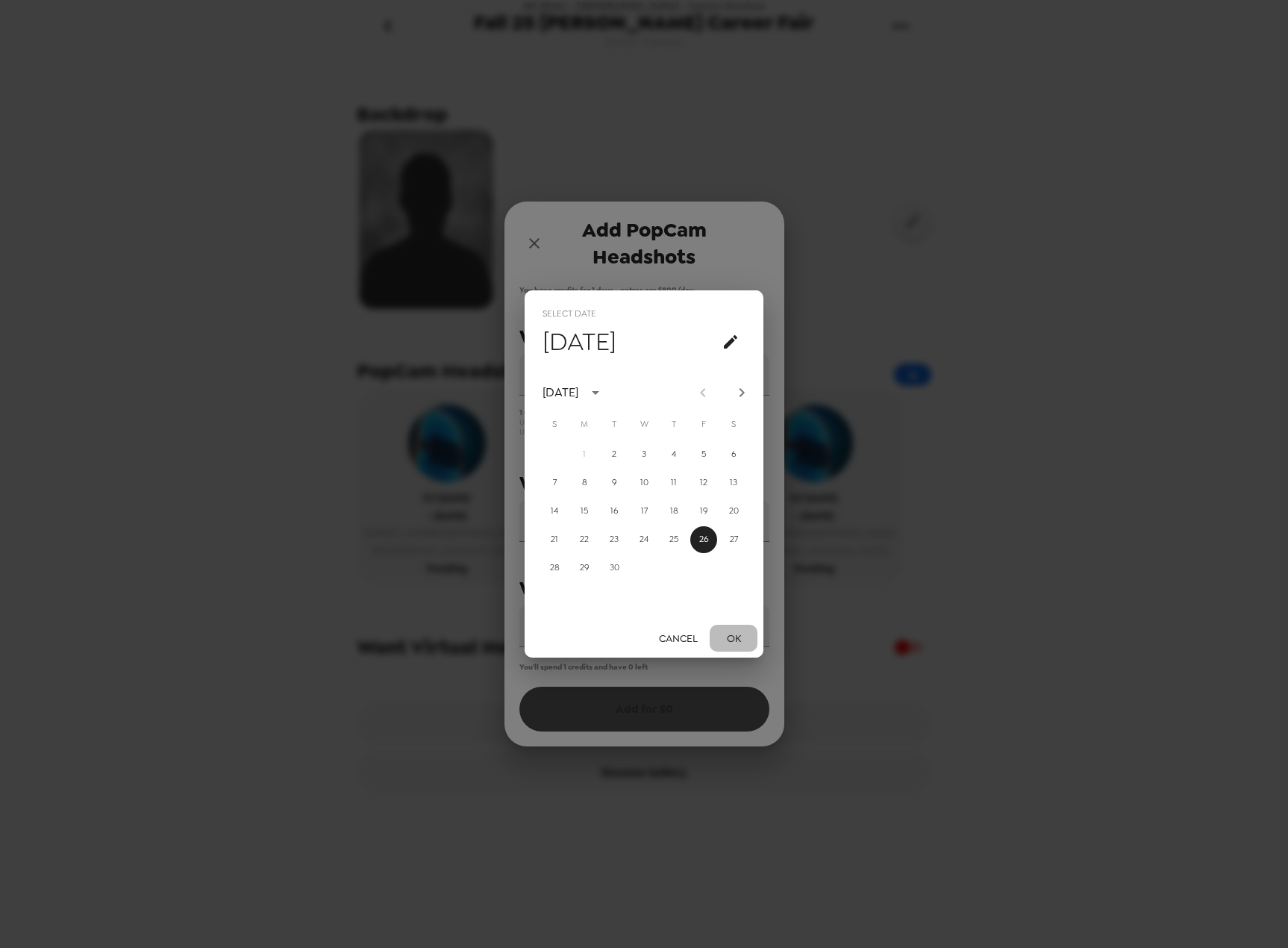
click at [733, 642] on button "OK" at bounding box center [733, 638] width 48 height 27
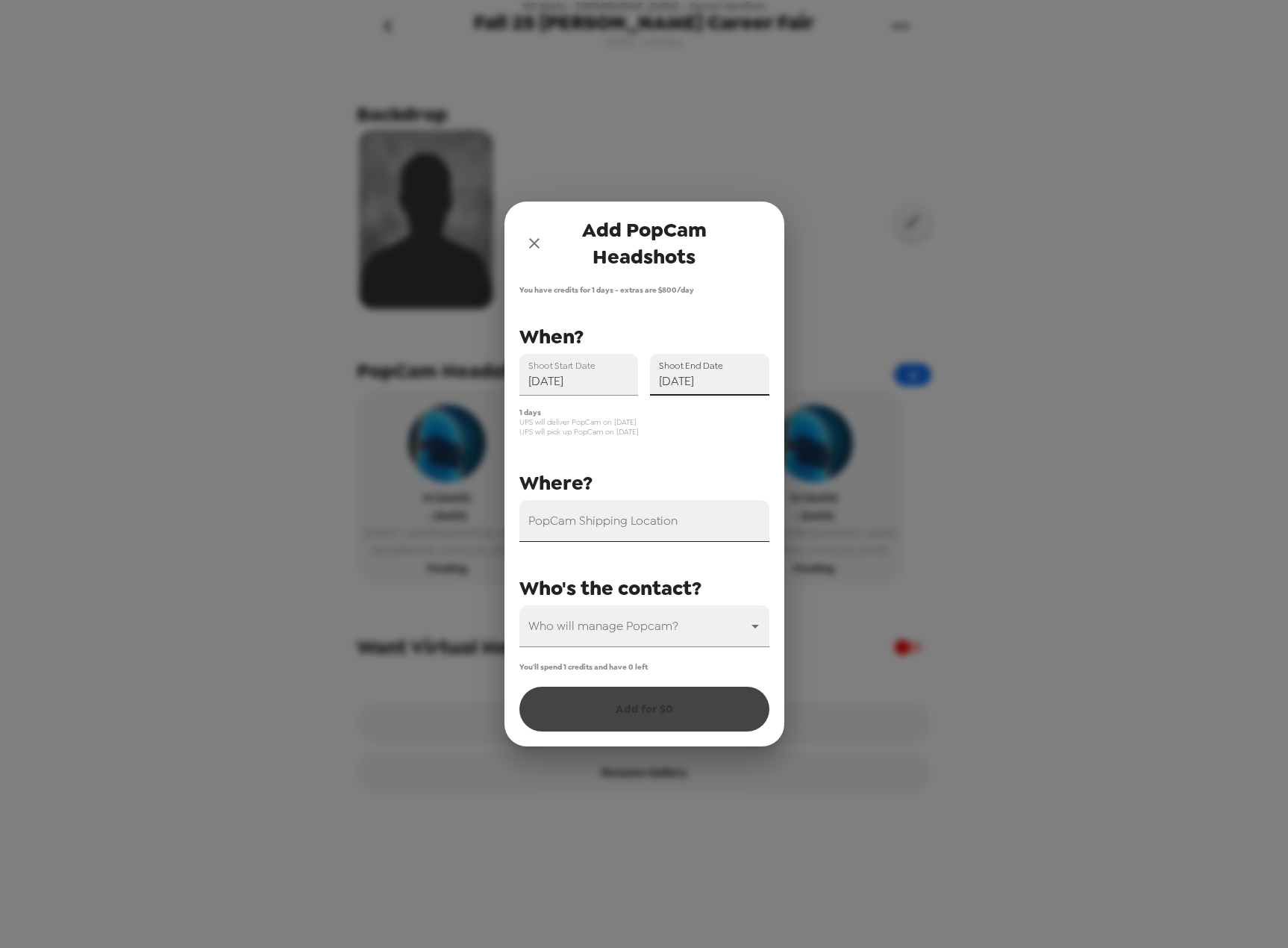
click at [652, 528] on input "PopCam Shipping Location" at bounding box center [644, 520] width 250 height 42
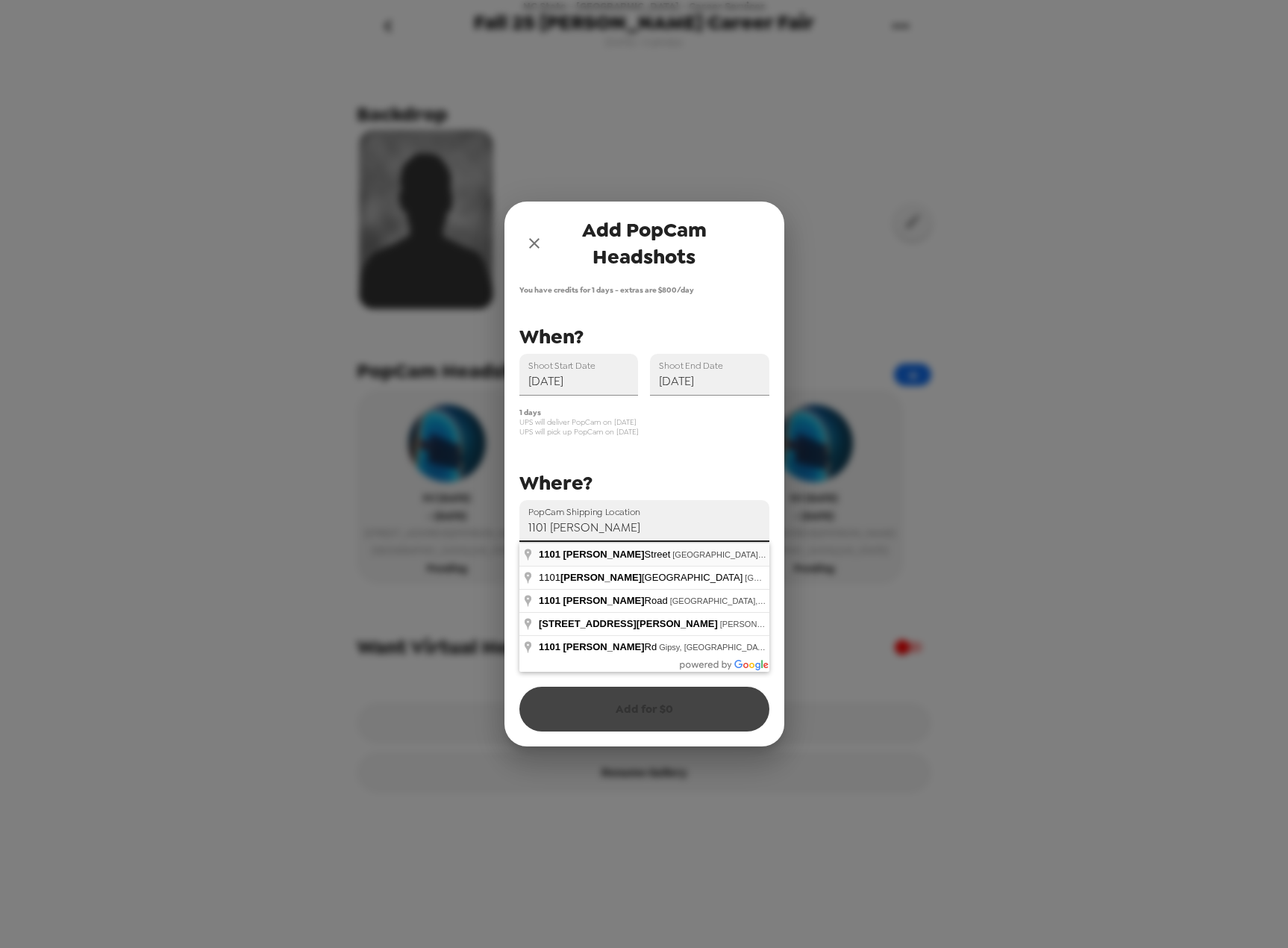
type input "[STREET_ADDRESS][PERSON_NAME]"
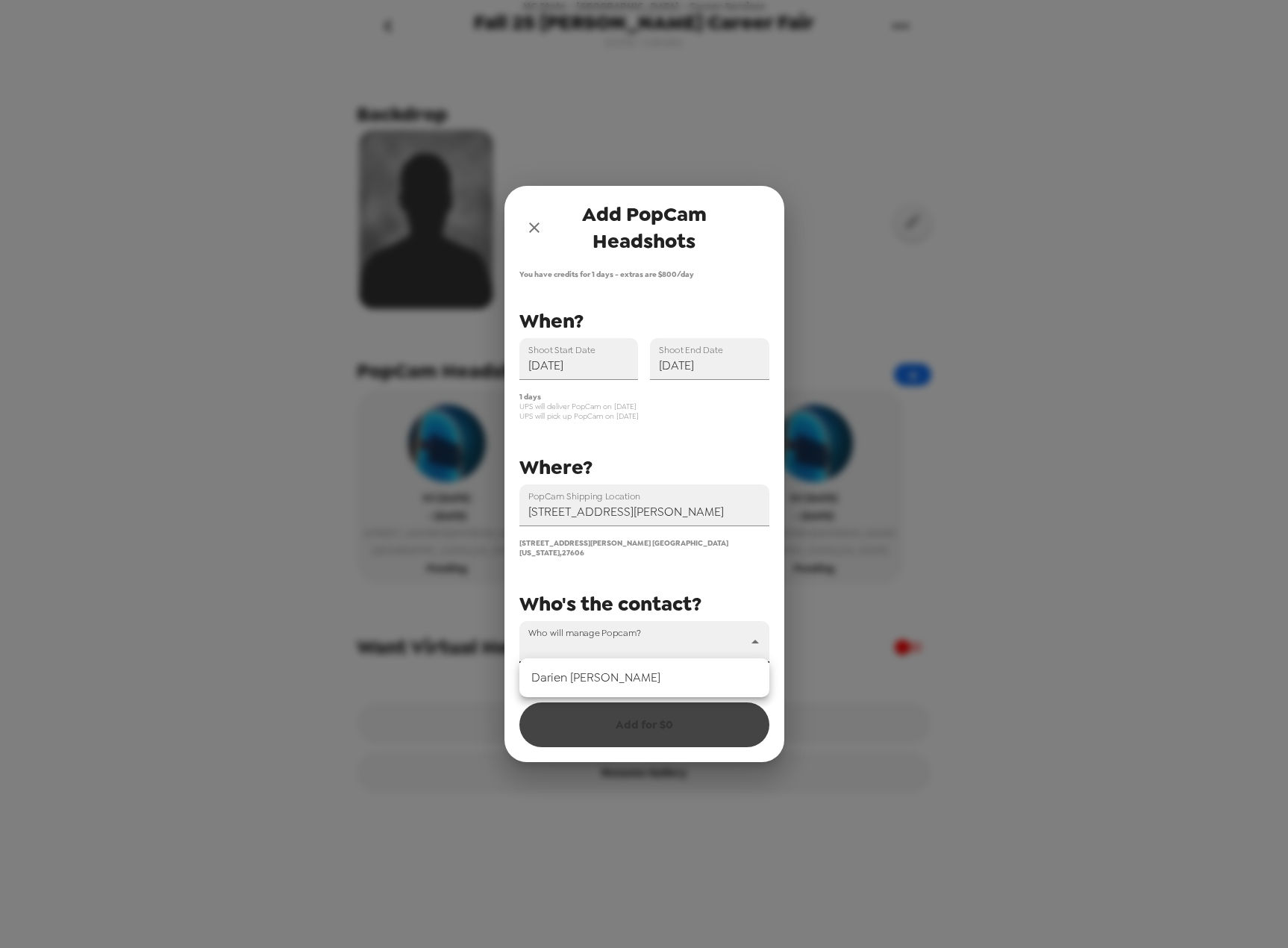
click at [655, 633] on body "NC State - [GEOGRAPHIC_DATA] - Career Services Fall 25 [PERSON_NAME] Career Fai…" at bounding box center [644, 474] width 1288 height 948
click at [642, 676] on li "[PERSON_NAME]" at bounding box center [644, 677] width 250 height 27
type input "44494"
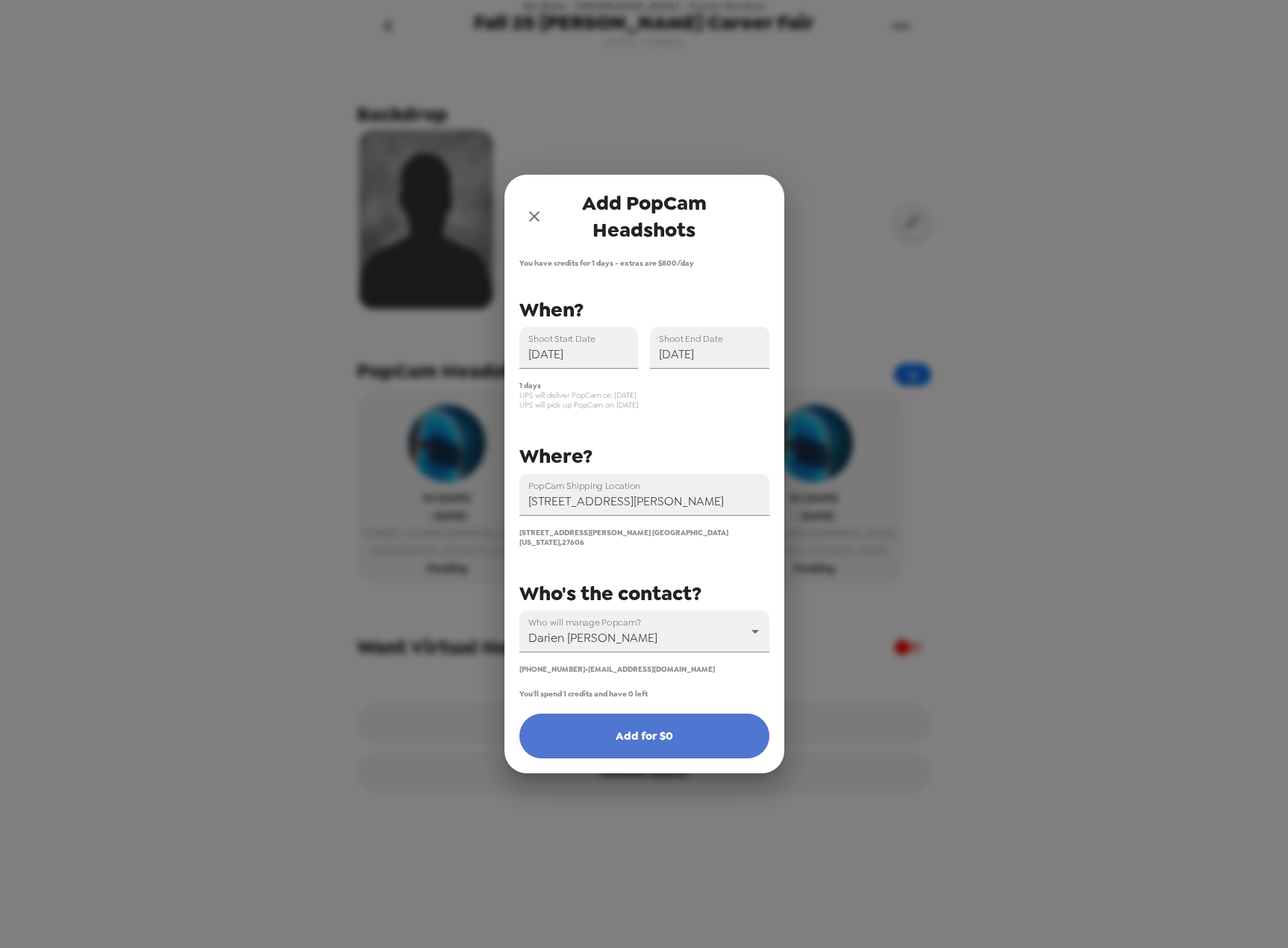
click at [642, 726] on button "Add for $ 0" at bounding box center [644, 735] width 250 height 45
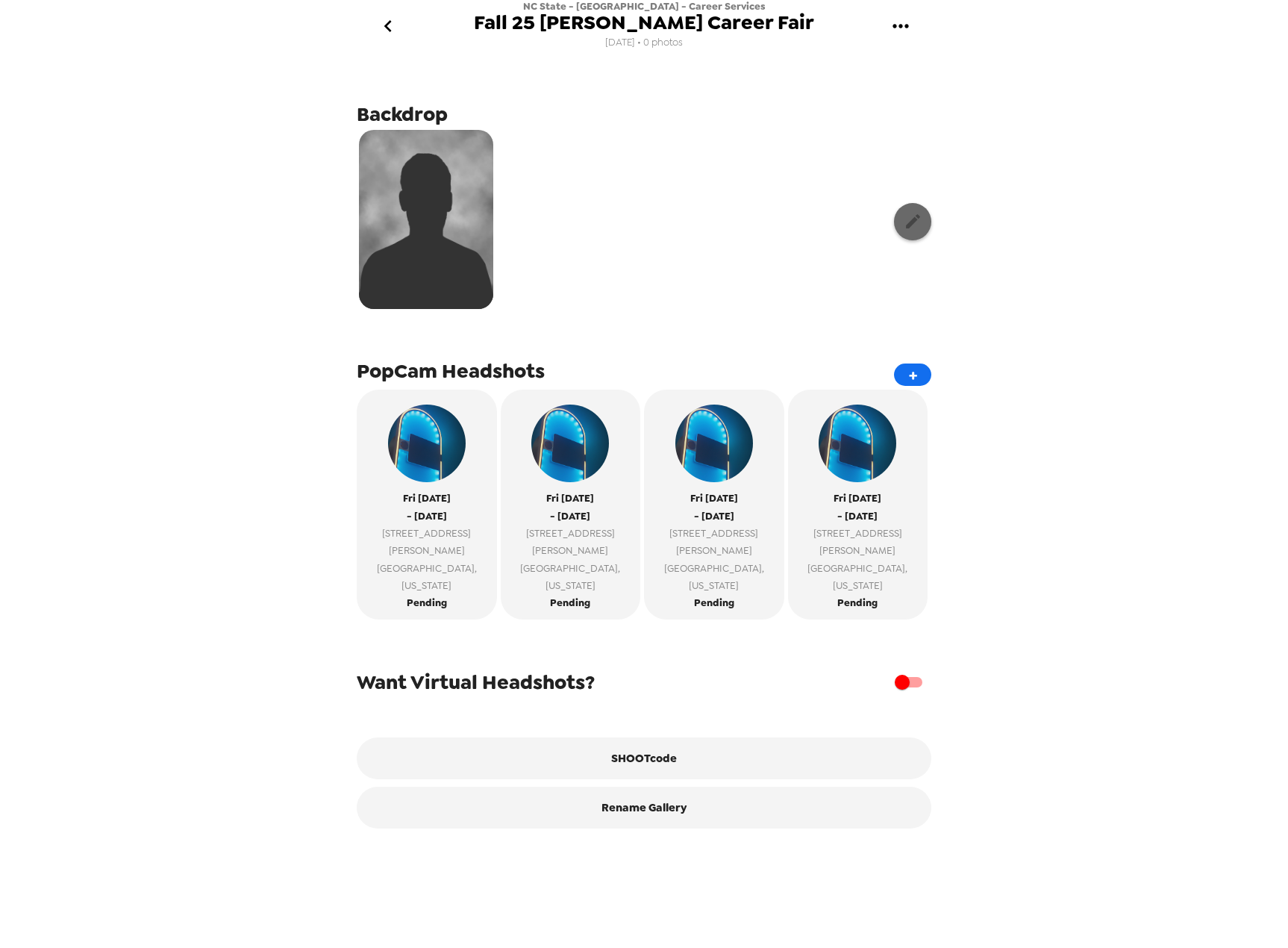
click at [906, 226] on icon "button" at bounding box center [913, 221] width 14 height 14
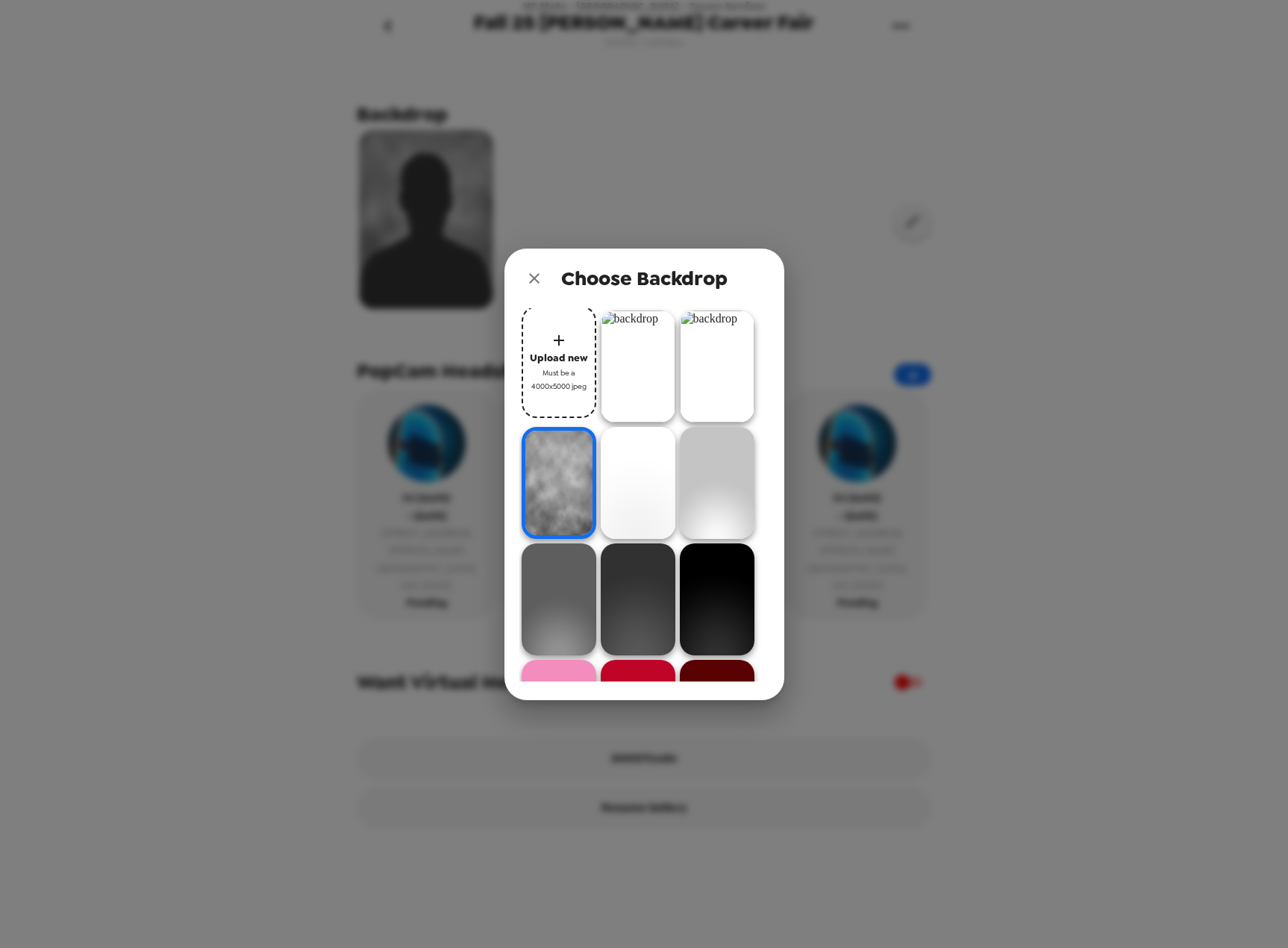
click at [642, 376] on img at bounding box center [637, 366] width 75 height 112
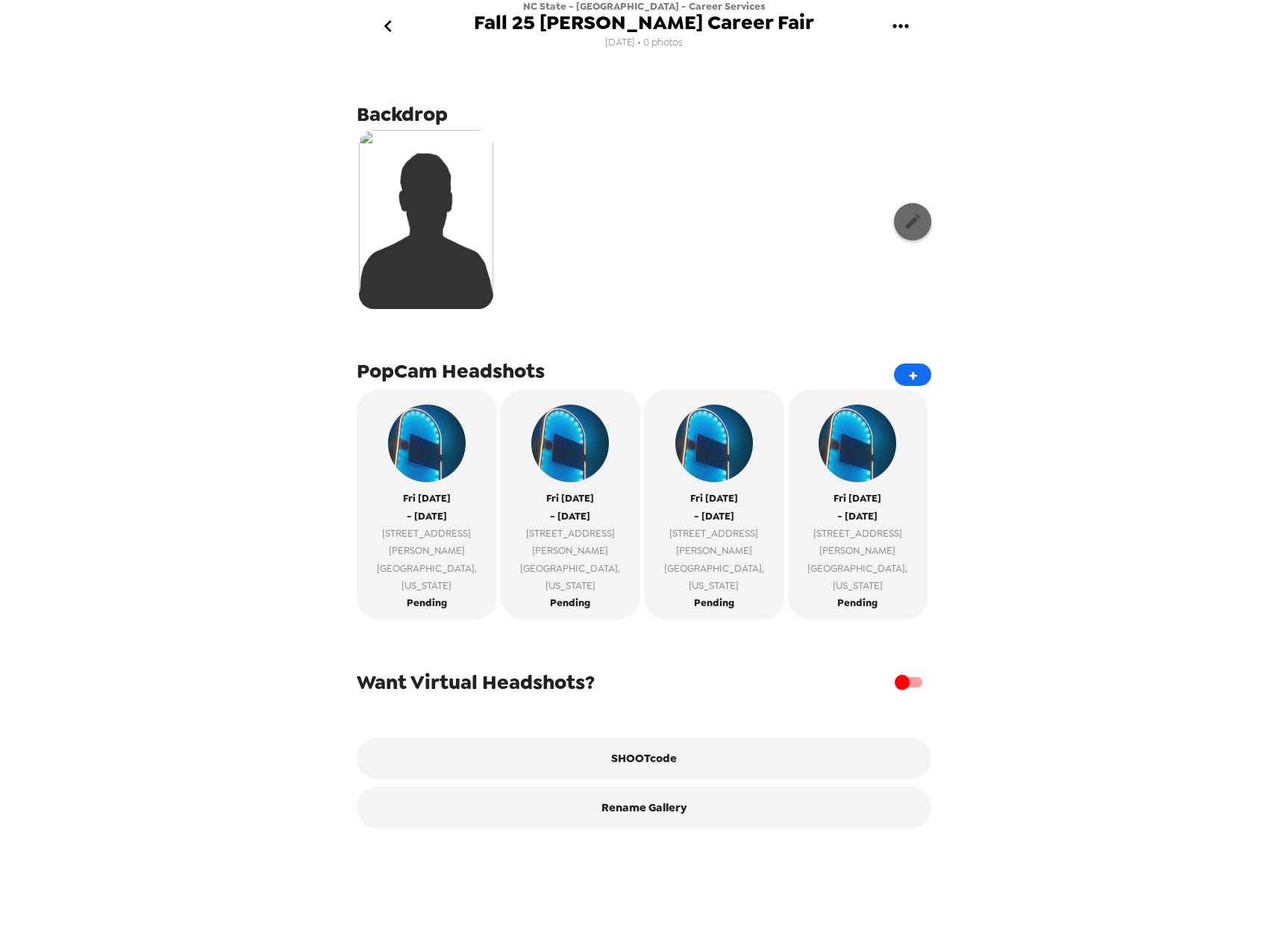
click at [910, 224] on icon "button" at bounding box center [914, 221] width 19 height 19
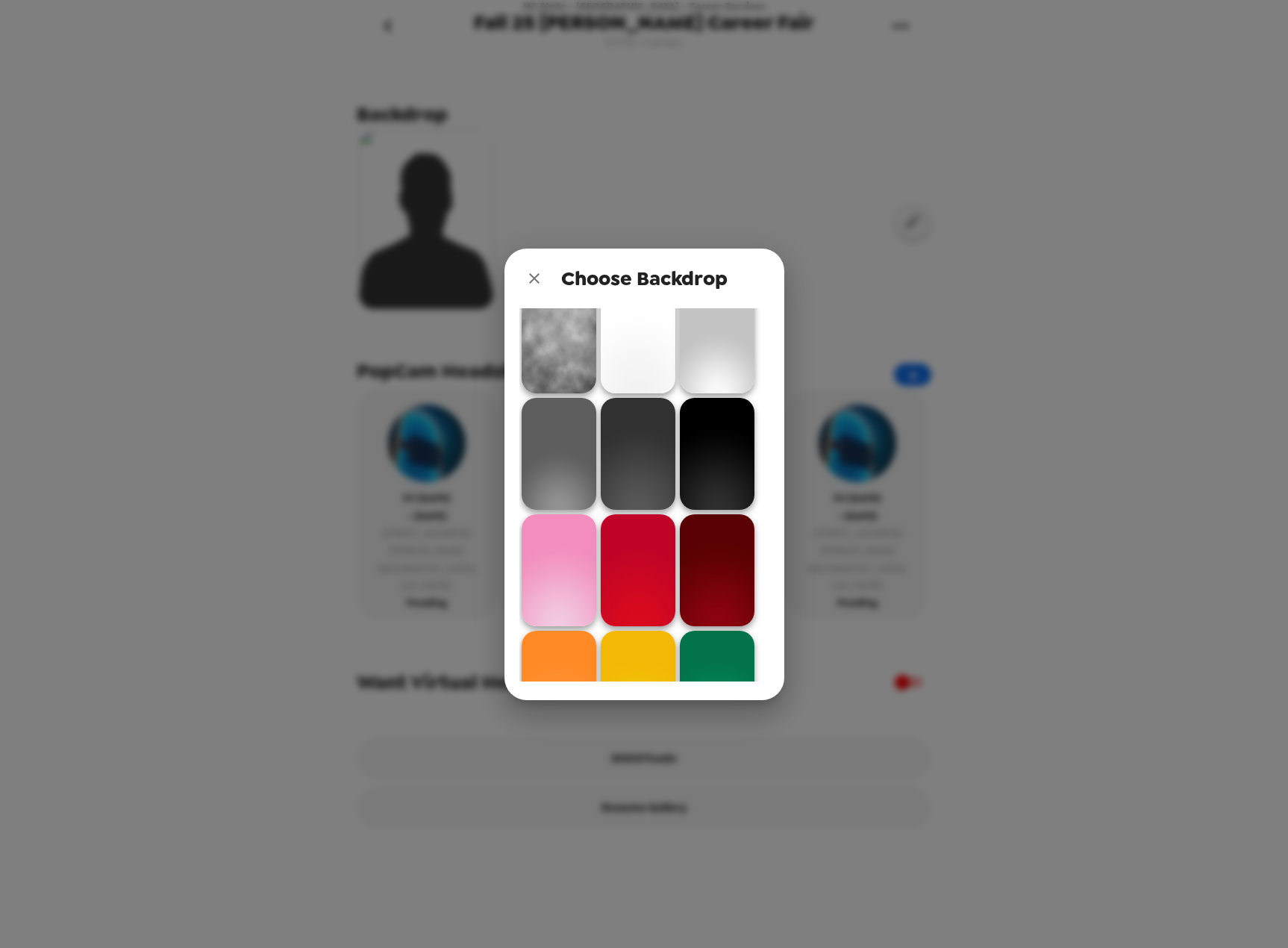
scroll to position [75, 0]
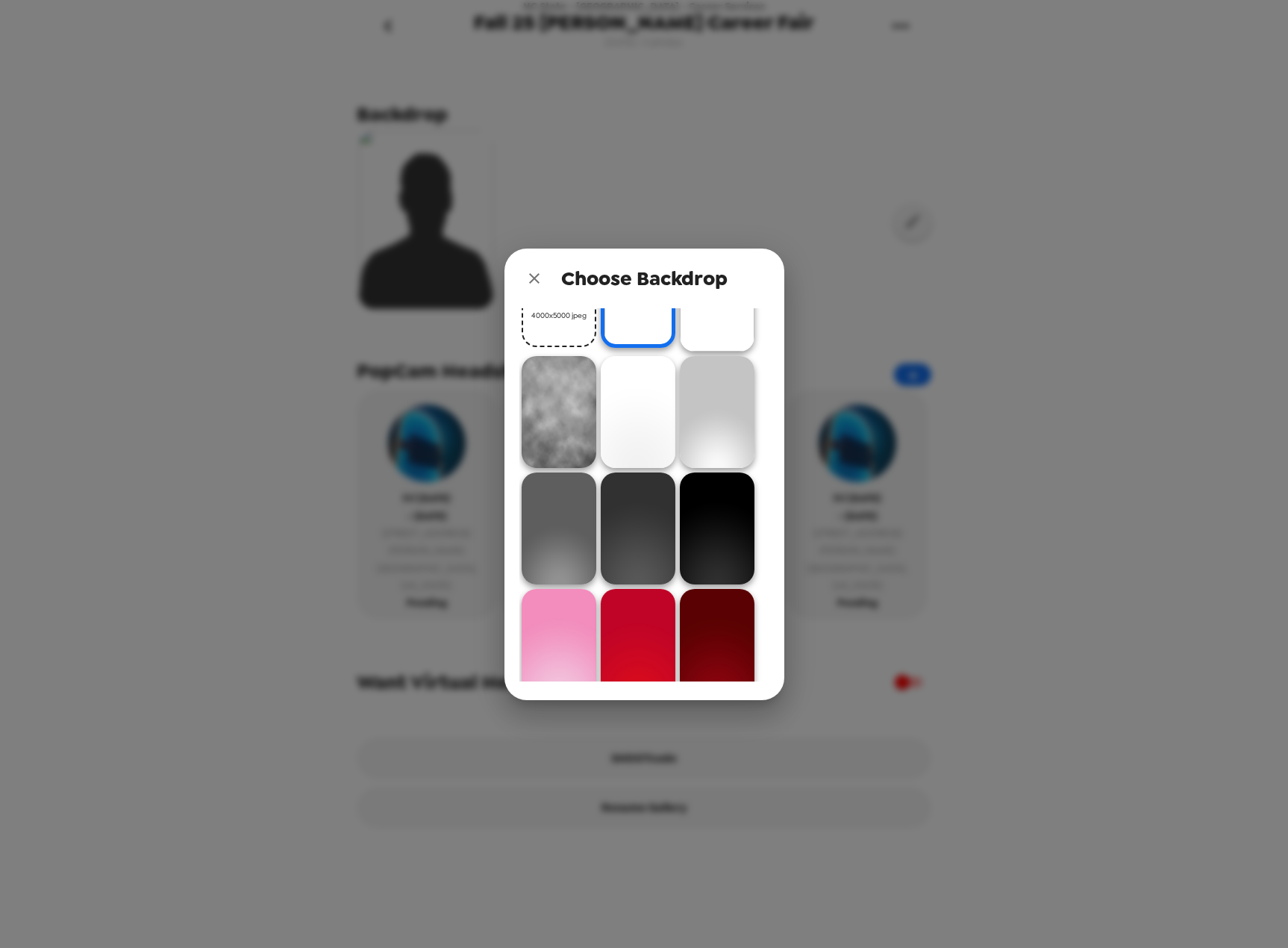
click at [555, 394] on img at bounding box center [559, 412] width 75 height 112
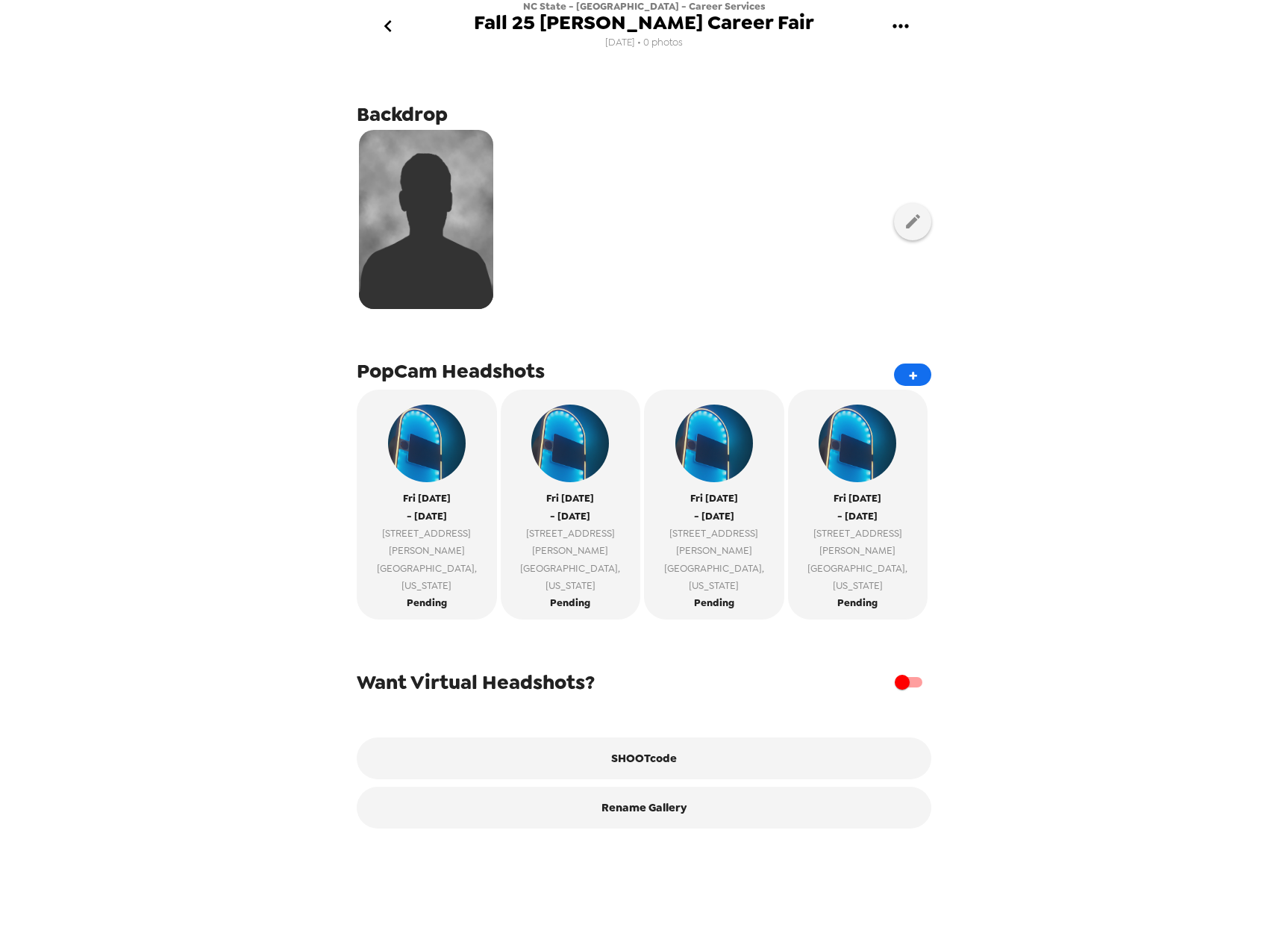
click at [909, 25] on icon "gallery menu" at bounding box center [901, 26] width 24 height 24
click at [249, 192] on div at bounding box center [644, 474] width 1288 height 948
